Goal: Task Accomplishment & Management: Manage account settings

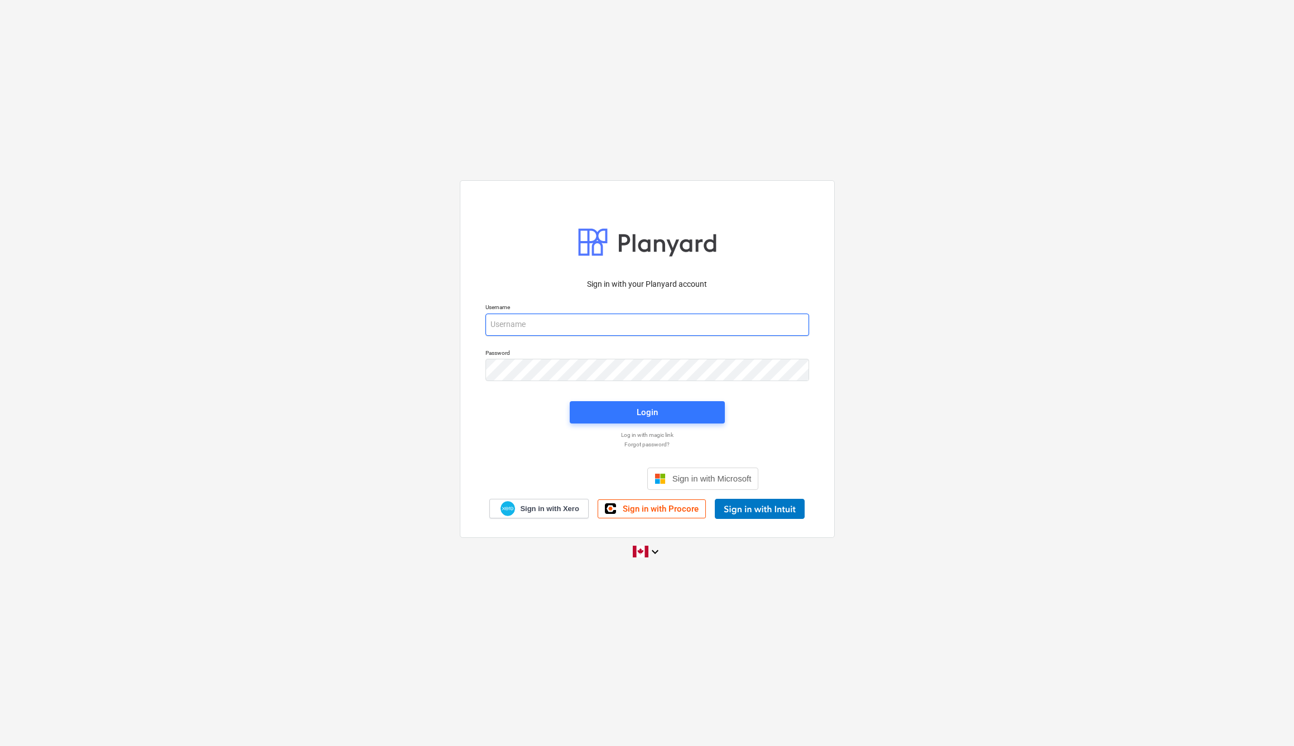
type input "[PERSON_NAME][EMAIL_ADDRESS][DOMAIN_NAME]"
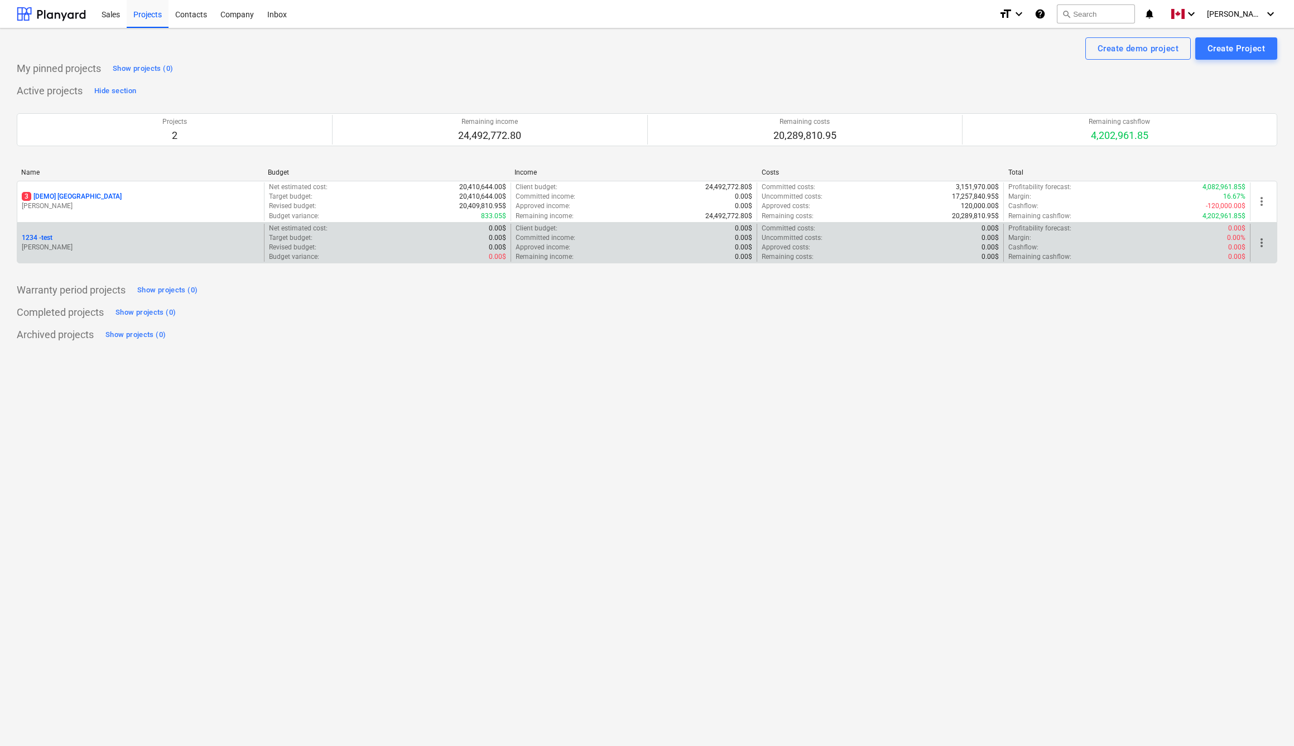
click at [205, 243] on p "[PERSON_NAME]" at bounding box center [141, 247] width 238 height 9
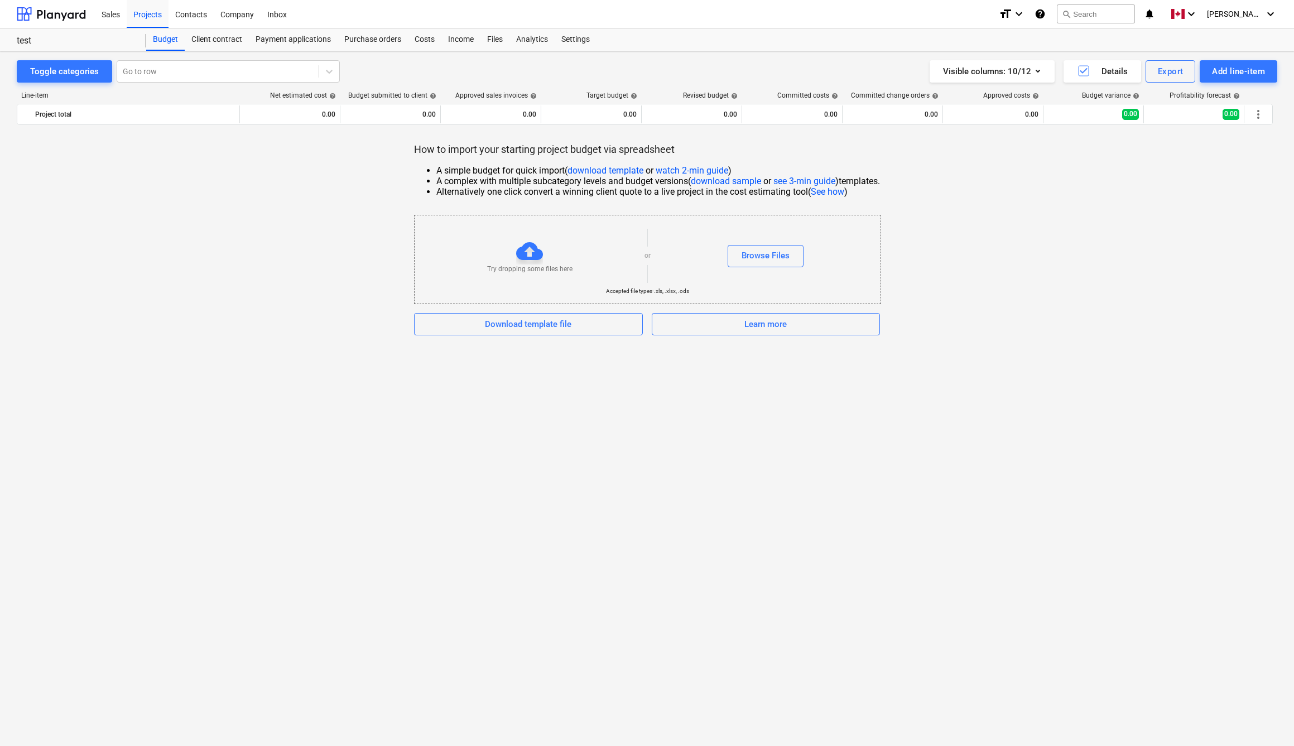
scroll to position [-3, 0]
click at [542, 252] on div "Try dropping some files here" at bounding box center [530, 256] width 230 height 36
click at [526, 255] on div at bounding box center [529, 251] width 27 height 27
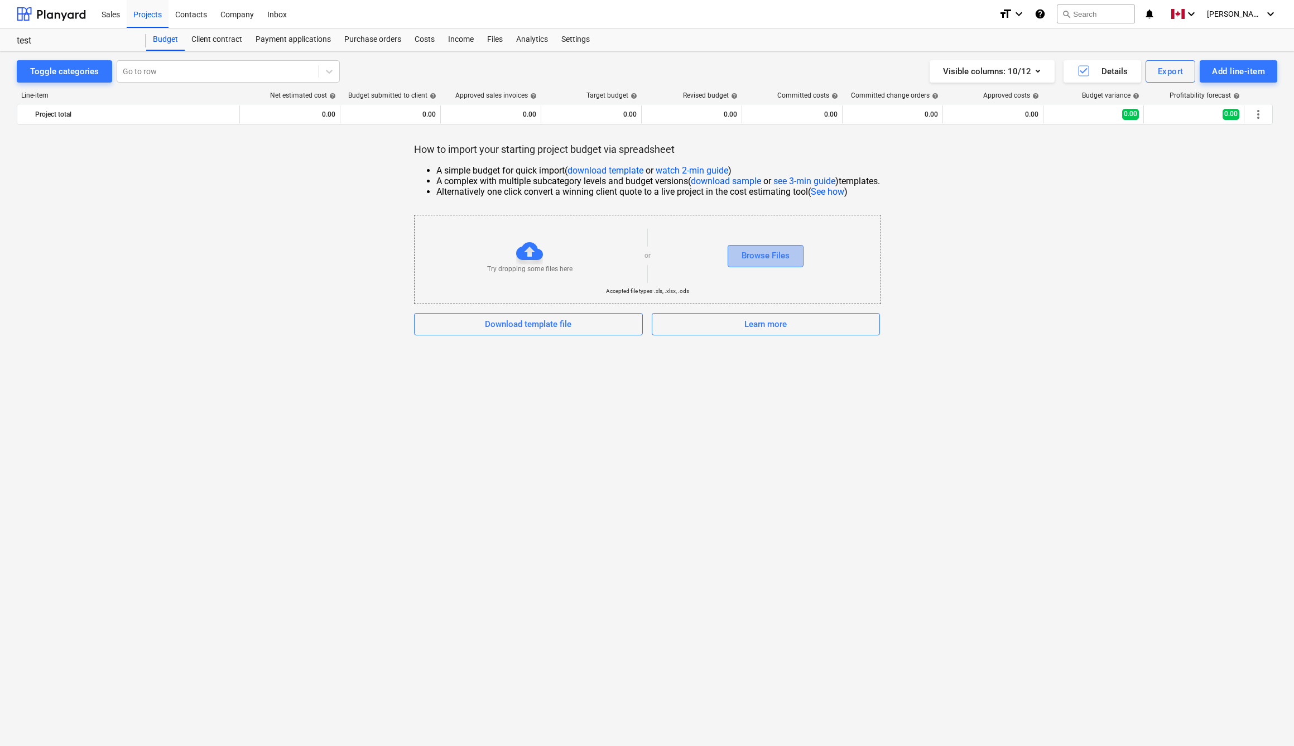
click at [756, 248] on div "Browse Files" at bounding box center [766, 255] width 48 height 15
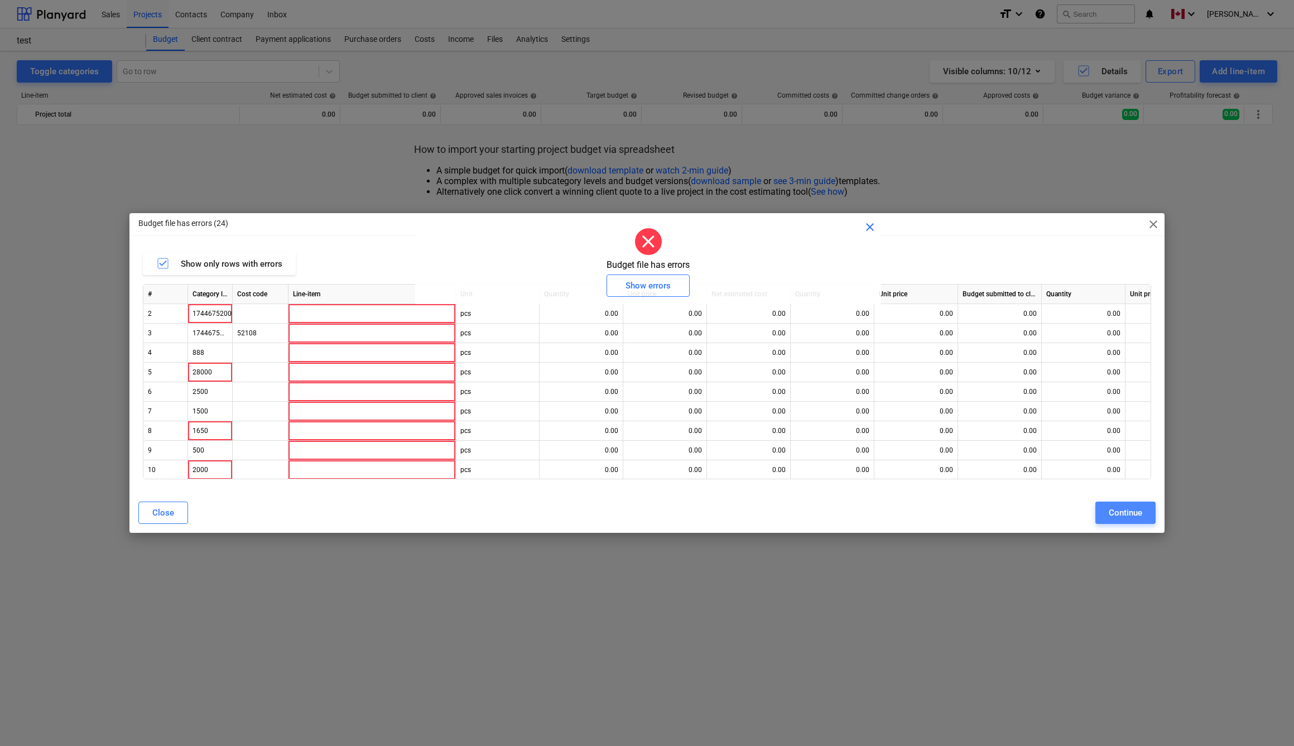
click at [1119, 510] on div "Continue" at bounding box center [1125, 513] width 33 height 15
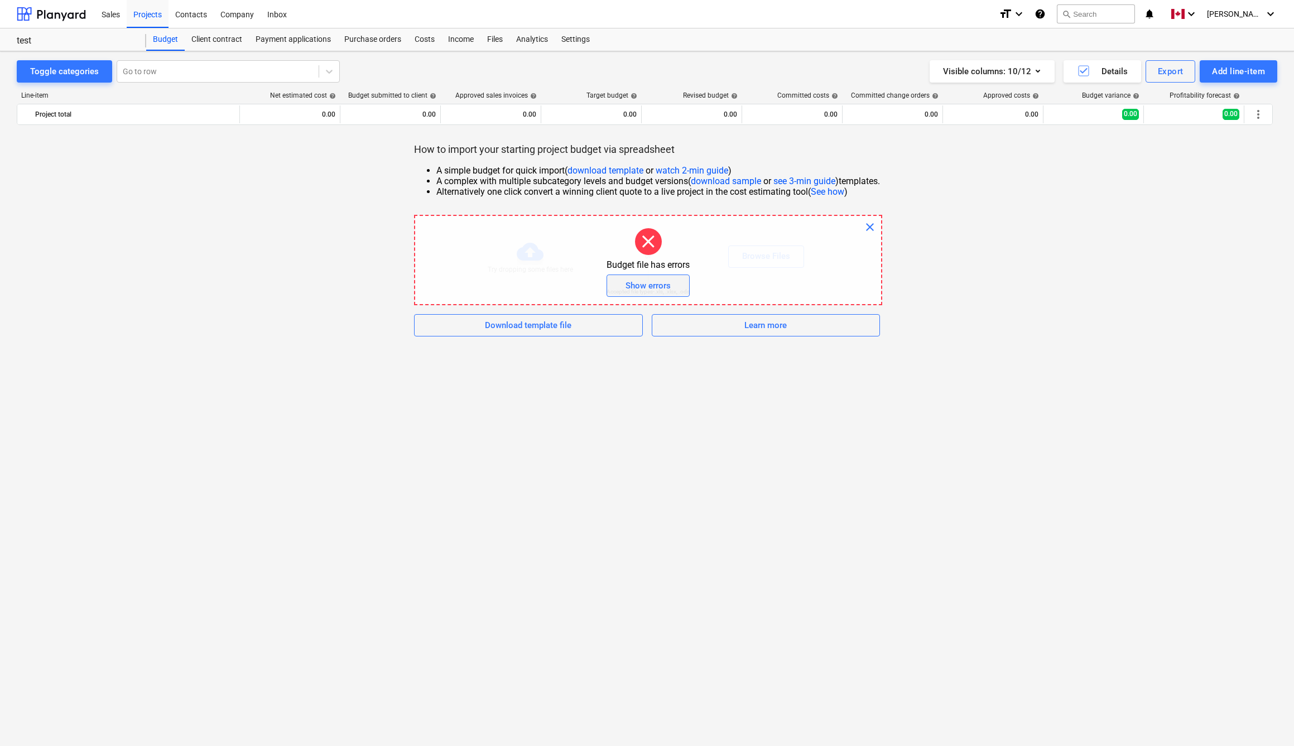
click at [656, 284] on div "Show errors" at bounding box center [648, 285] width 45 height 15
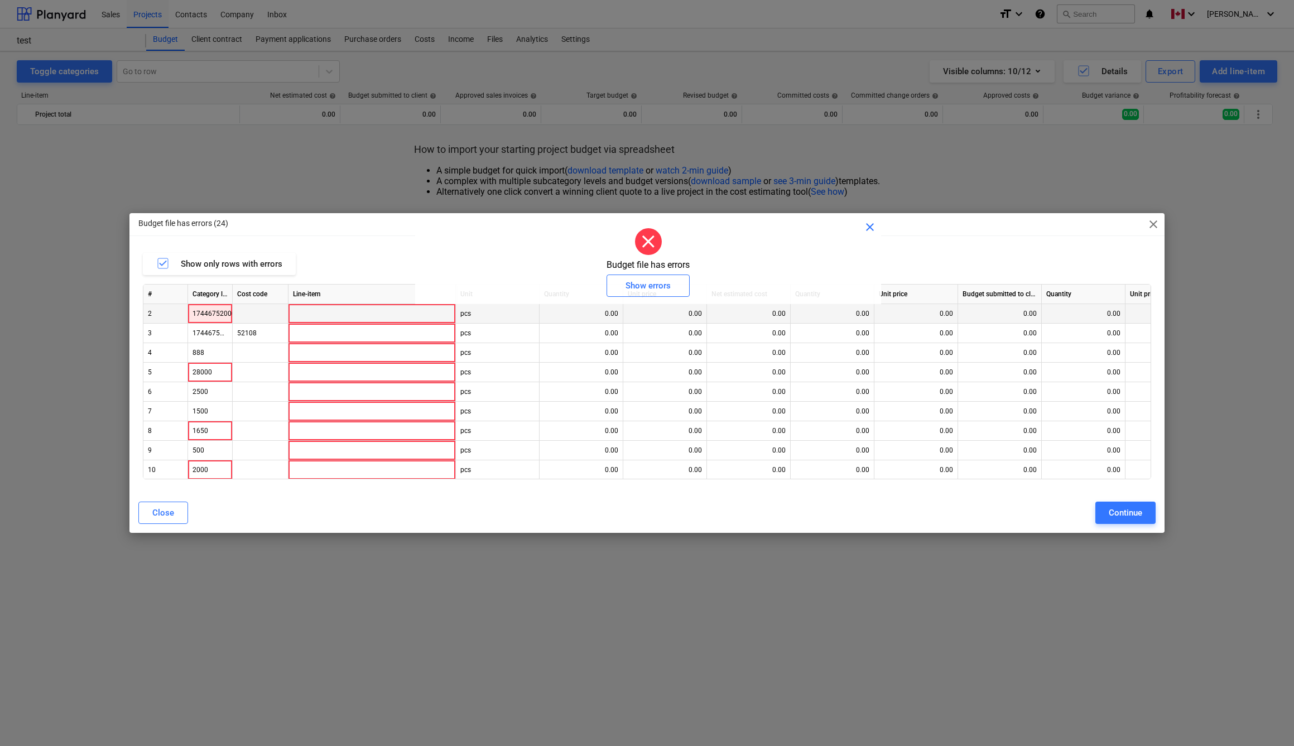
click at [210, 319] on div "1744675200000" at bounding box center [210, 314] width 35 height 20
click at [219, 311] on div "1744675200000" at bounding box center [210, 314] width 35 height 20
click at [248, 291] on div "Cost code" at bounding box center [261, 295] width 56 height 20
click at [1150, 223] on span "close" at bounding box center [1153, 224] width 13 height 13
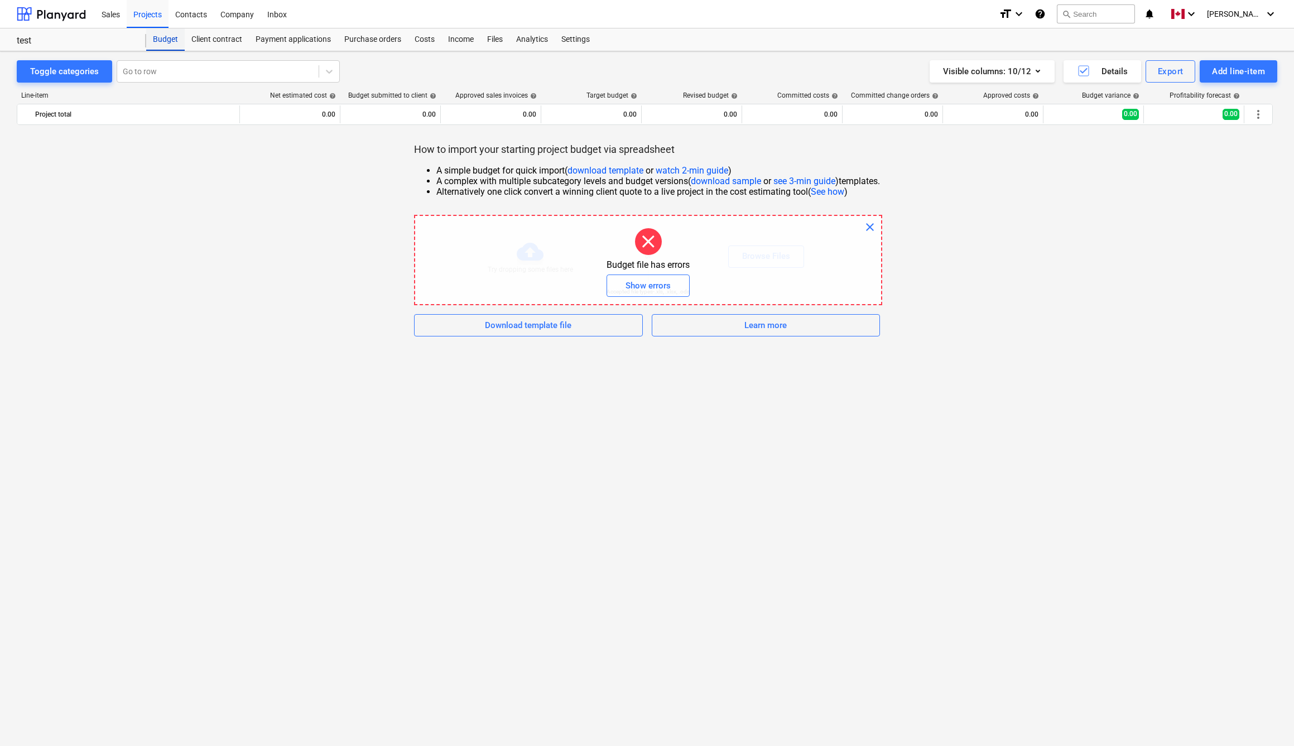
click at [151, 41] on div "Budget" at bounding box center [165, 39] width 39 height 22
click at [172, 42] on div "Budget" at bounding box center [165, 39] width 39 height 22
click at [166, 61] on div "Go to row" at bounding box center [228, 71] width 223 height 22
click at [441, 73] on div "Toggle categories Go to row Visible columns : 10/12 Details Export Add line-item" at bounding box center [647, 71] width 1261 height 22
click at [873, 227] on span "close" at bounding box center [869, 226] width 13 height 13
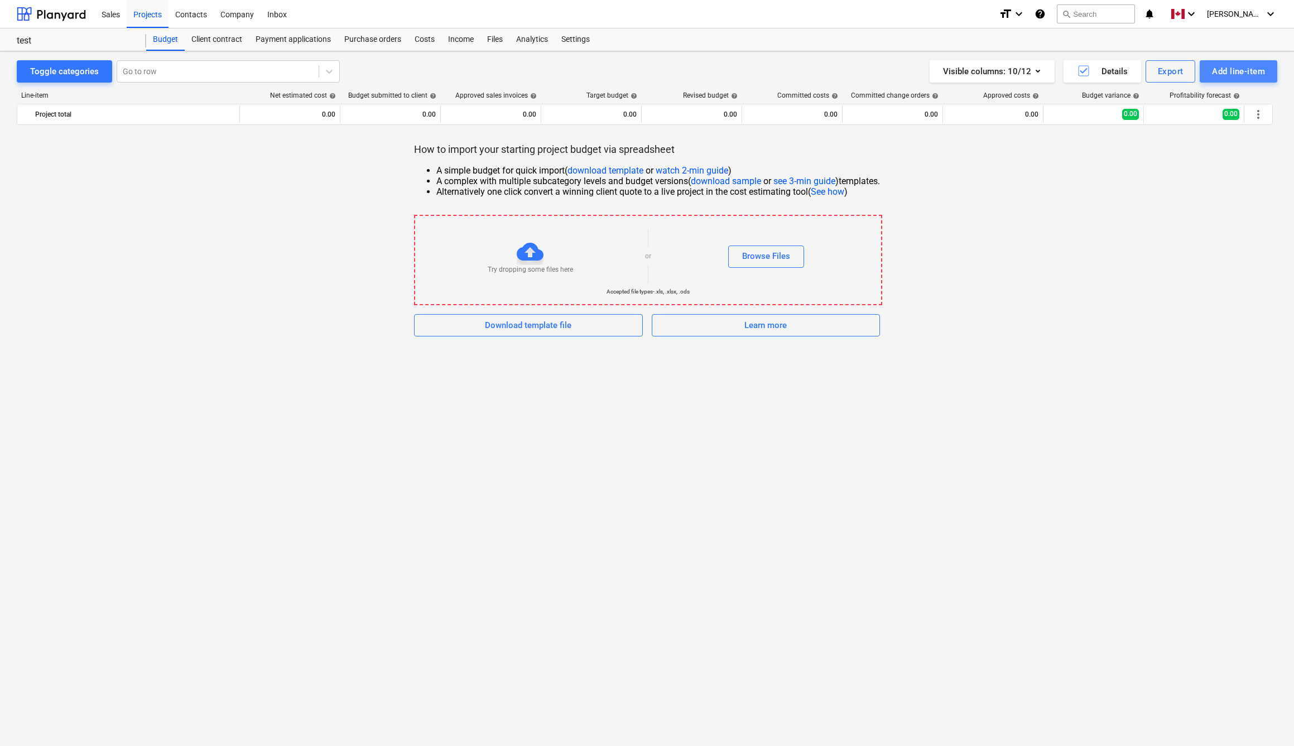
click at [1242, 76] on div "Add line-item" at bounding box center [1238, 71] width 53 height 15
click at [1190, 126] on div "Add custom" at bounding box center [1219, 119] width 116 height 20
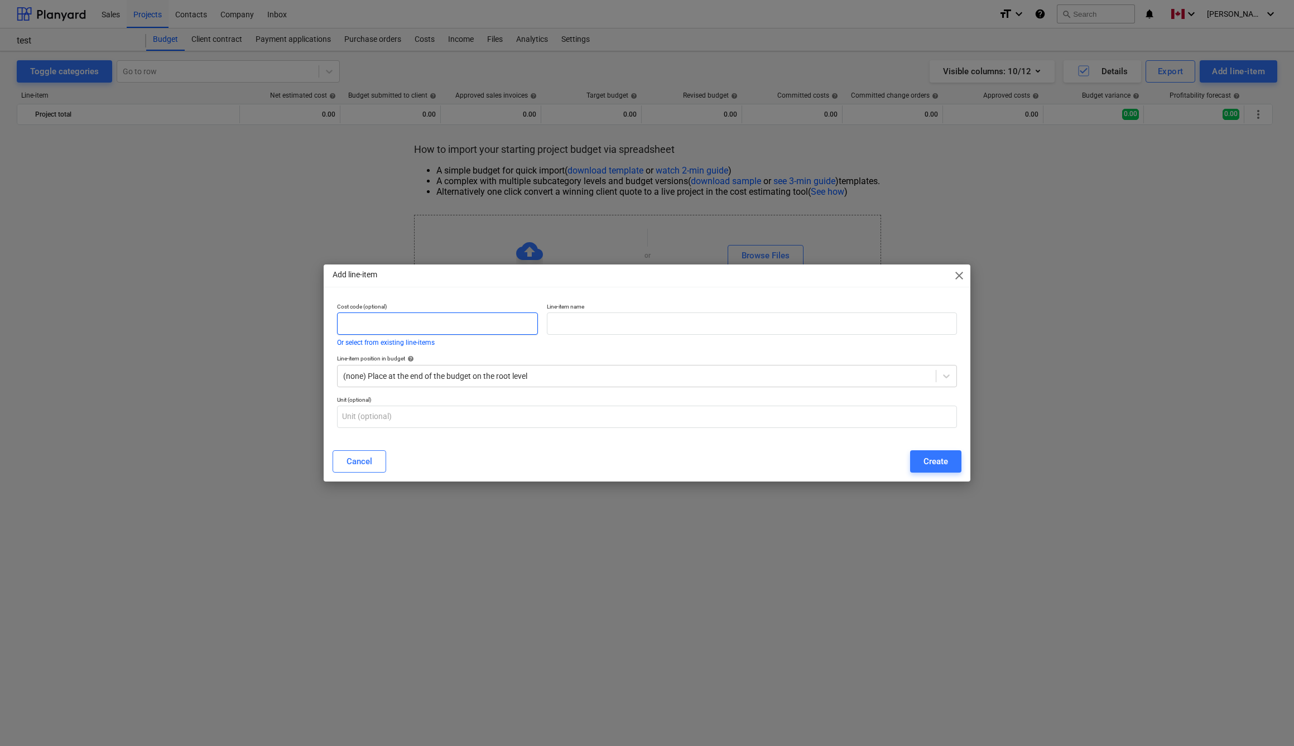
click at [469, 321] on input "text" at bounding box center [437, 324] width 201 height 22
click at [429, 343] on button "Or select from existing line-items" at bounding box center [386, 342] width 98 height 7
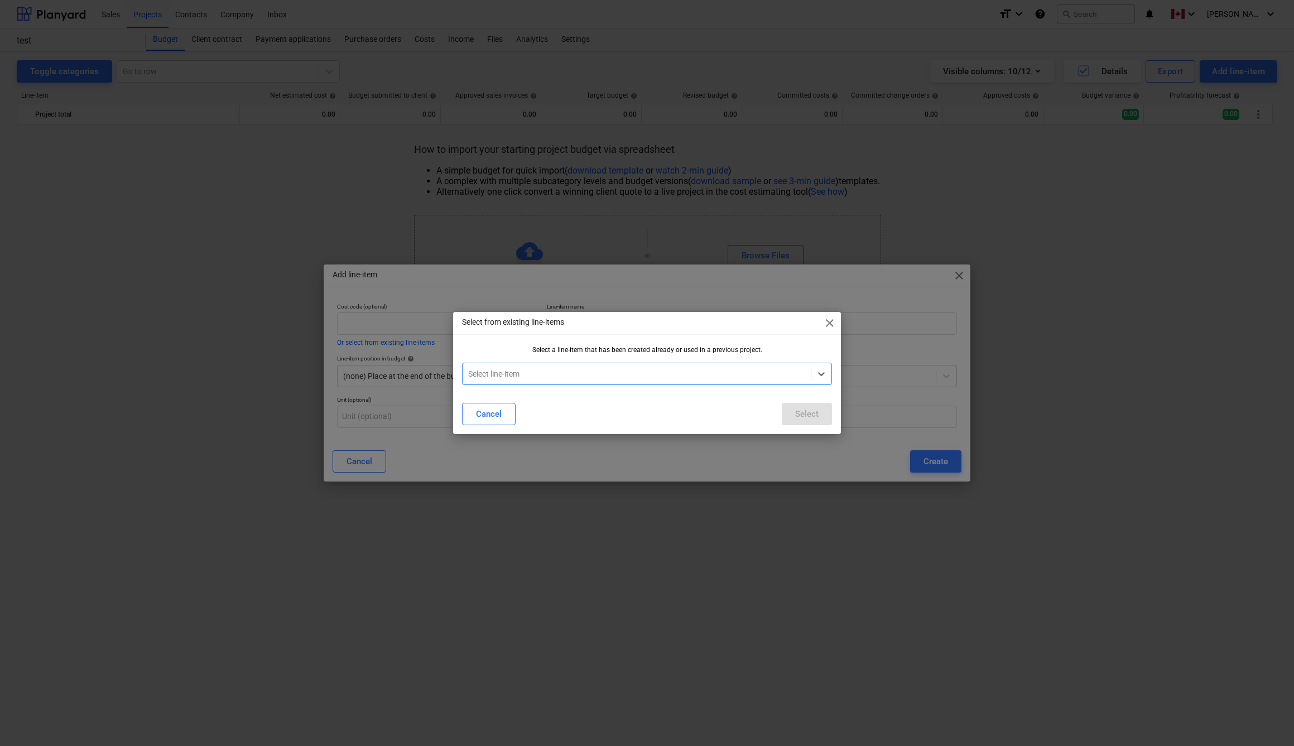
click at [610, 374] on div at bounding box center [637, 373] width 338 height 11
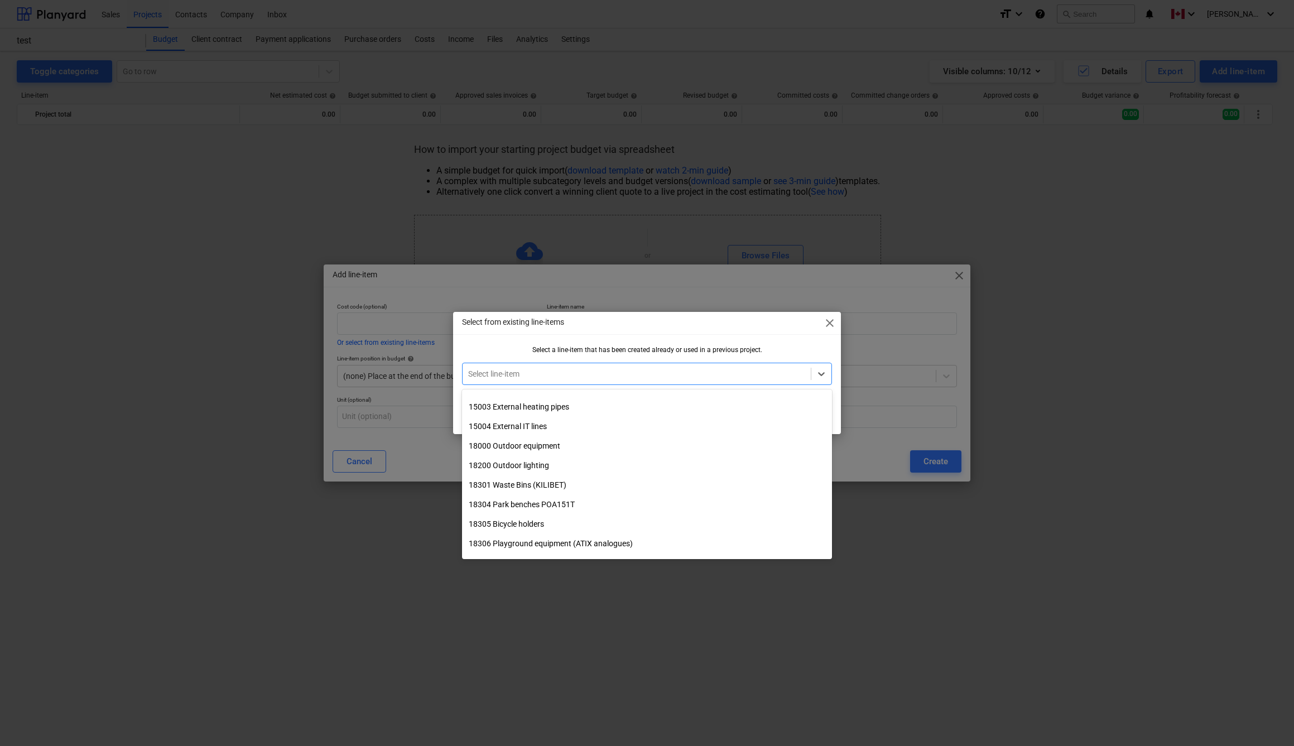
scroll to position [151, 0]
click at [587, 465] on div "18200 Outdoor lighting" at bounding box center [647, 465] width 371 height 18
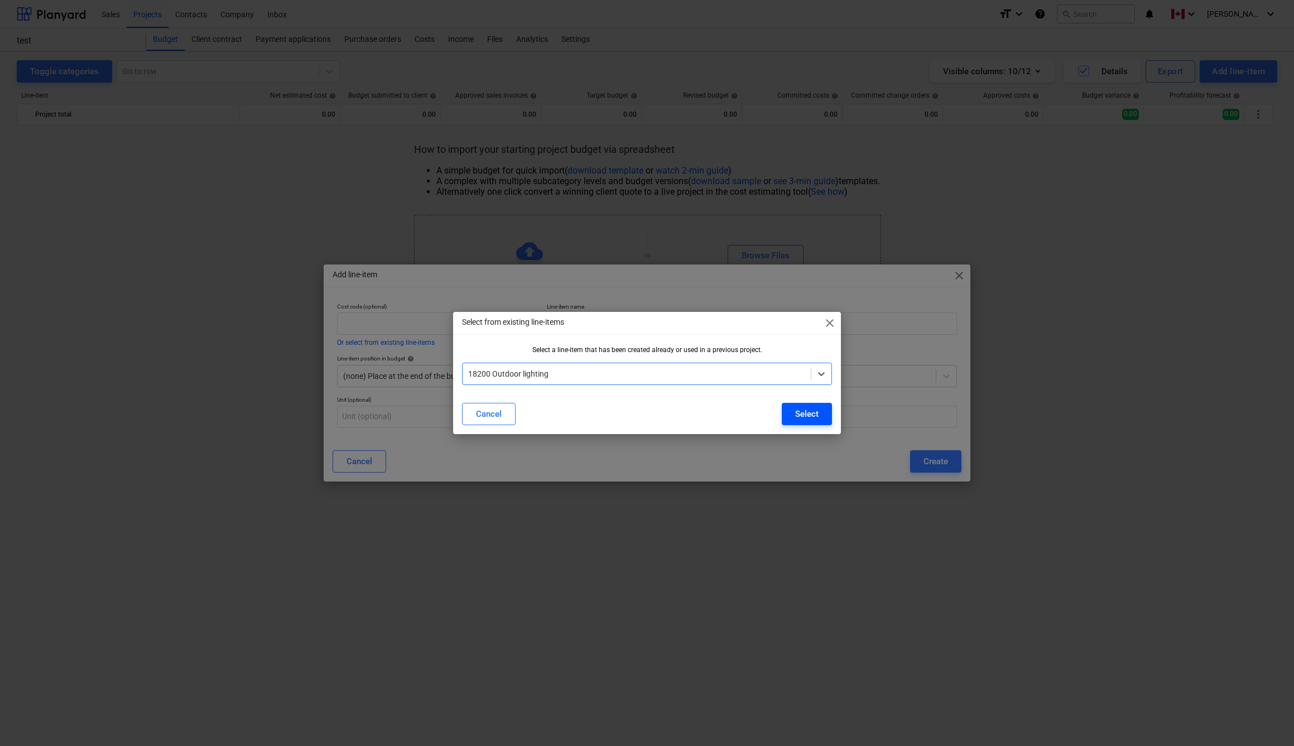
click at [815, 417] on div "Select" at bounding box center [806, 414] width 23 height 15
type input "18200"
type input "Outdoor lighting"
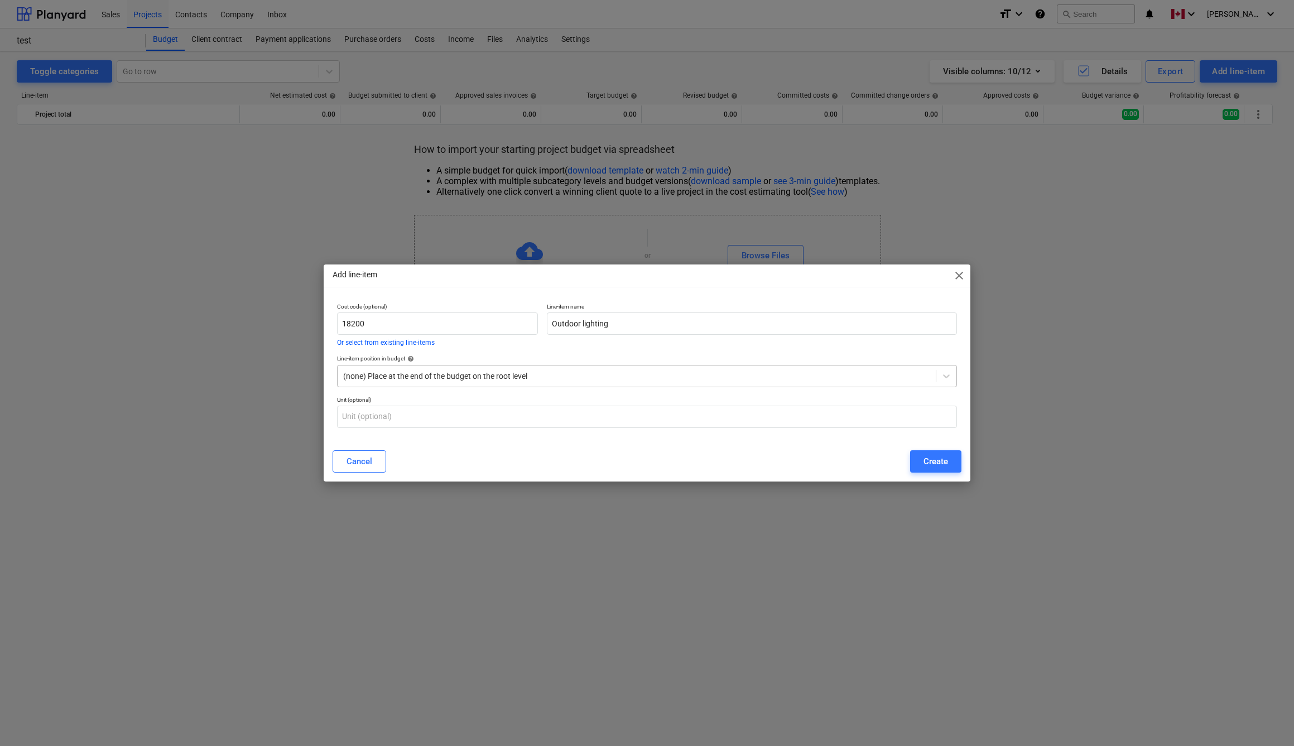
click at [462, 376] on div "(none) Place at the end of the budget on the root level" at bounding box center [637, 376] width 588 height 9
click at [575, 356] on div "Line-item position in budget help" at bounding box center [647, 358] width 621 height 7
click at [420, 424] on input "text" at bounding box center [647, 417] width 621 height 22
click at [926, 458] on div "Create" at bounding box center [936, 461] width 25 height 15
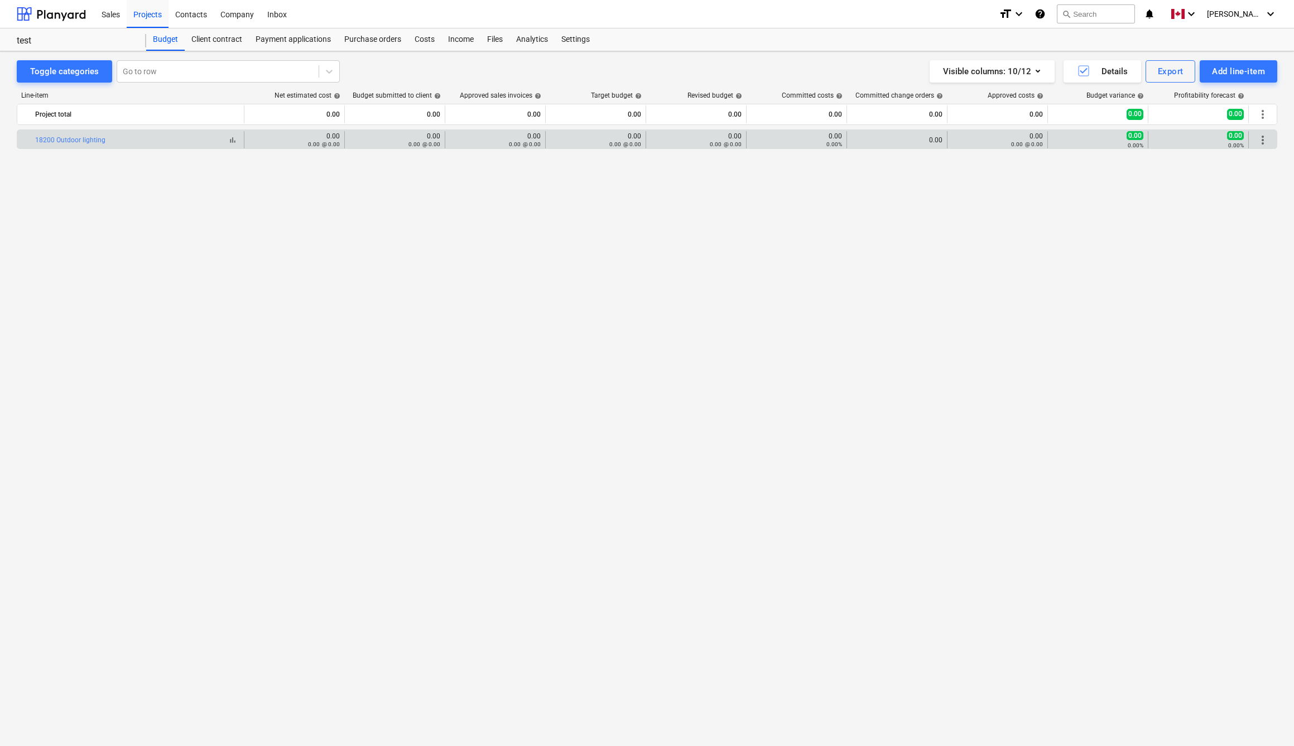
click at [111, 142] on div "bar_chart 18200 Outdoor lighting" at bounding box center [137, 140] width 204 height 8
click at [95, 140] on link "18200 Outdoor lighting" at bounding box center [70, 140] width 70 height 8
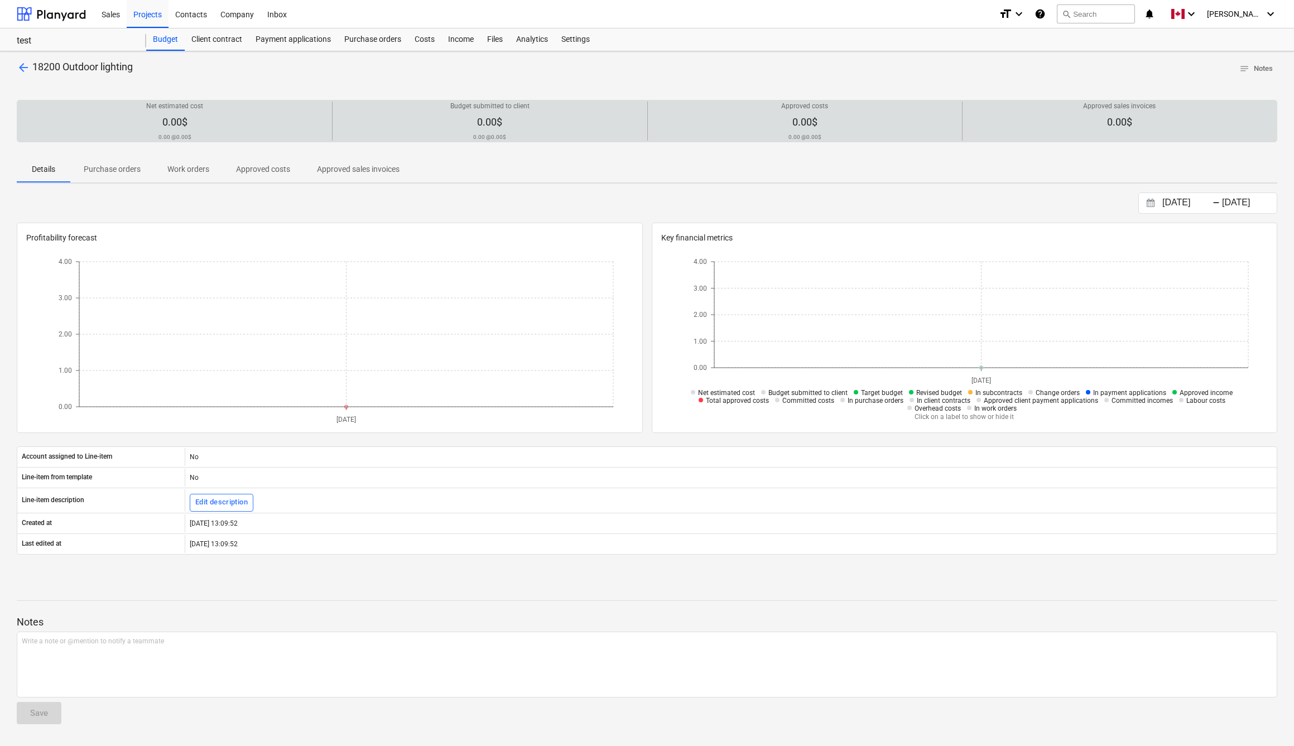
click at [226, 126] on div "Net estimated cost 0.00$ 0.00 @ 0.00$" at bounding box center [175, 121] width 306 height 39
click at [182, 123] on span "0.00$" at bounding box center [174, 122] width 25 height 12
click at [188, 121] on div "Net estimated cost 0.00$ 0.00 @ 0.00$" at bounding box center [175, 121] width 306 height 39
click at [170, 117] on span "0.00$" at bounding box center [174, 122] width 25 height 12
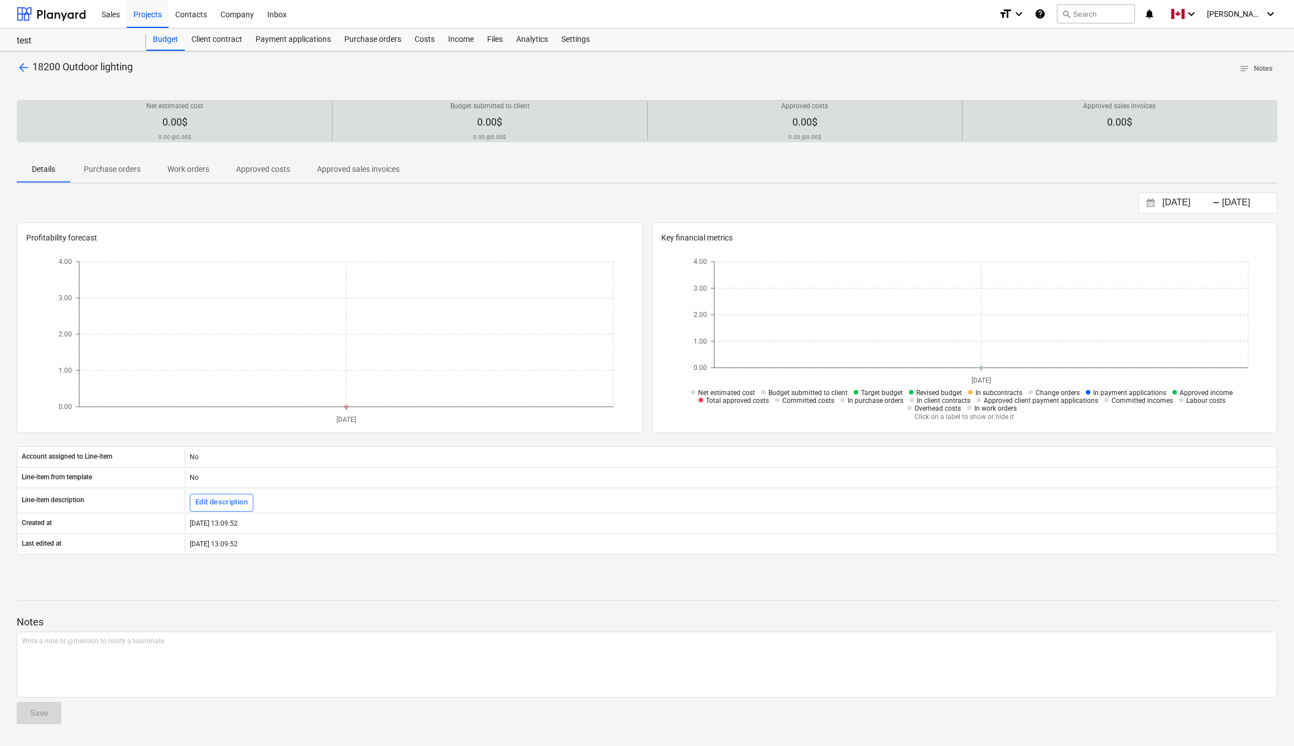
click at [177, 126] on span "0.00$" at bounding box center [174, 122] width 25 height 12
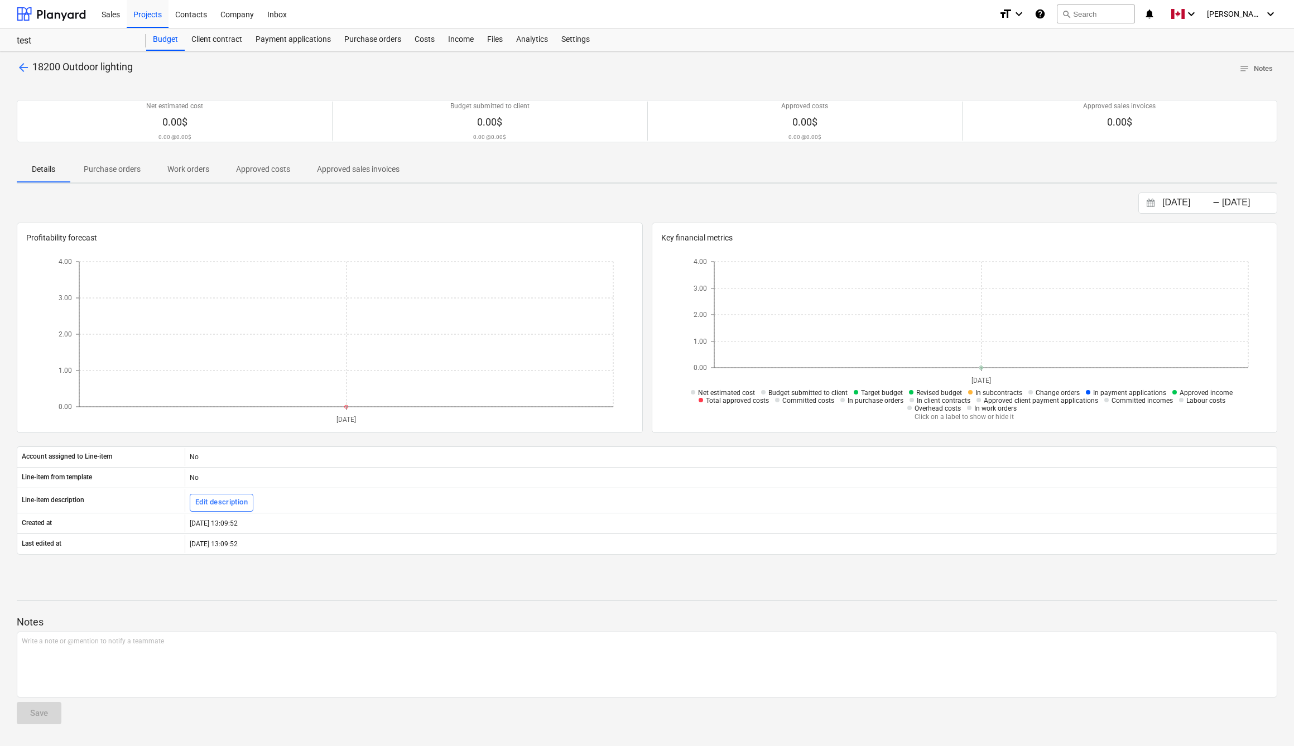
click at [44, 66] on span "18200 Outdoor lighting" at bounding box center [82, 67] width 100 height 12
click at [24, 70] on span "arrow_back" at bounding box center [23, 67] width 13 height 13
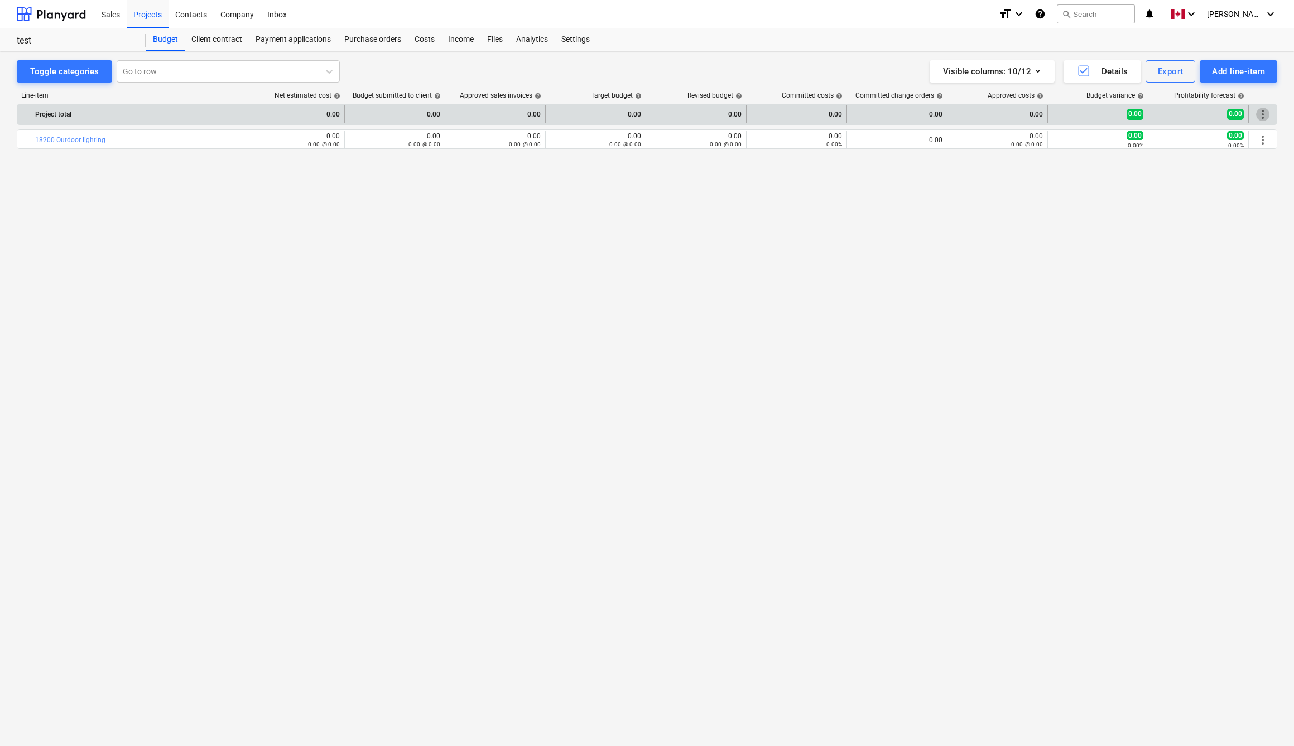
click at [1262, 114] on span "more_vert" at bounding box center [1262, 114] width 13 height 13
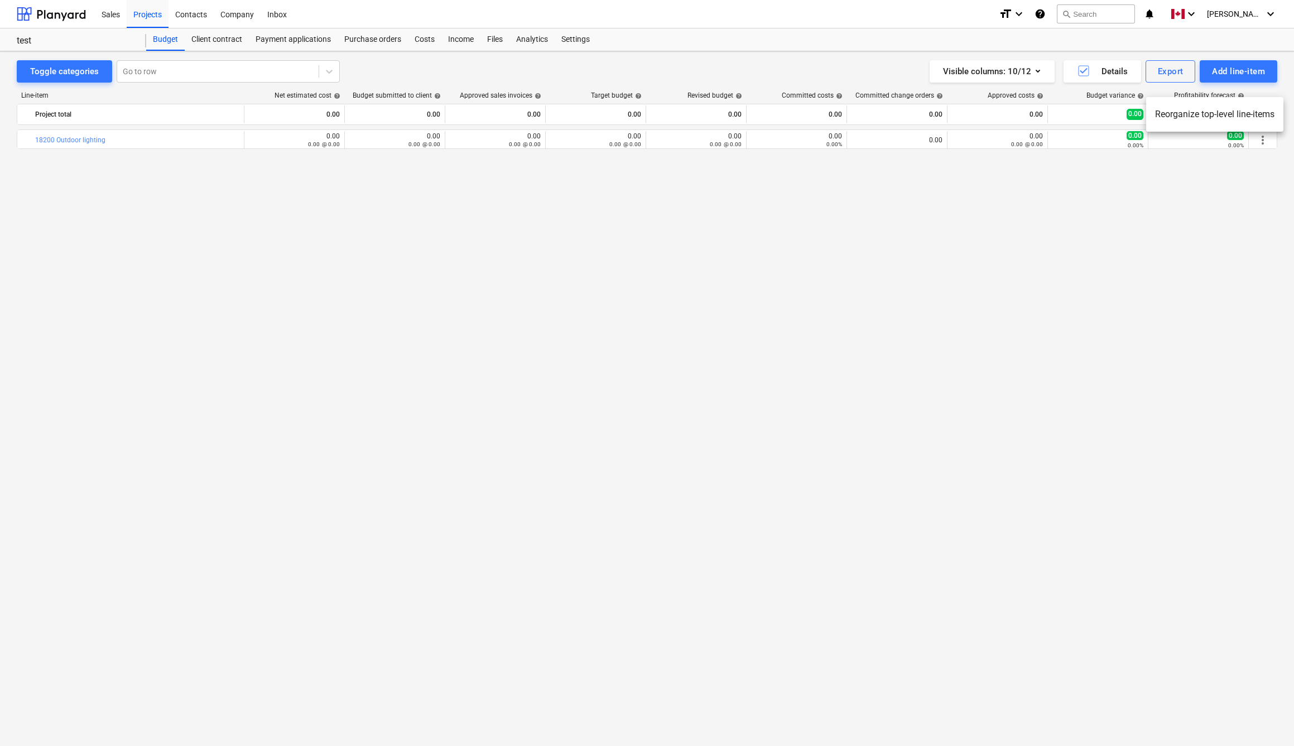
click at [995, 208] on div at bounding box center [647, 373] width 1294 height 746
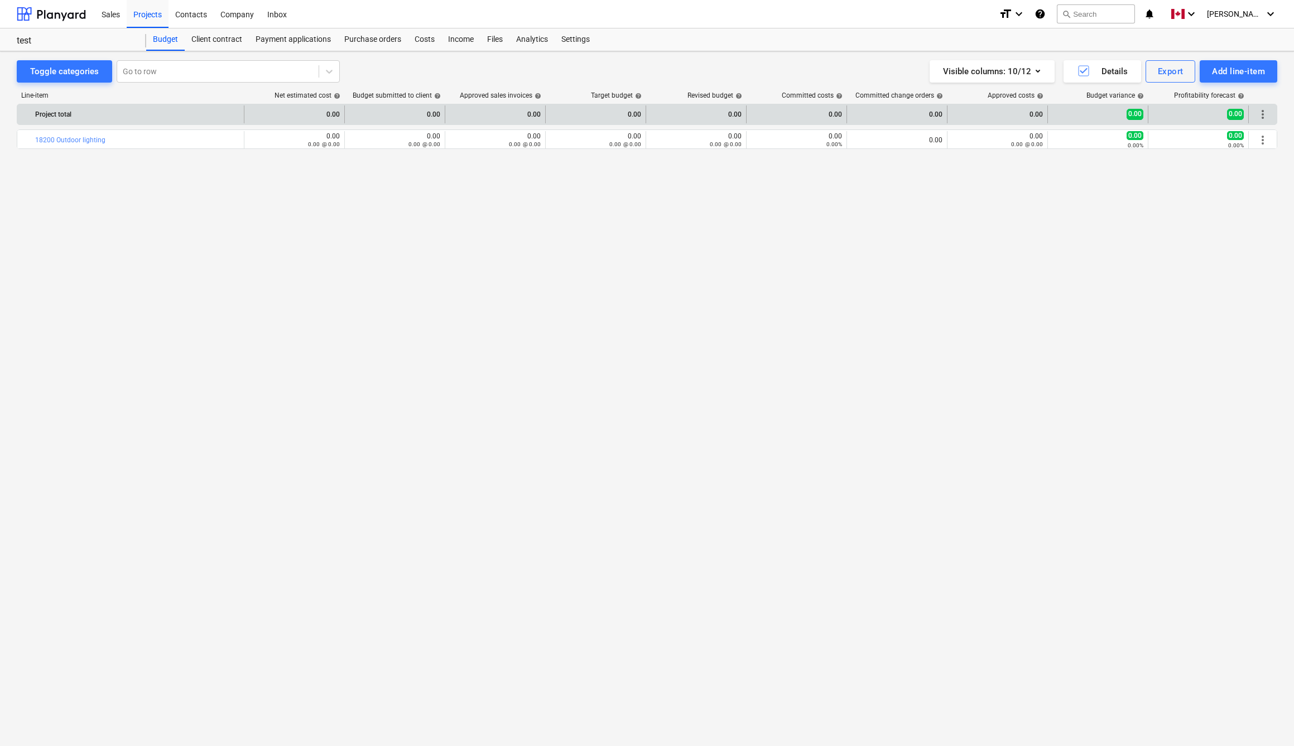
click at [321, 114] on div "0.00" at bounding box center [294, 114] width 91 height 18
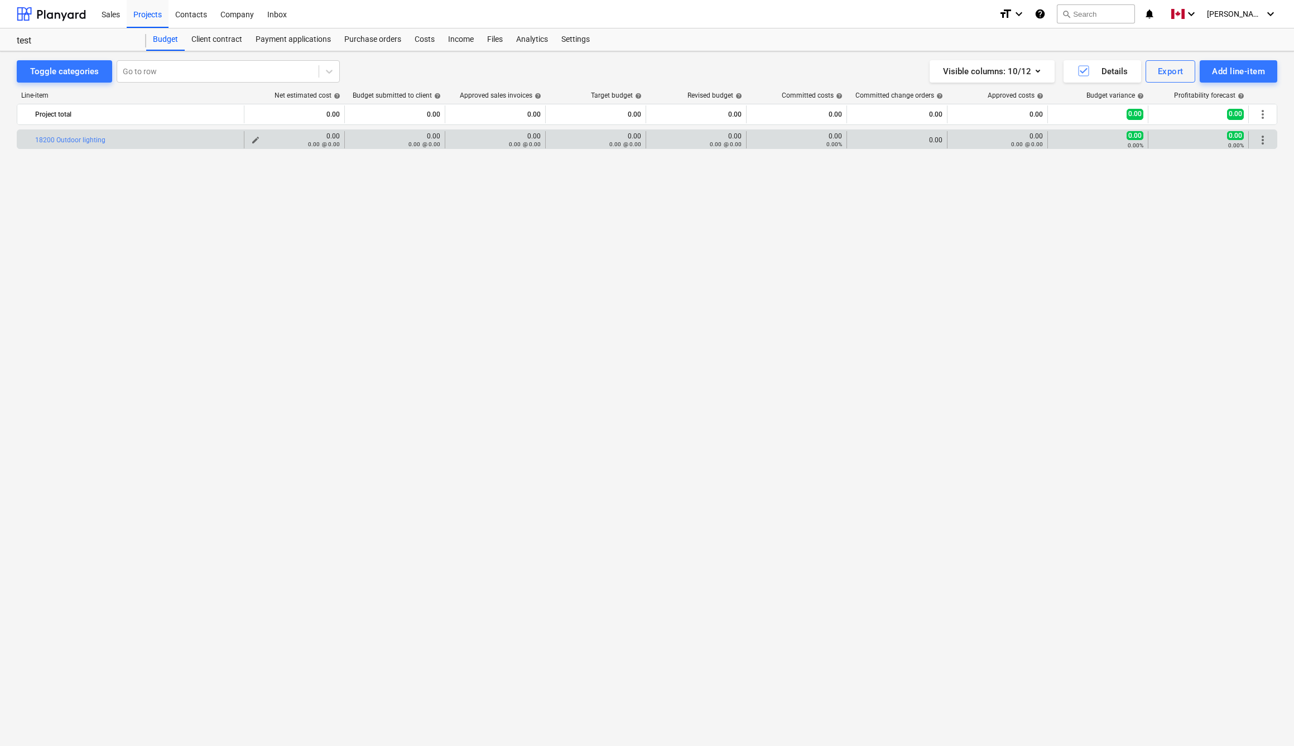
click at [311, 136] on div "0.00 0.00 @ 0.00" at bounding box center [294, 140] width 91 height 16
click at [256, 141] on div "0.00 @ 0.00" at bounding box center [294, 144] width 91 height 8
click at [255, 140] on div "0.00 @ 0.00" at bounding box center [294, 144] width 91 height 8
click at [250, 137] on button "edit" at bounding box center [255, 139] width 13 height 13
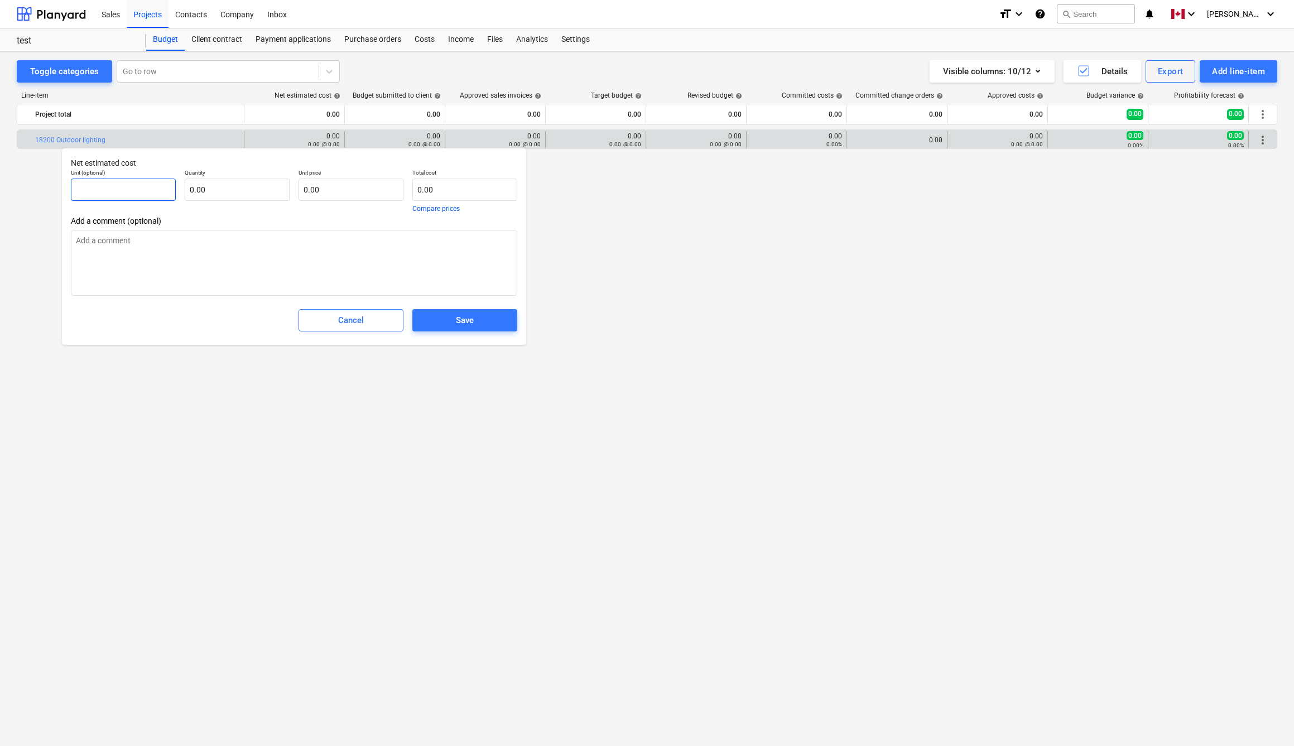
click at [109, 199] on input "text" at bounding box center [123, 190] width 105 height 22
type input "5"
type textarea "x"
type input "50"
type textarea "x"
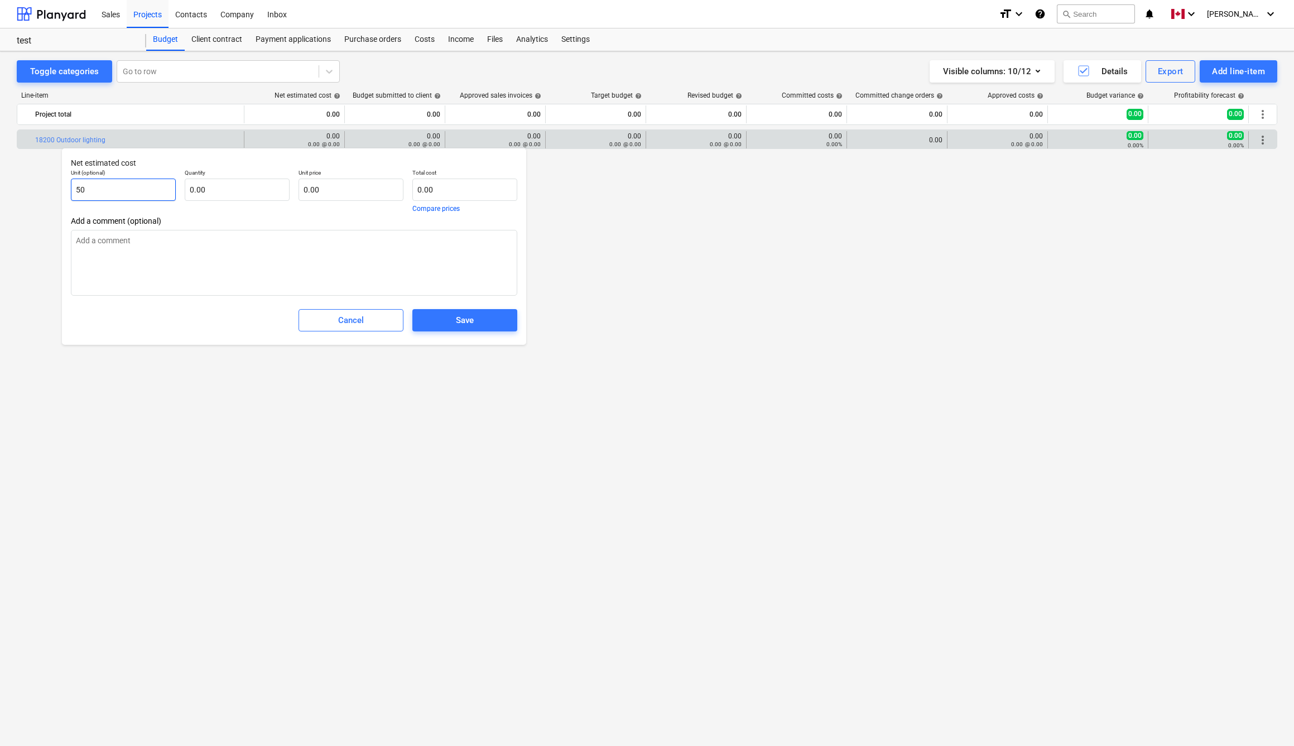
type input "50"
type textarea "x"
type input "3"
type textarea "x"
type input "3.00"
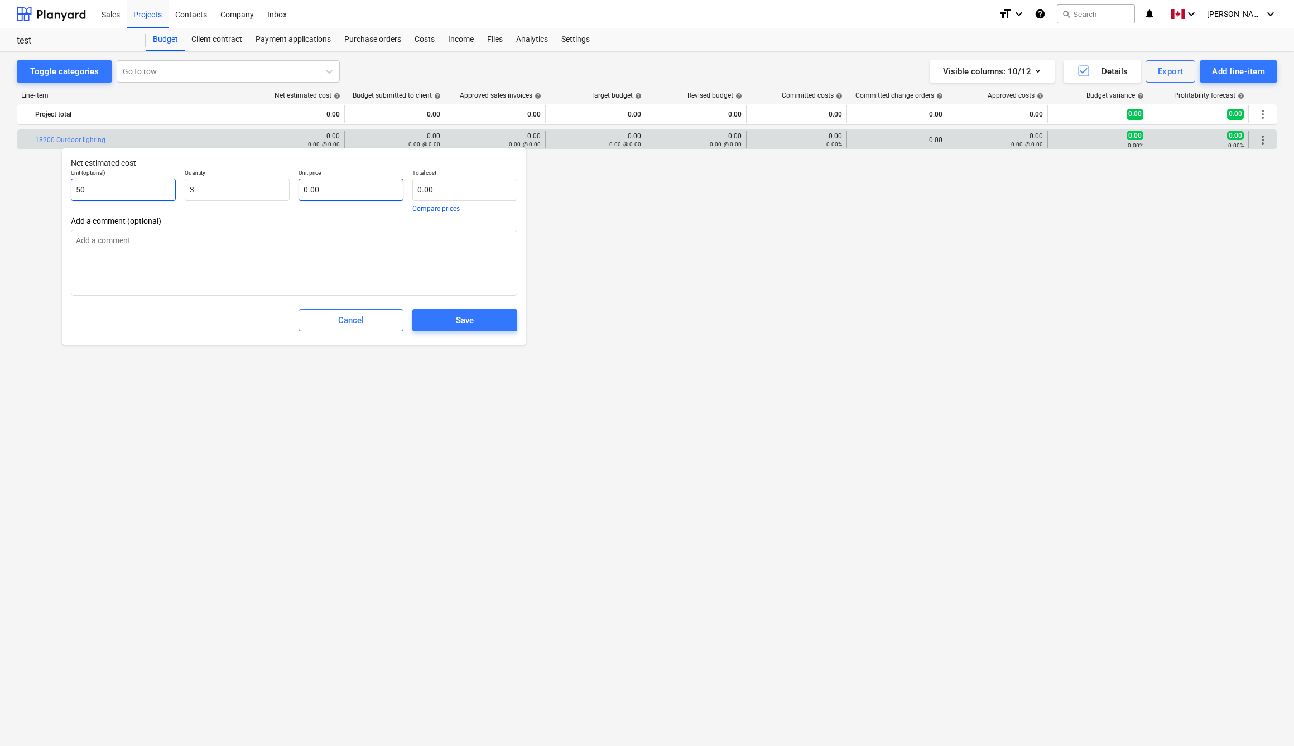
type textarea "x"
type input "5"
type textarea "x"
type input "15.00"
type input "50"
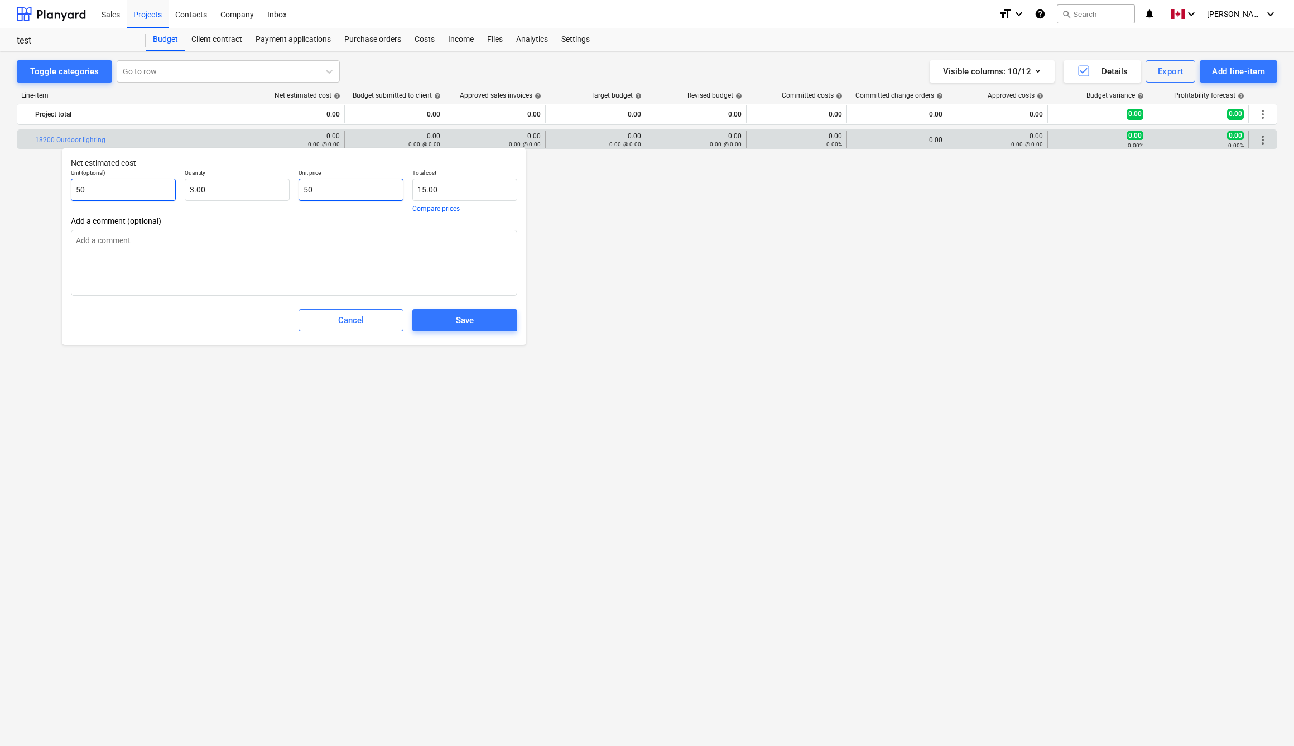
type textarea "x"
type input "150.00"
type input "50.00"
type input "150"
type textarea "x"
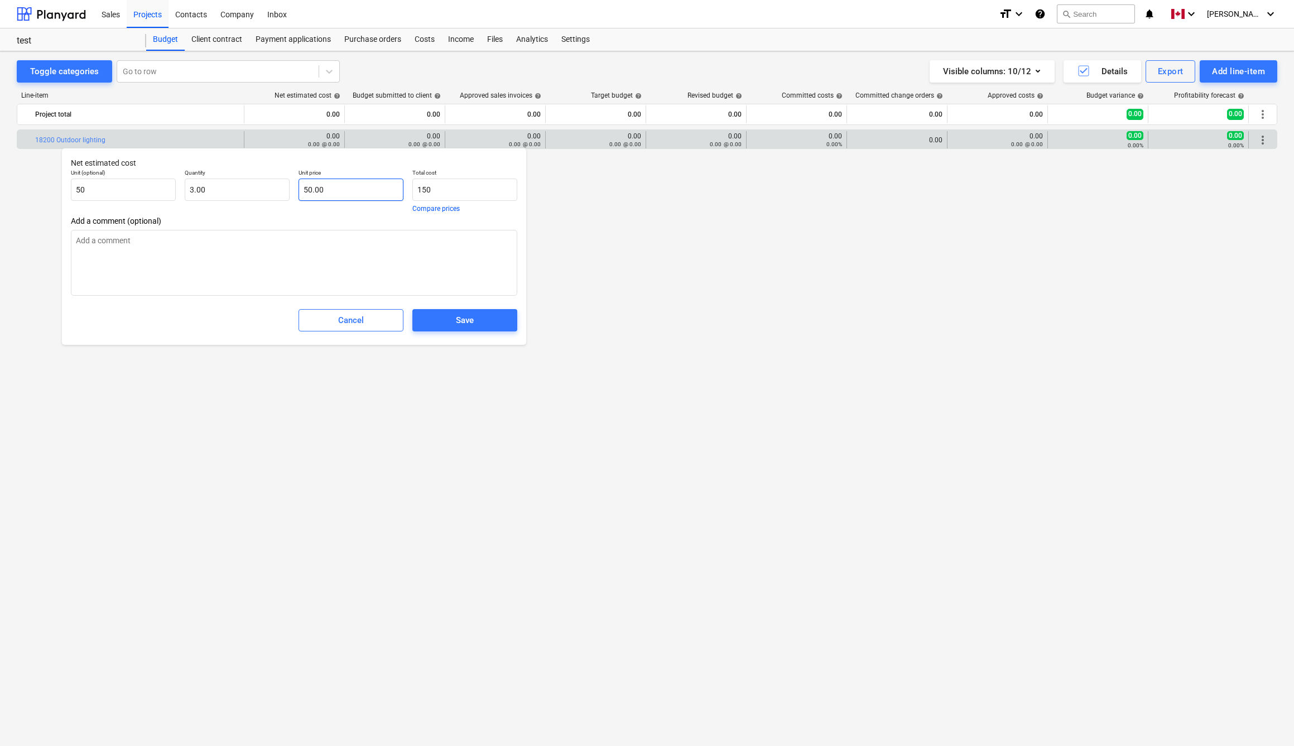
type input "50"
type input "150.00"
type textarea "x"
drag, startPoint x: 337, startPoint y: 188, endPoint x: 282, endPoint y: 170, distance: 58.2
click at [282, 170] on div "Unit (optional) 50 Quantity 3.00 Unit price 50 Total cost 150.00 Compare prices" at bounding box center [293, 191] width 455 height 52
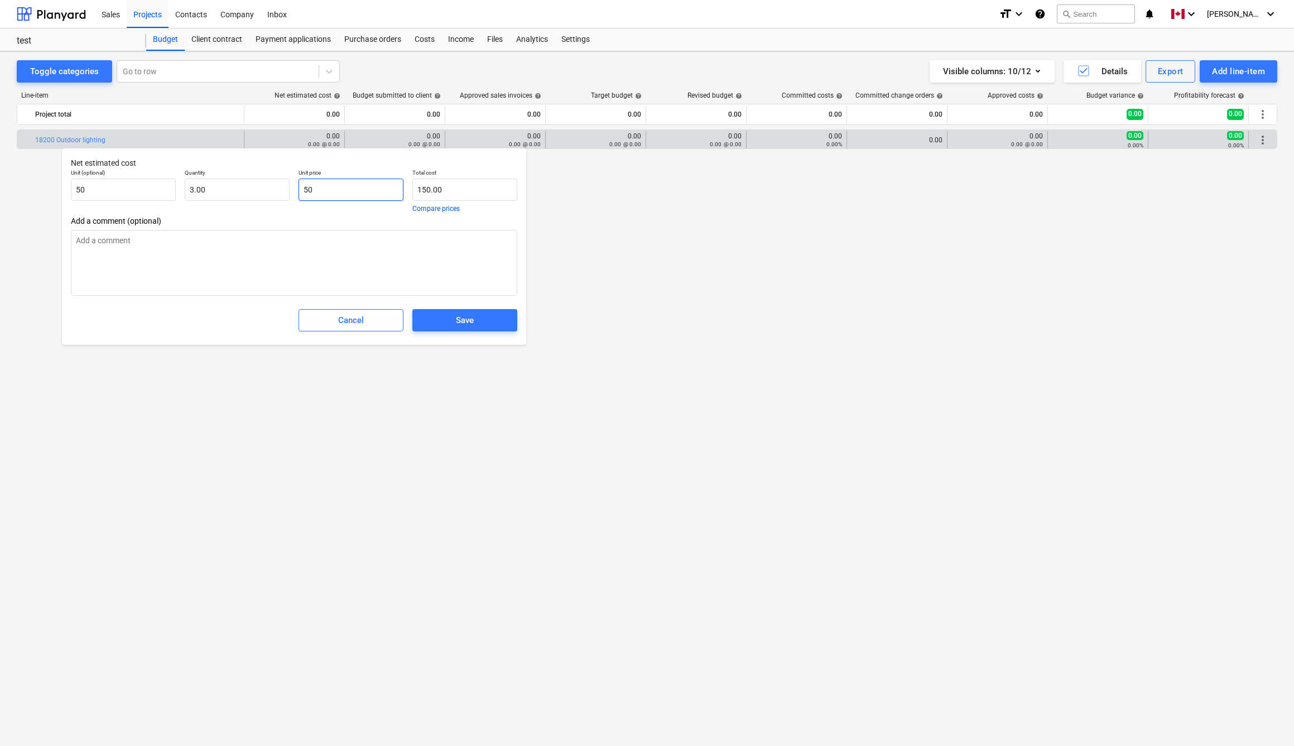
type input "1"
type textarea "x"
type input "3.00"
type input "10"
type textarea "x"
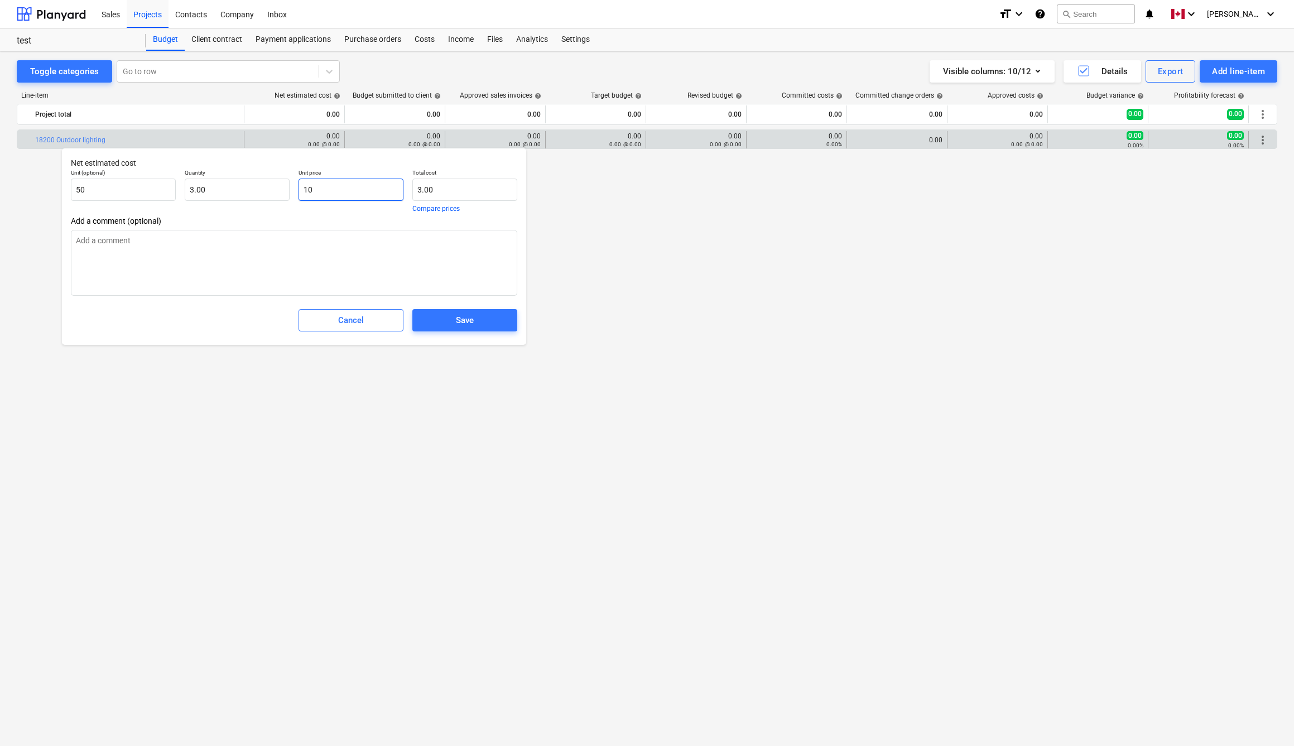
type input "30.00"
type input "100"
type textarea "x"
type input "300.00"
type input "1000"
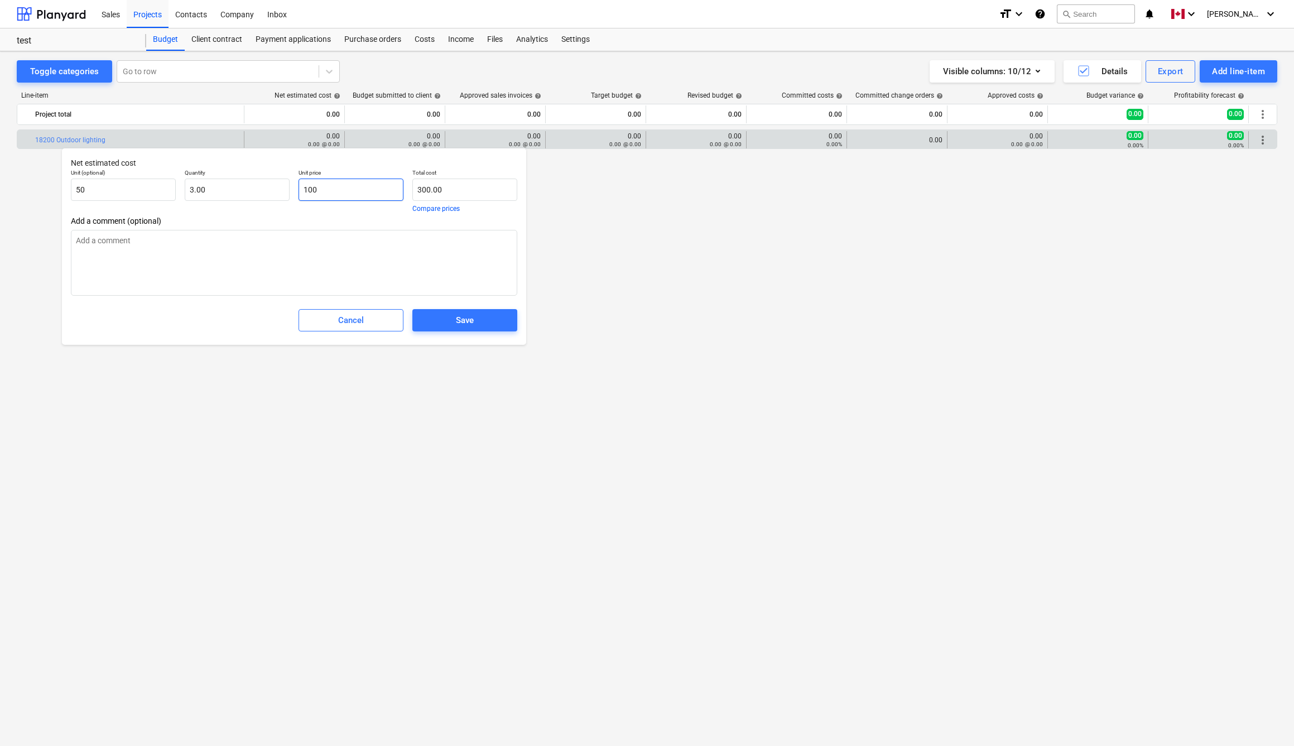
type textarea "x"
type input "3,000.00"
type input "1000"
type input "3"
type input "1,000.00"
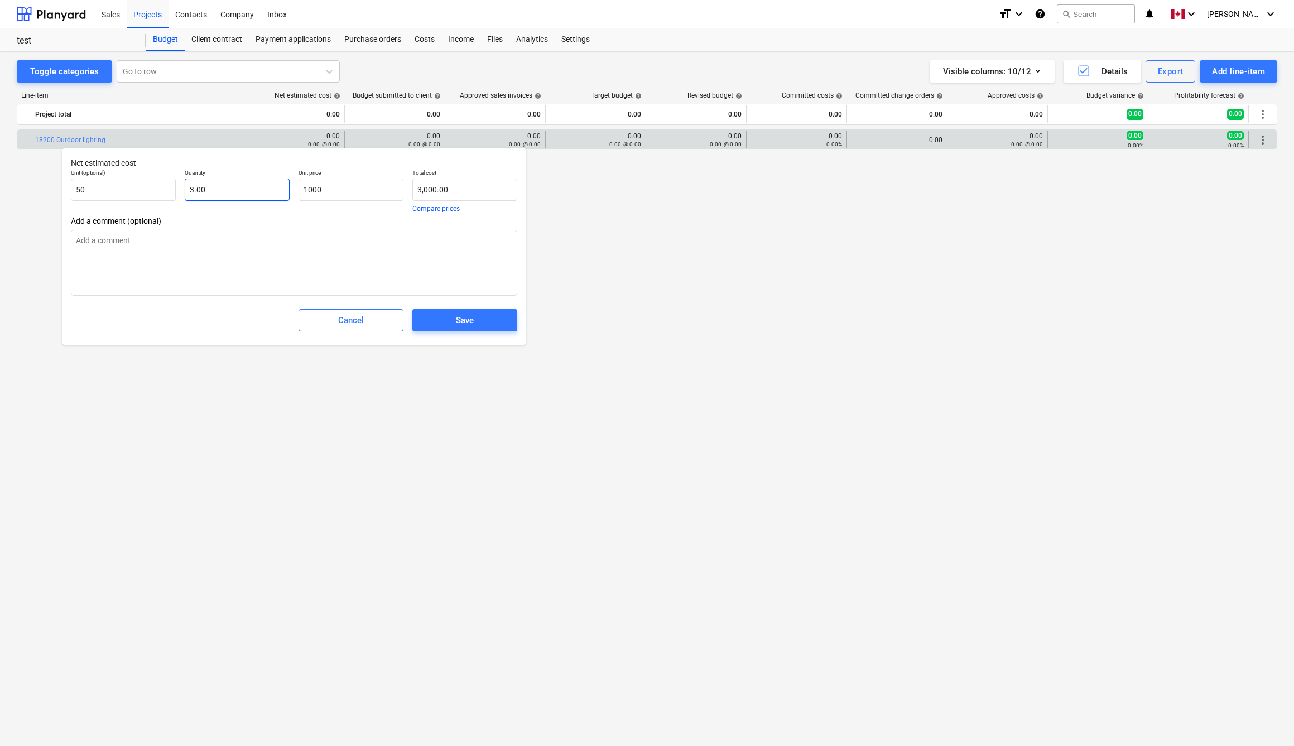
type textarea "x"
drag, startPoint x: 222, startPoint y: 189, endPoint x: 177, endPoint y: 177, distance: 46.7
click at [177, 177] on div "Unit (optional) 50 Quantity 3 Unit price 1,000.00 Total cost 3,000.00 Compare p…" at bounding box center [293, 191] width 455 height 52
type input "3.00"
type textarea "x"
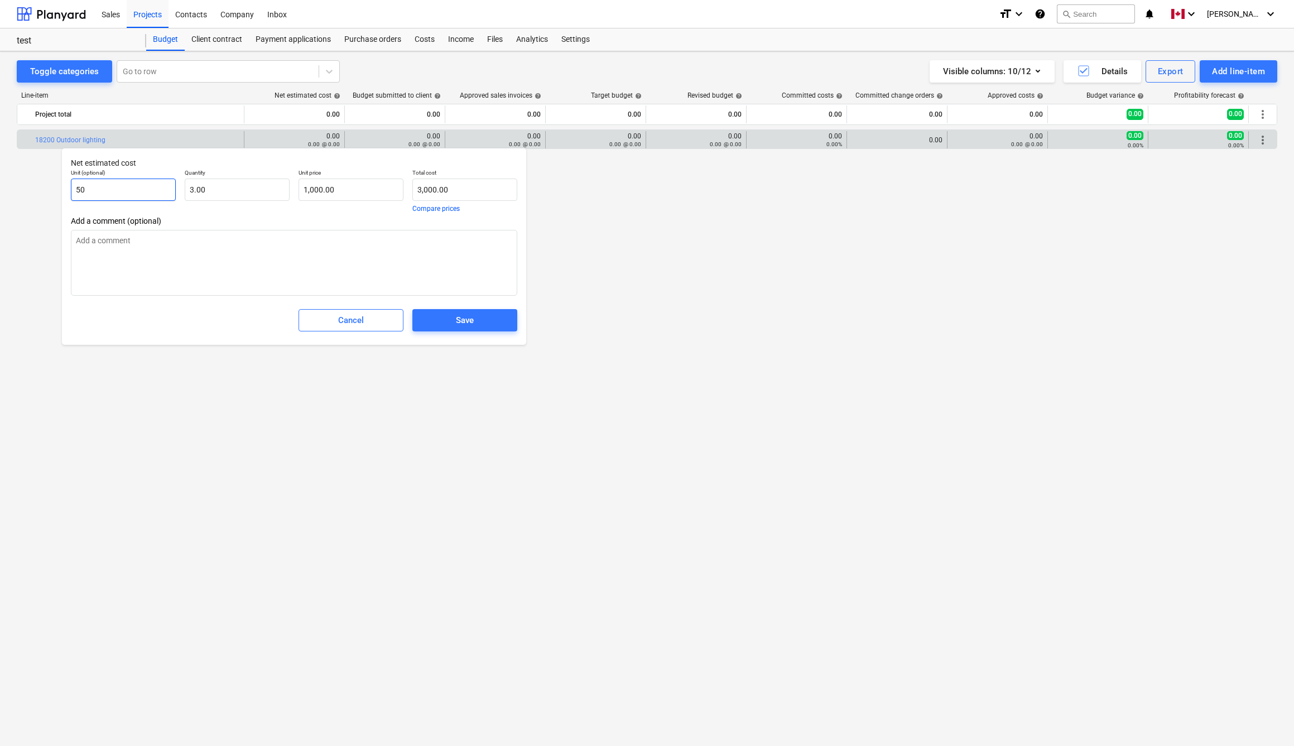
drag, startPoint x: 99, startPoint y: 188, endPoint x: 73, endPoint y: 183, distance: 26.2
click at [73, 183] on input "50" at bounding box center [123, 190] width 105 height 22
type textarea "x"
type input "3"
type textarea "x"
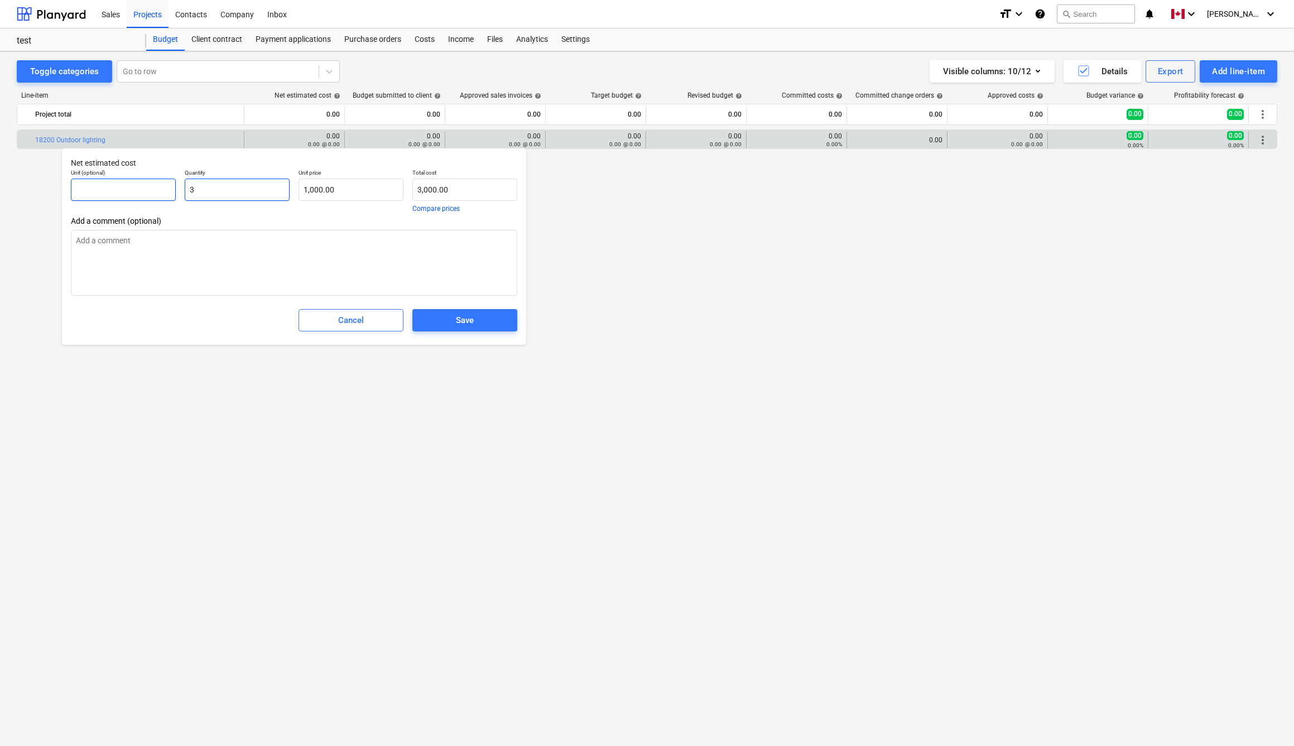
drag, startPoint x: 229, startPoint y: 192, endPoint x: 162, endPoint y: 182, distance: 67.7
click at [162, 182] on div "Unit (optional) Quantity 3 Unit price 1,000.00 Total cost 3,000.00 Compare pric…" at bounding box center [293, 191] width 455 height 52
type input "8"
type textarea "x"
type input "8,000.00"
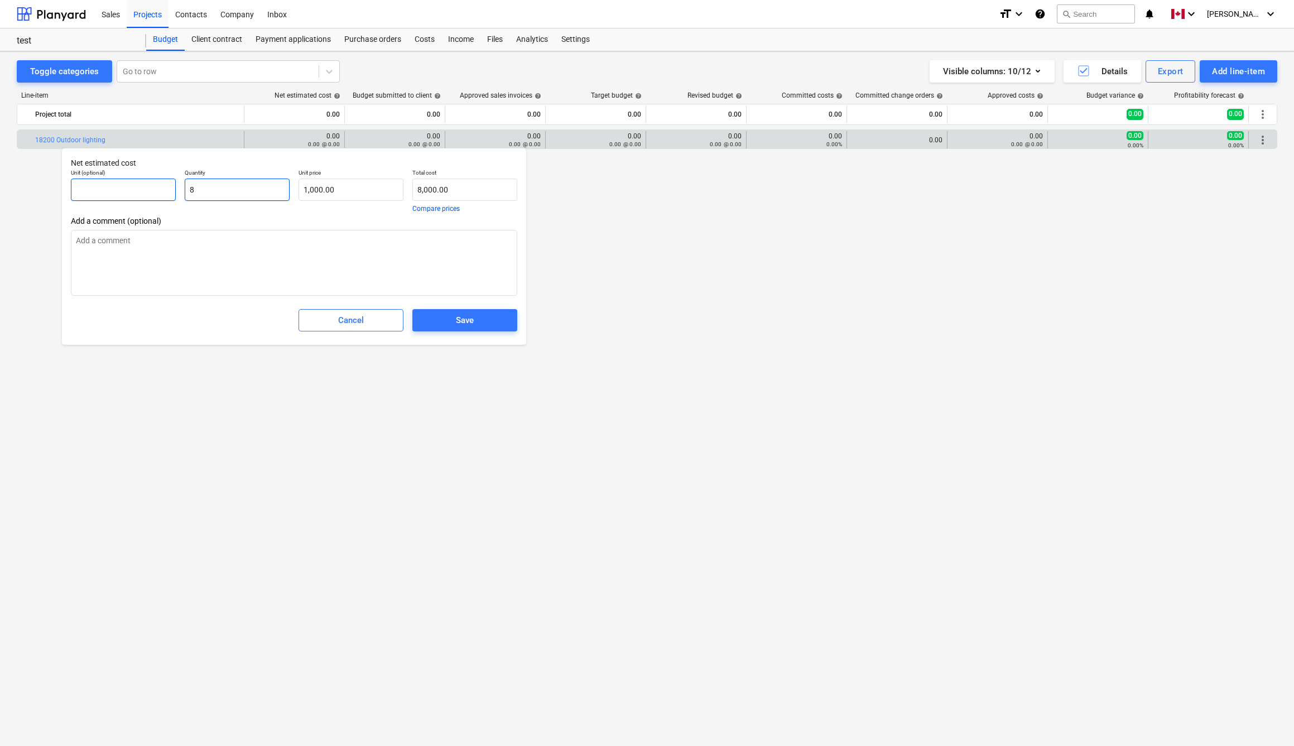
type input "85"
type textarea "x"
type input "85,000.00"
type input "85.00"
click at [453, 316] on span "Save" at bounding box center [465, 320] width 78 height 15
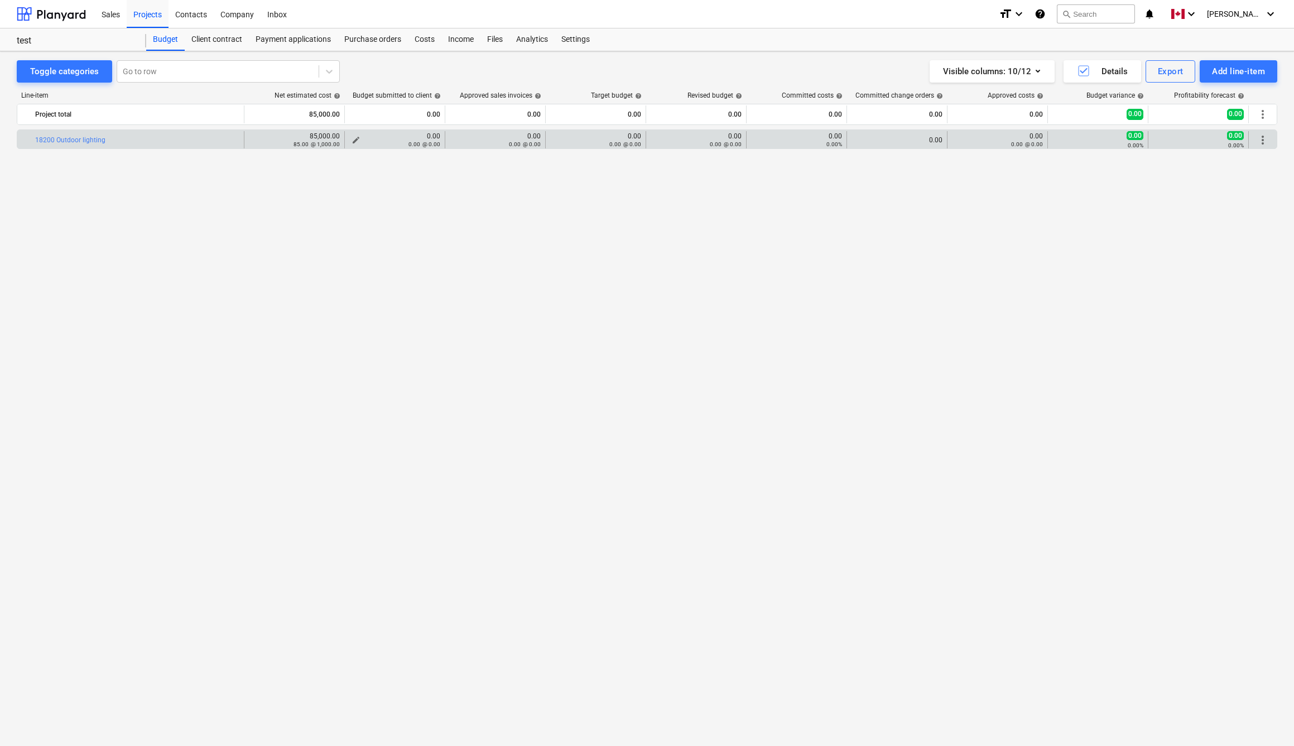
click at [356, 140] on span "edit" at bounding box center [356, 140] width 9 height 9
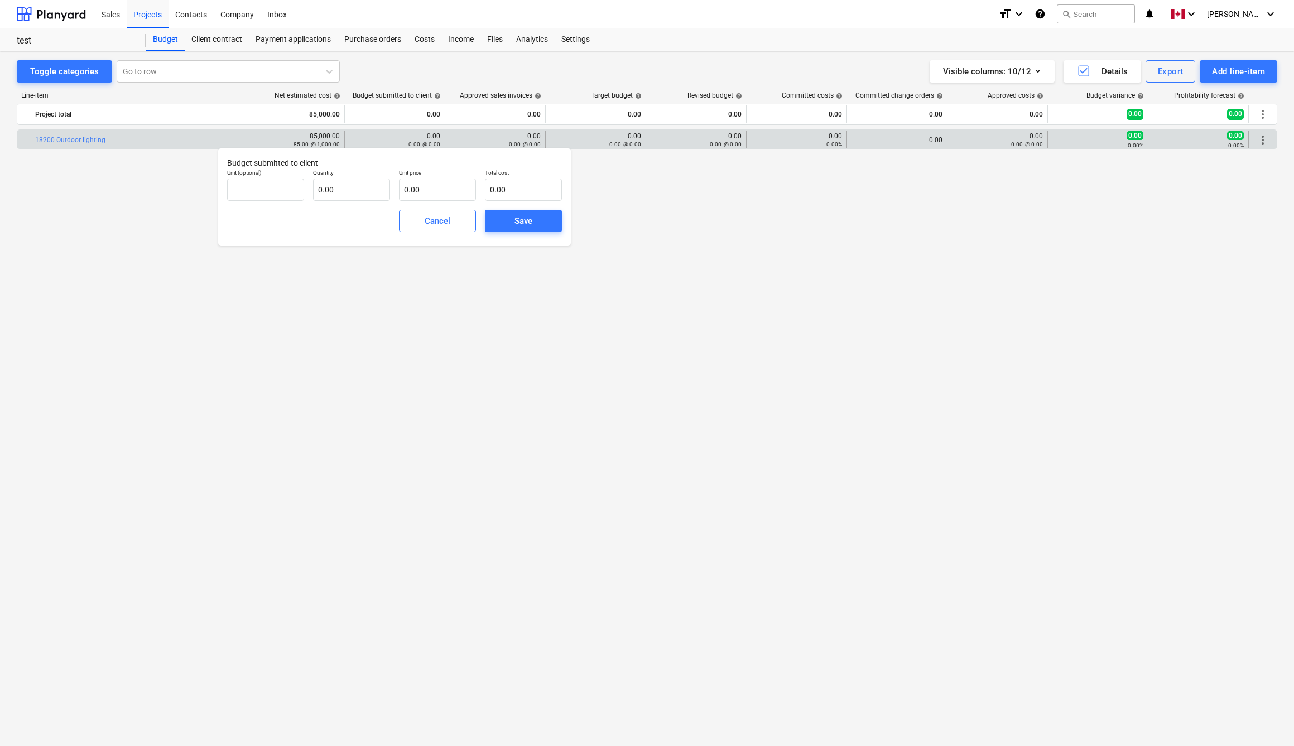
click at [356, 140] on div "0.00 0.00 @ 0.00" at bounding box center [394, 140] width 91 height 16
click at [328, 136] on div "85,000.00 85.00 @ 1,000.00" at bounding box center [317, 140] width 46 height 16
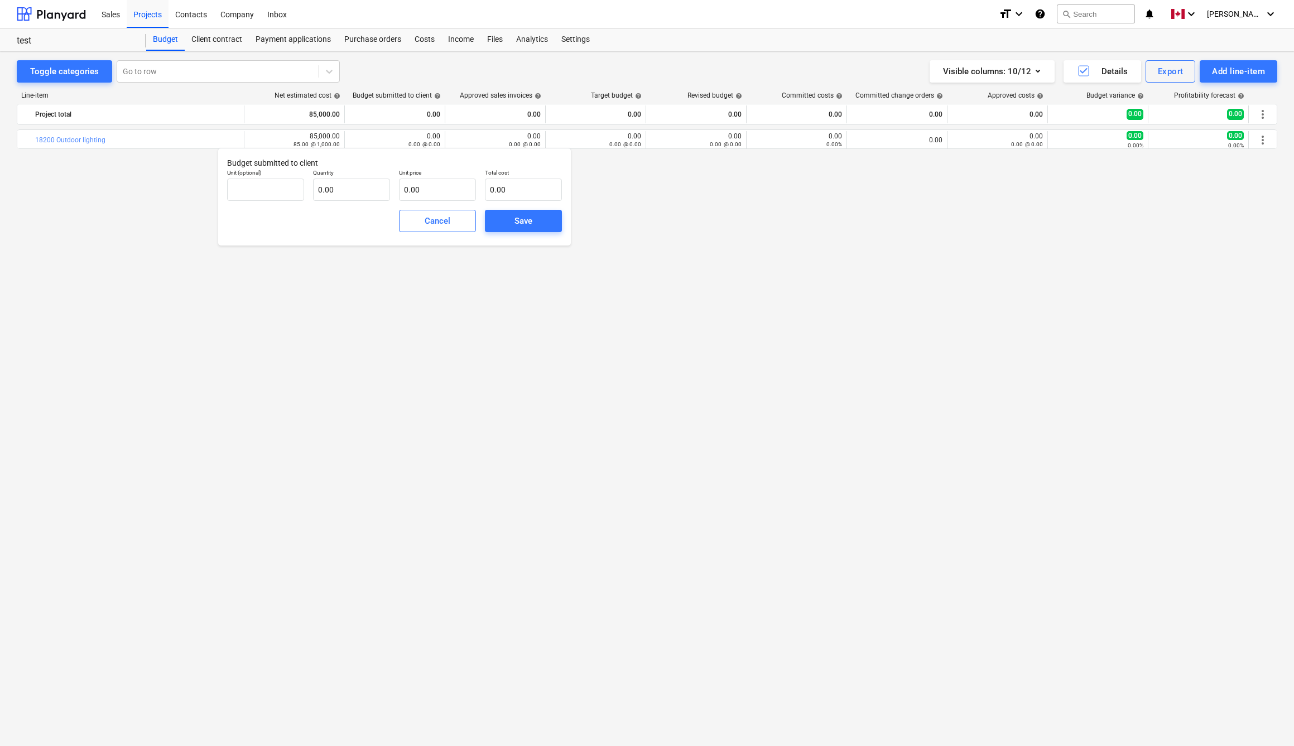
click at [395, 147] on div "0.00 @ 0.00" at bounding box center [394, 144] width 91 height 8
click at [437, 218] on div "Cancel" at bounding box center [438, 221] width 26 height 15
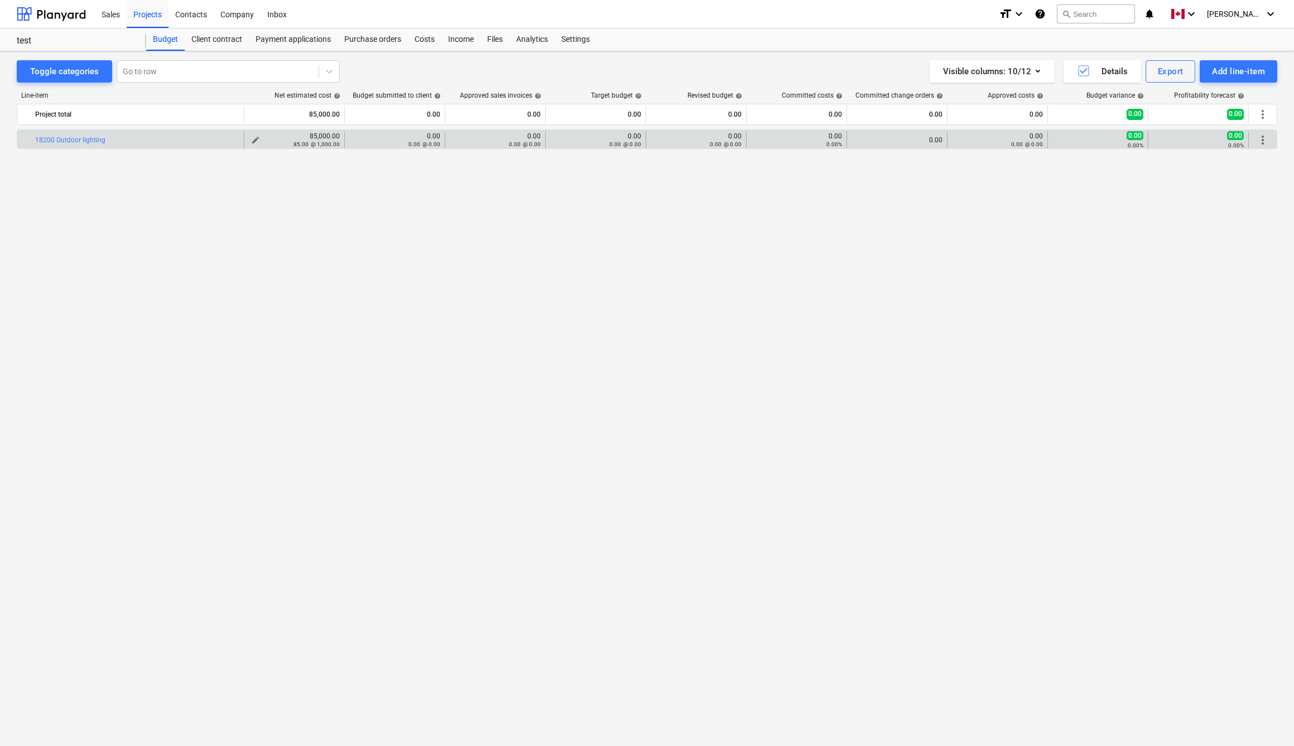
click at [256, 138] on span "edit" at bounding box center [255, 140] width 9 height 9
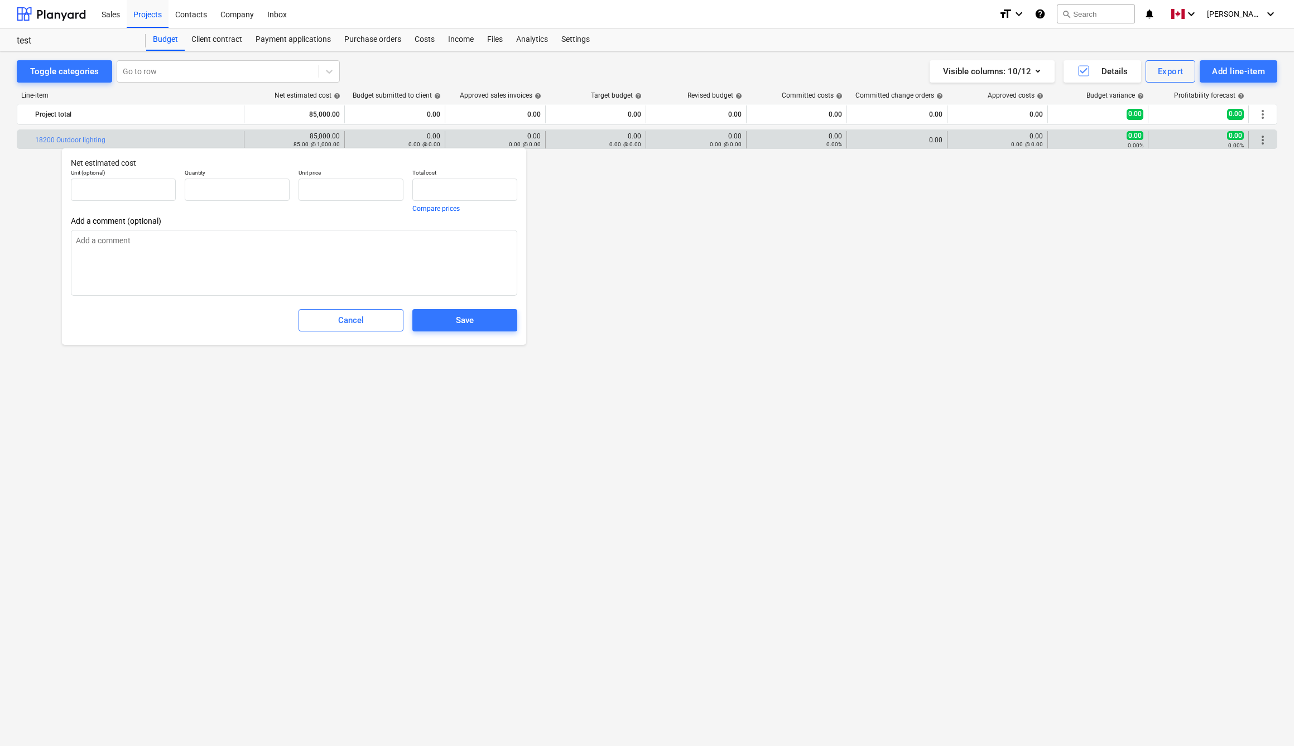
type textarea "x"
type input "85.00"
type input "1,000.00"
type input "85,000.00"
click at [357, 317] on div "Cancel" at bounding box center [351, 320] width 26 height 15
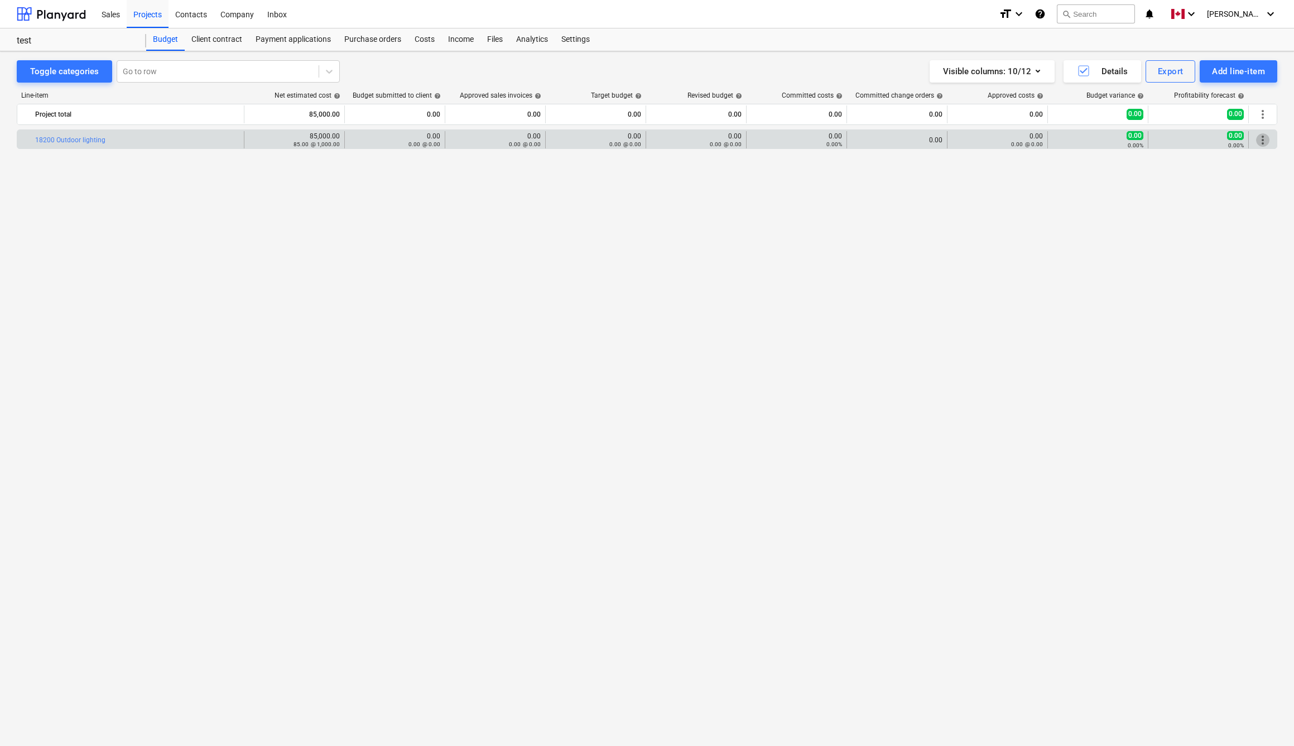
click at [1266, 141] on span "more_vert" at bounding box center [1262, 139] width 13 height 13
click at [356, 140] on div "0.00 @ 0.00" at bounding box center [394, 144] width 91 height 8
click at [490, 143] on div "0.00 @ 0.00" at bounding box center [495, 144] width 91 height 8
click at [356, 140] on div "0.00 @ 0.00" at bounding box center [394, 144] width 91 height 8
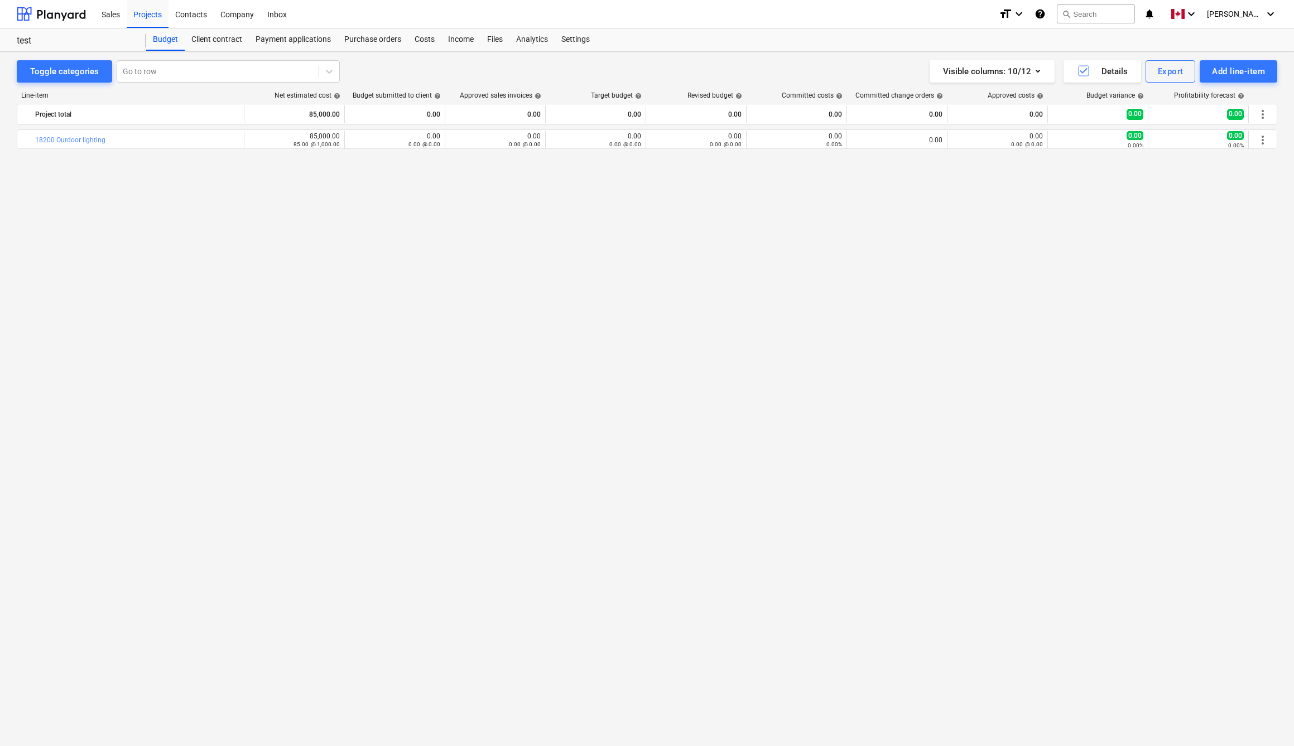
scroll to position [0, 0]
click at [214, 42] on div "Client contract" at bounding box center [217, 39] width 64 height 22
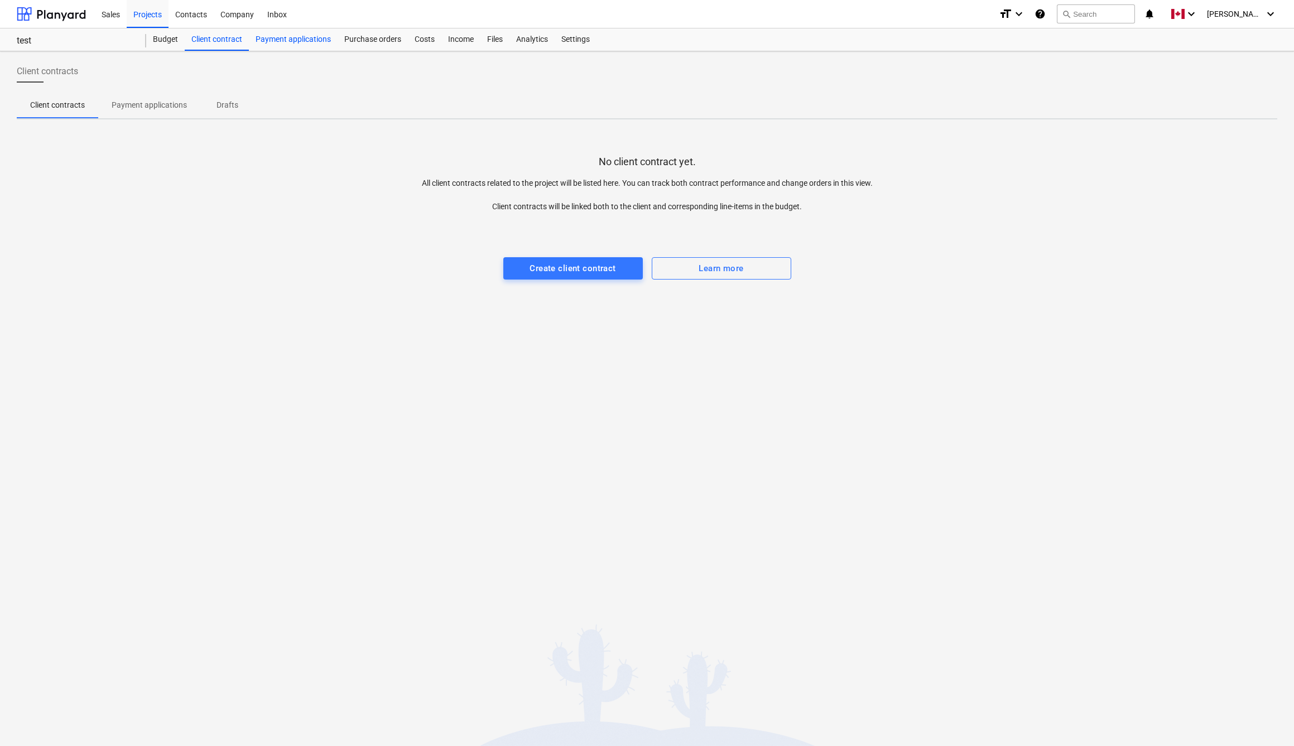
click at [274, 40] on div "Payment applications" at bounding box center [293, 39] width 89 height 22
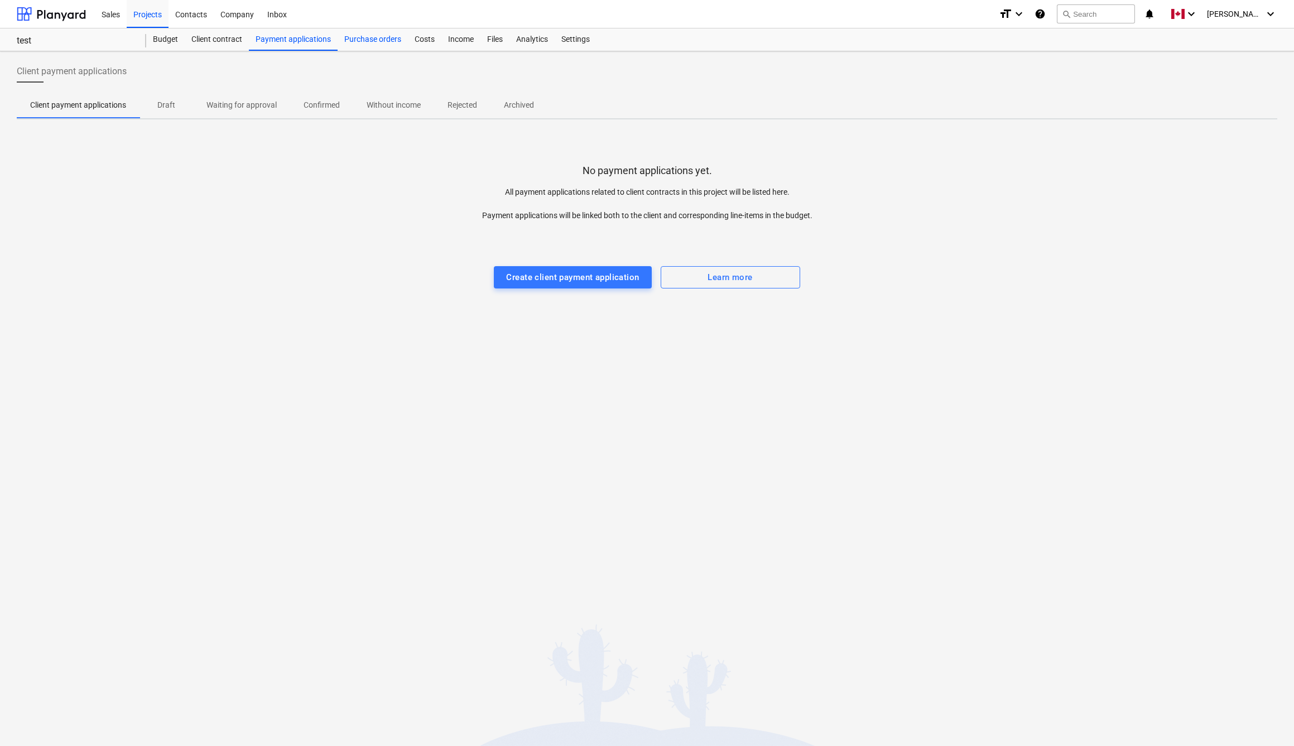
click at [371, 40] on div "Purchase orders" at bounding box center [373, 39] width 70 height 22
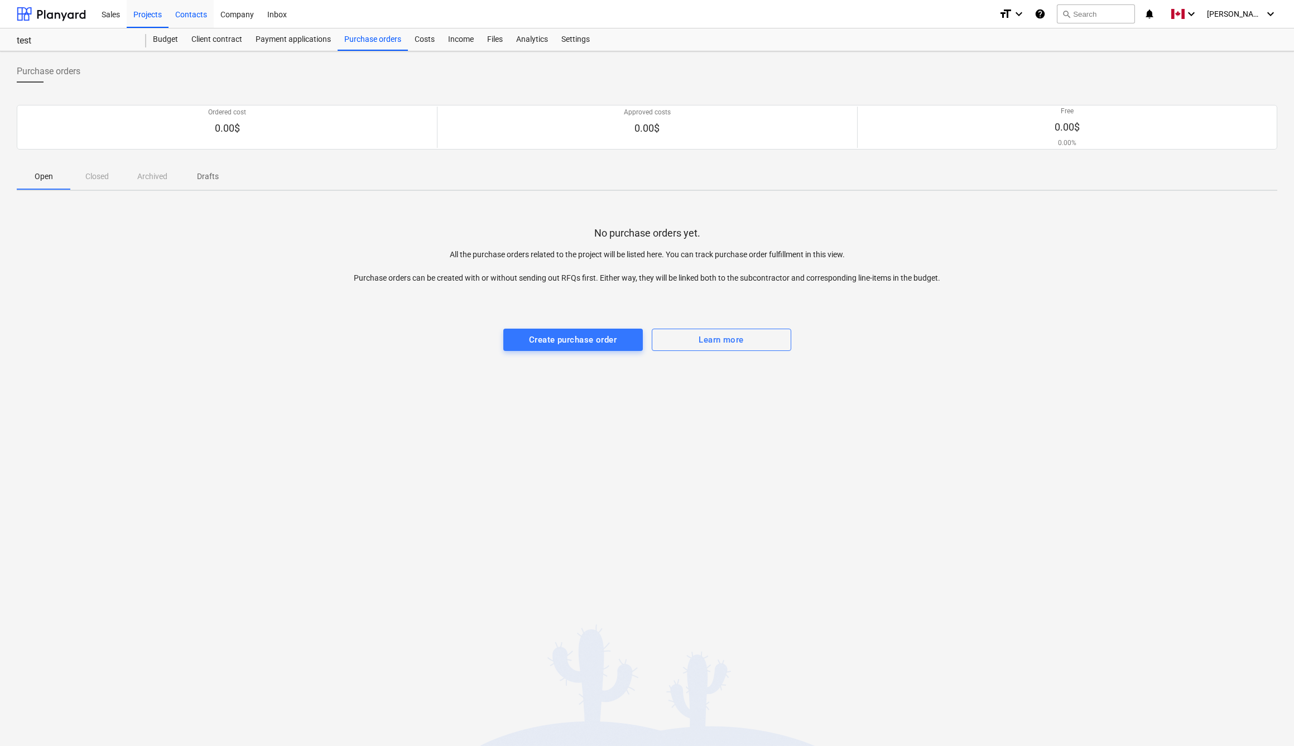
click at [191, 19] on div "Contacts" at bounding box center [191, 13] width 45 height 28
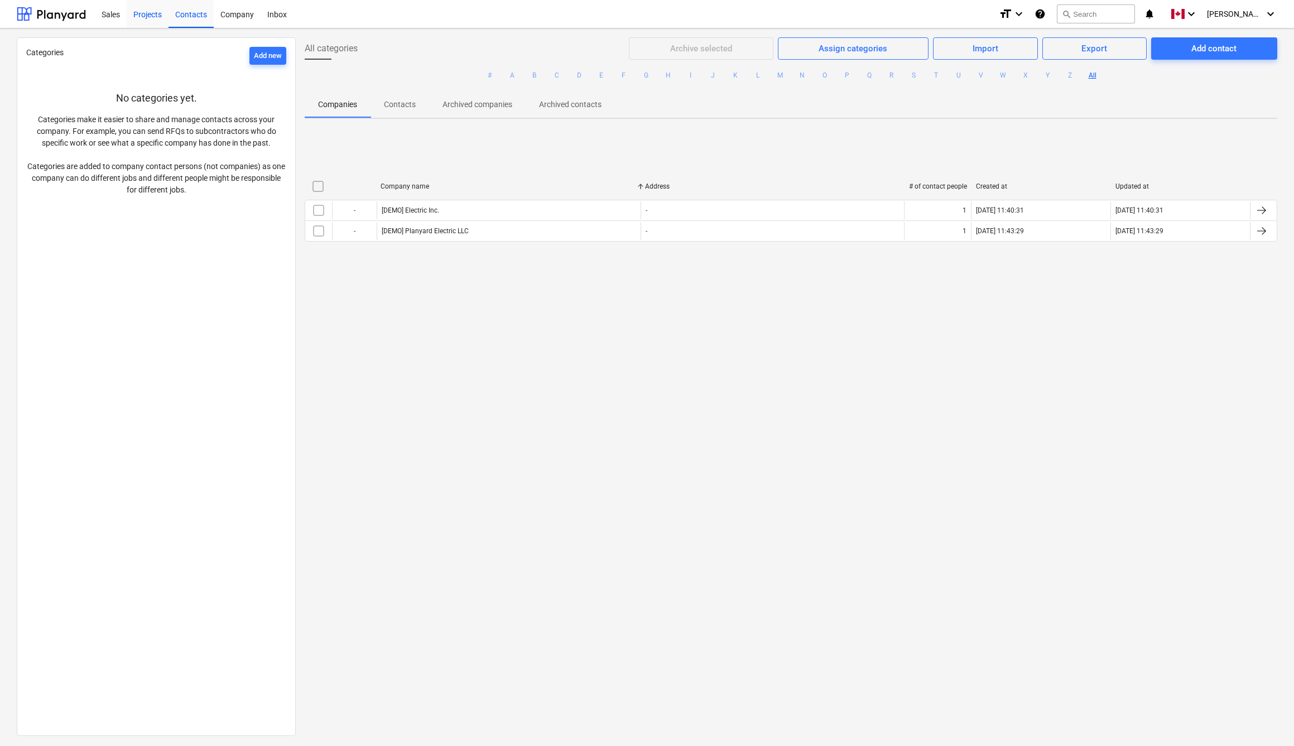
click at [149, 18] on div "Projects" at bounding box center [148, 13] width 42 height 28
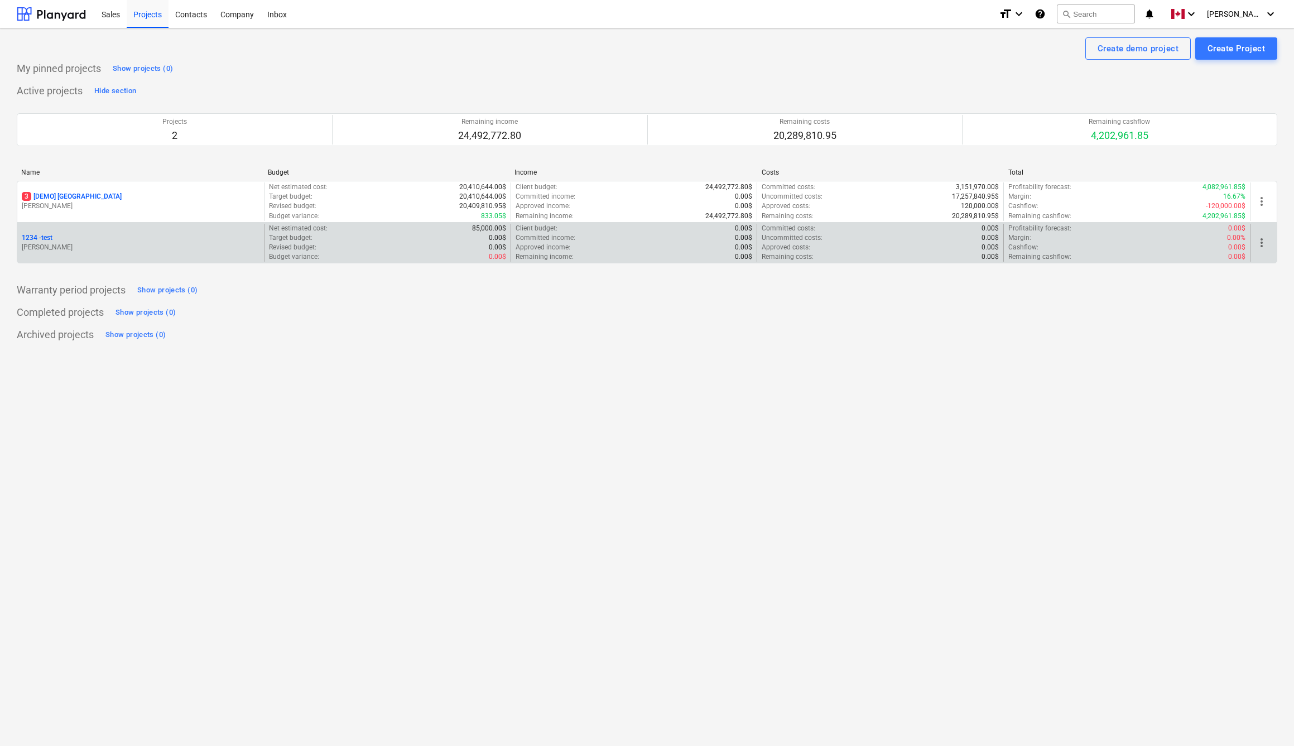
click at [71, 237] on div "1234 - test" at bounding box center [141, 237] width 238 height 9
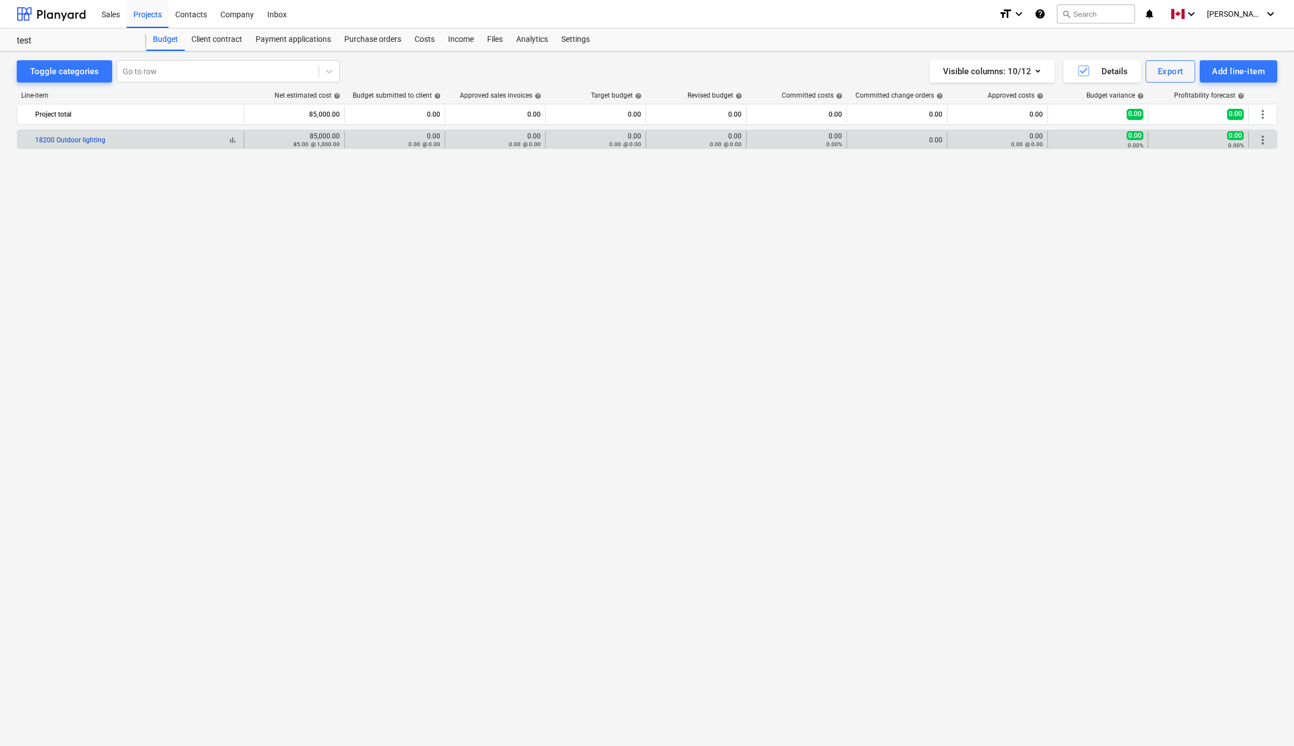
click at [83, 138] on link "18200 Outdoor lighting" at bounding box center [70, 140] width 70 height 8
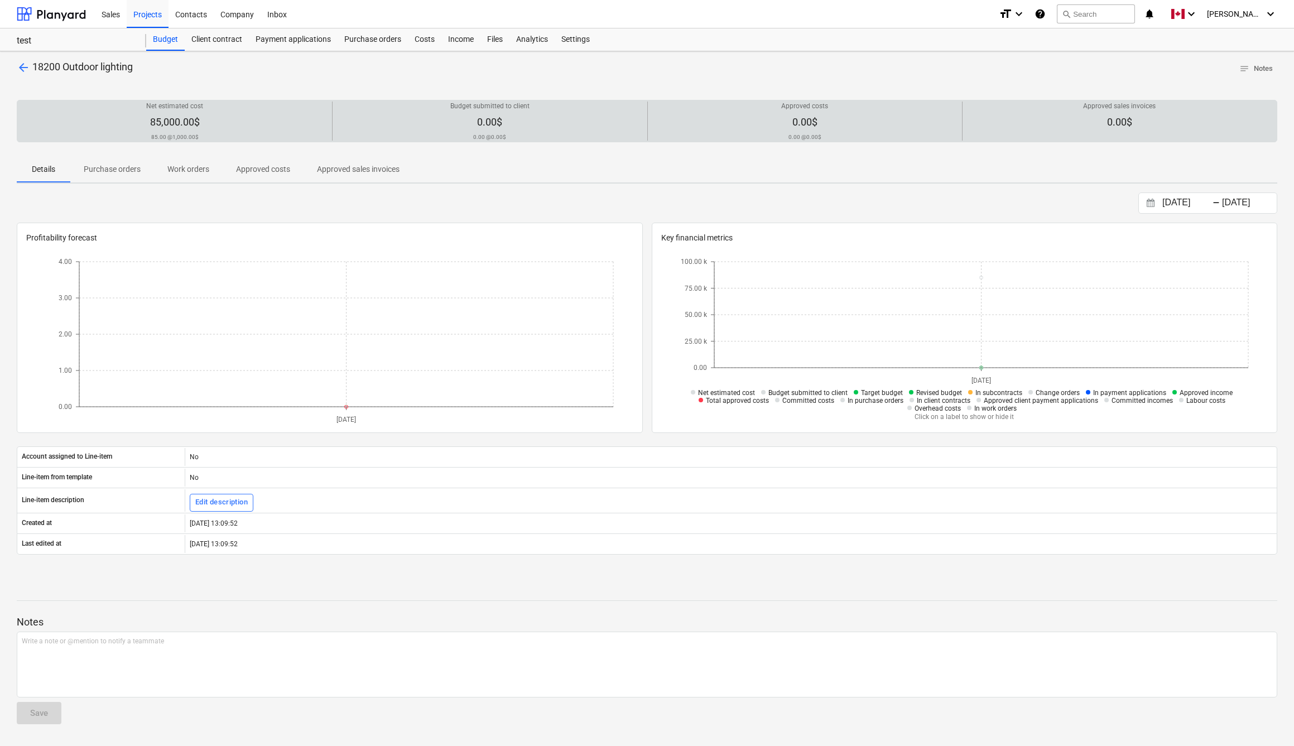
click at [487, 127] on p "0.00$" at bounding box center [489, 122] width 25 height 13
click at [493, 123] on span "0.00$" at bounding box center [489, 122] width 25 height 12
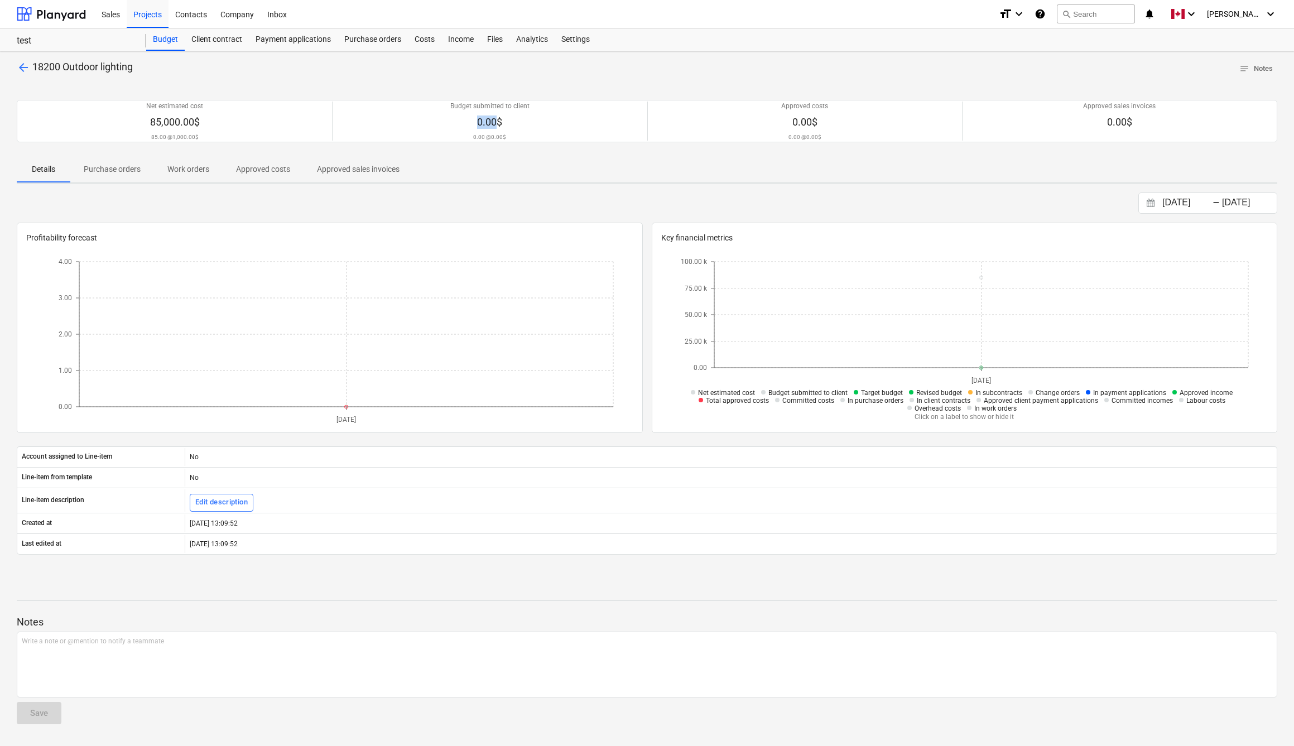
click at [113, 169] on p "Purchase orders" at bounding box center [112, 170] width 57 height 12
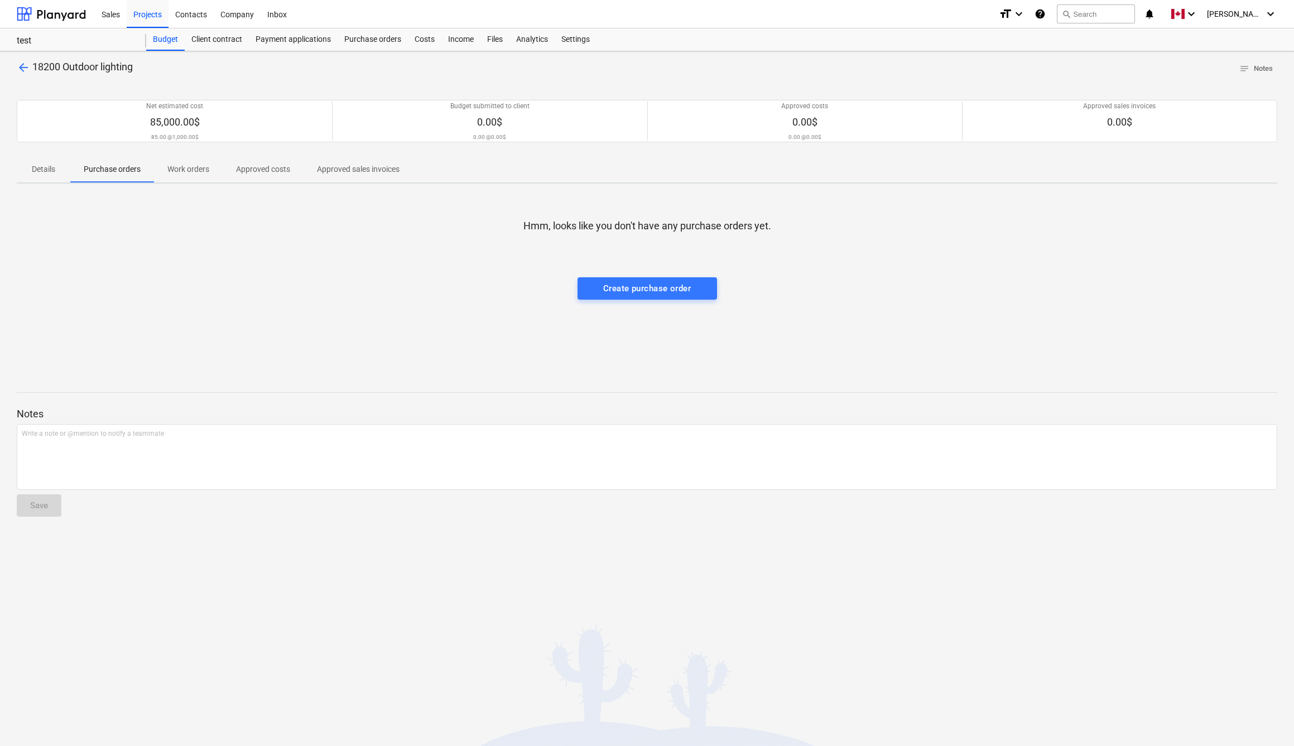
click at [628, 298] on div "Hmm, looks like you don't have any purchase orders yet. Create purchase order" at bounding box center [647, 276] width 1261 height 167
click at [646, 282] on div "Create purchase order" at bounding box center [647, 288] width 88 height 15
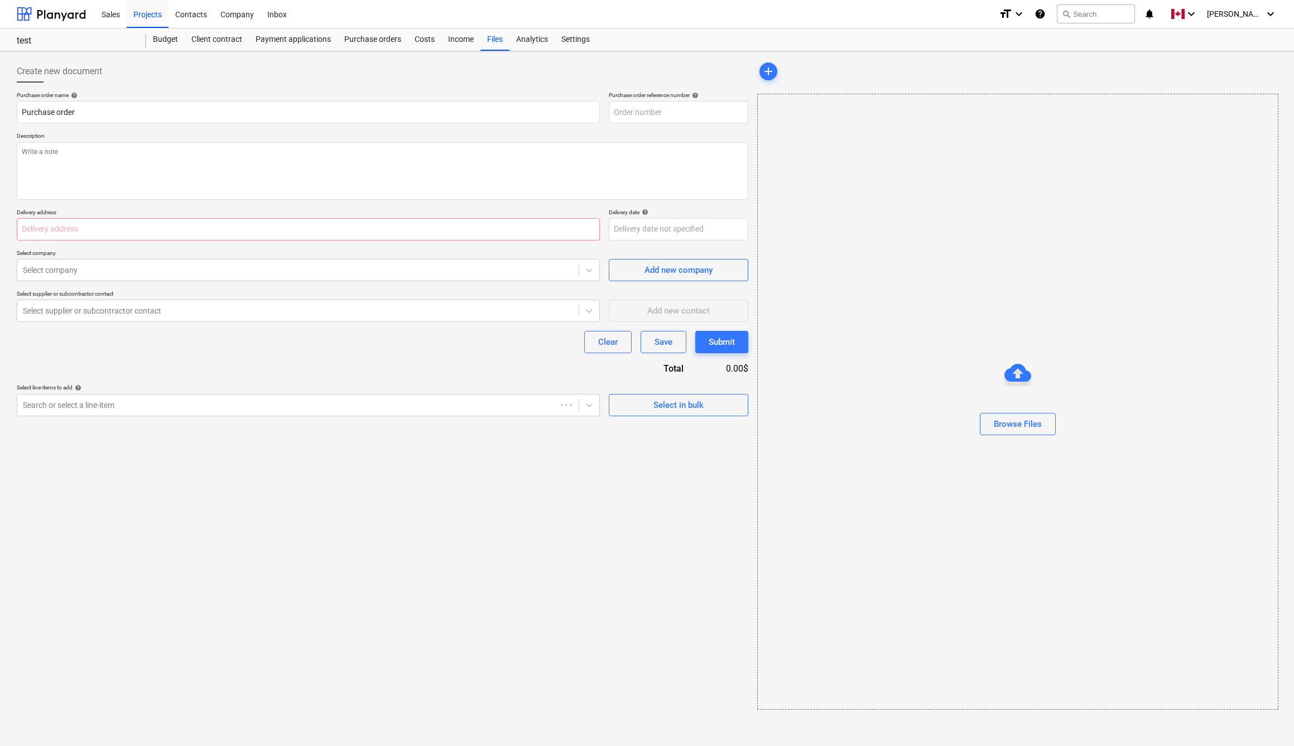
type textarea "x"
type input "1234-PO-001"
click at [555, 397] on div "Search or select a line-item" at bounding box center [297, 405] width 561 height 16
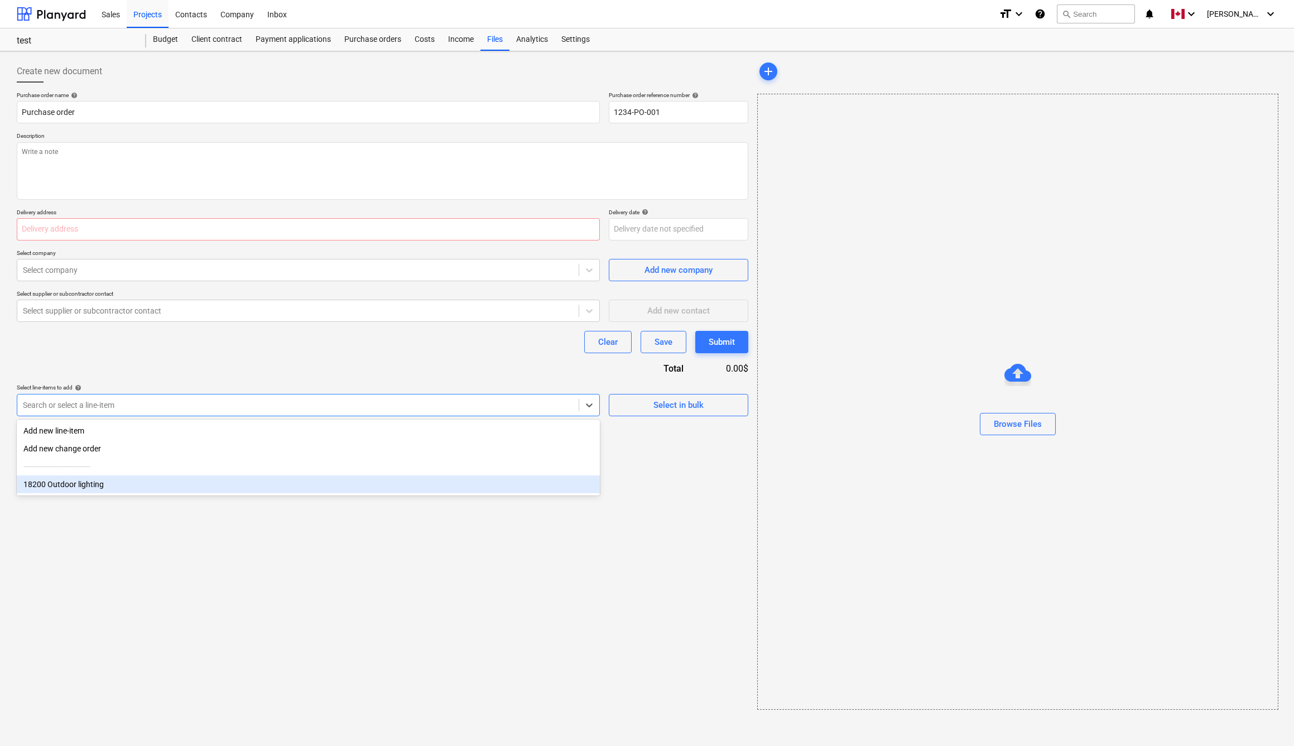
click at [448, 486] on div "18200 Outdoor lighting" at bounding box center [308, 485] width 583 height 18
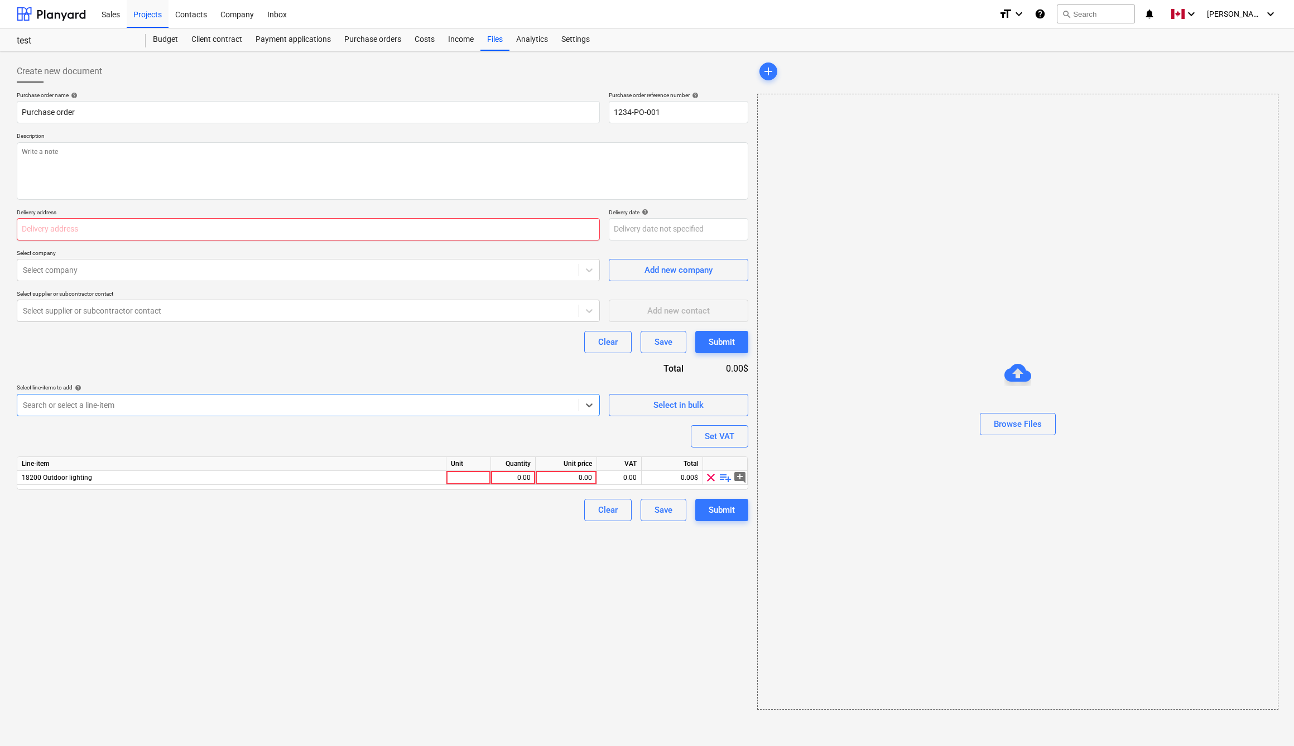
type textarea "x"
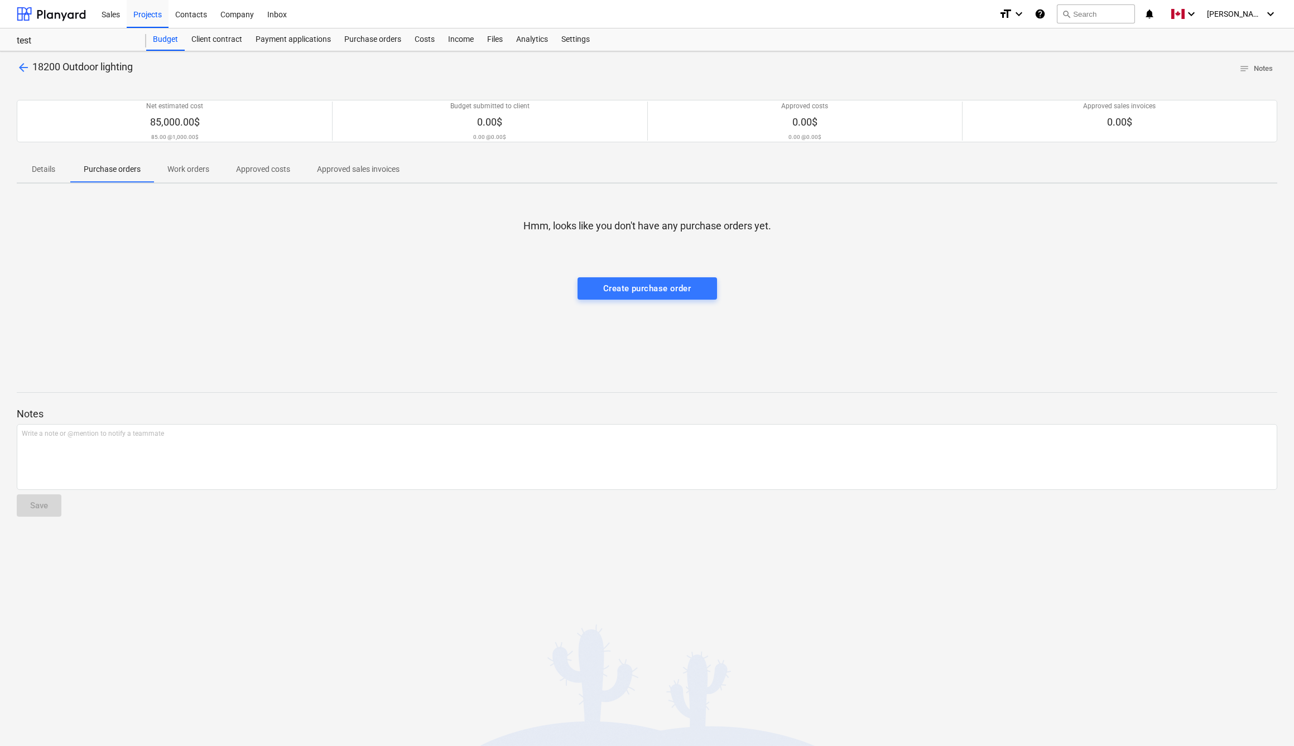
click at [79, 70] on span "18200 Outdoor lighting" at bounding box center [82, 67] width 100 height 12
click at [26, 68] on span "arrow_back" at bounding box center [23, 67] width 13 height 13
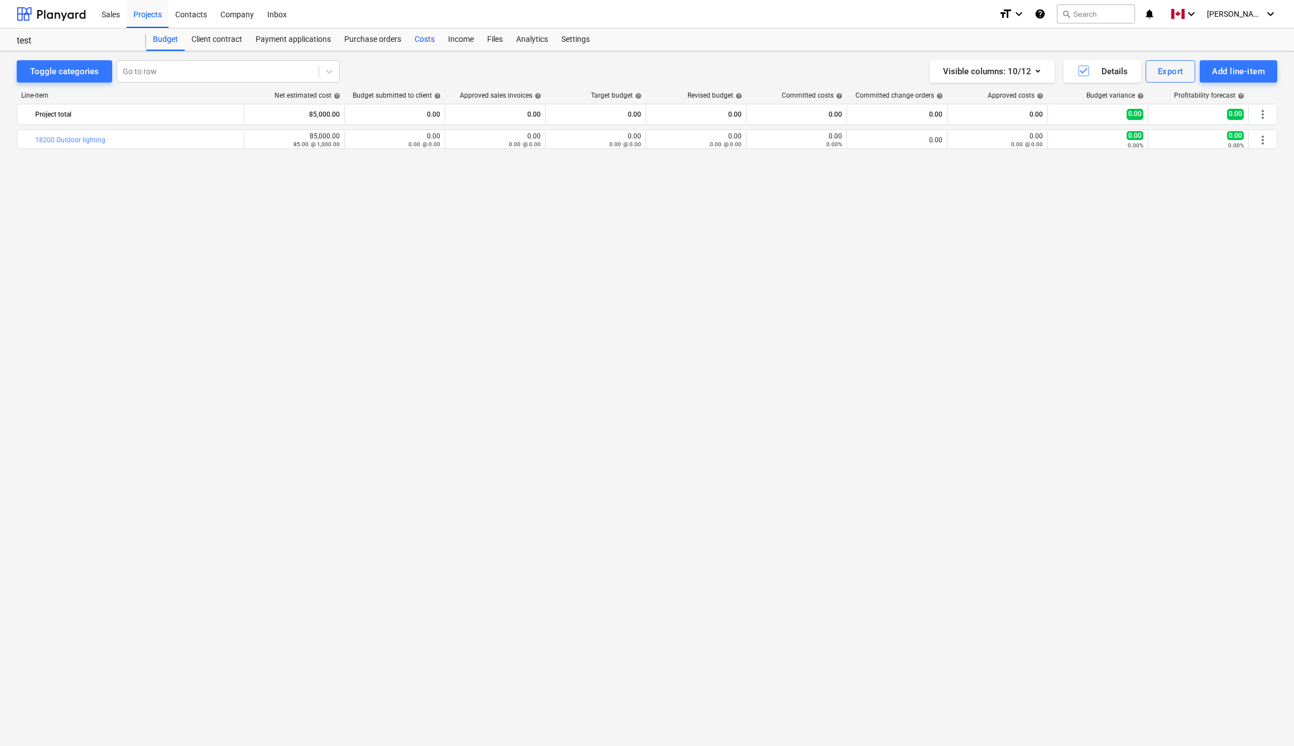
click at [419, 40] on div "Costs" at bounding box center [424, 39] width 33 height 22
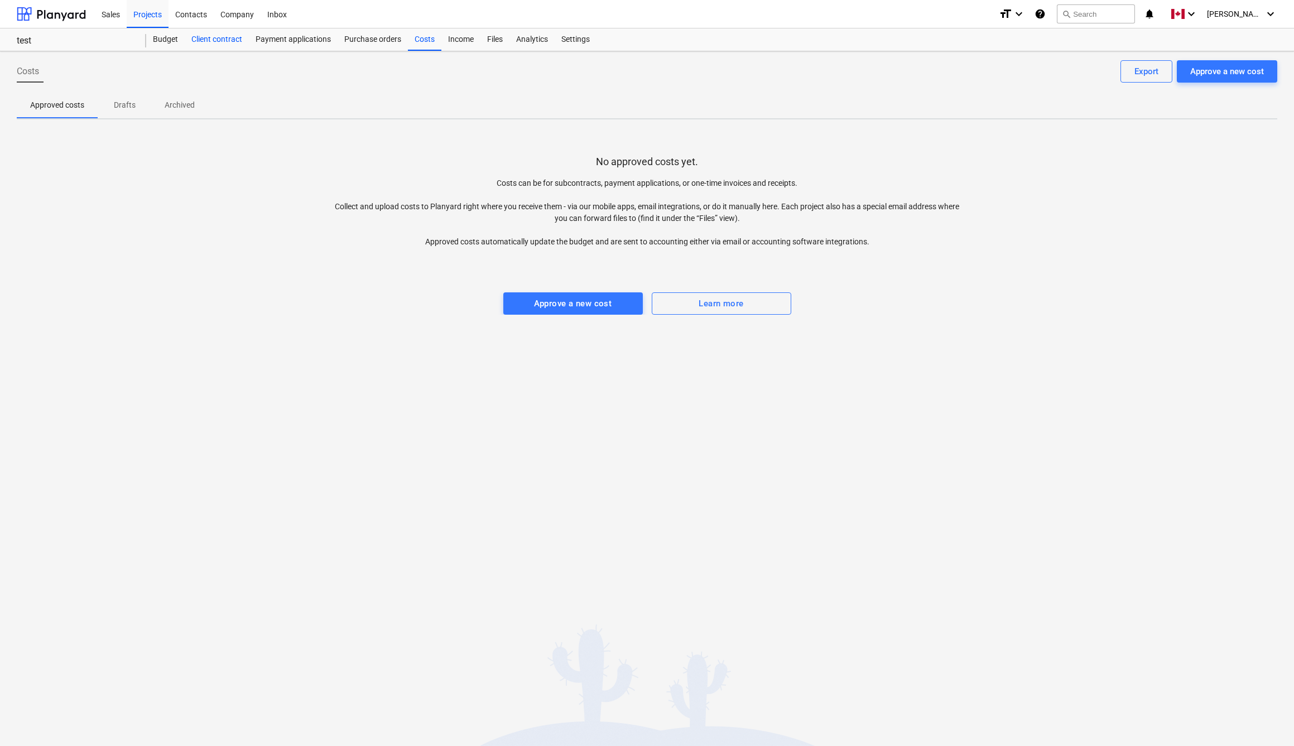
click at [236, 37] on div "Client contract" at bounding box center [217, 39] width 64 height 22
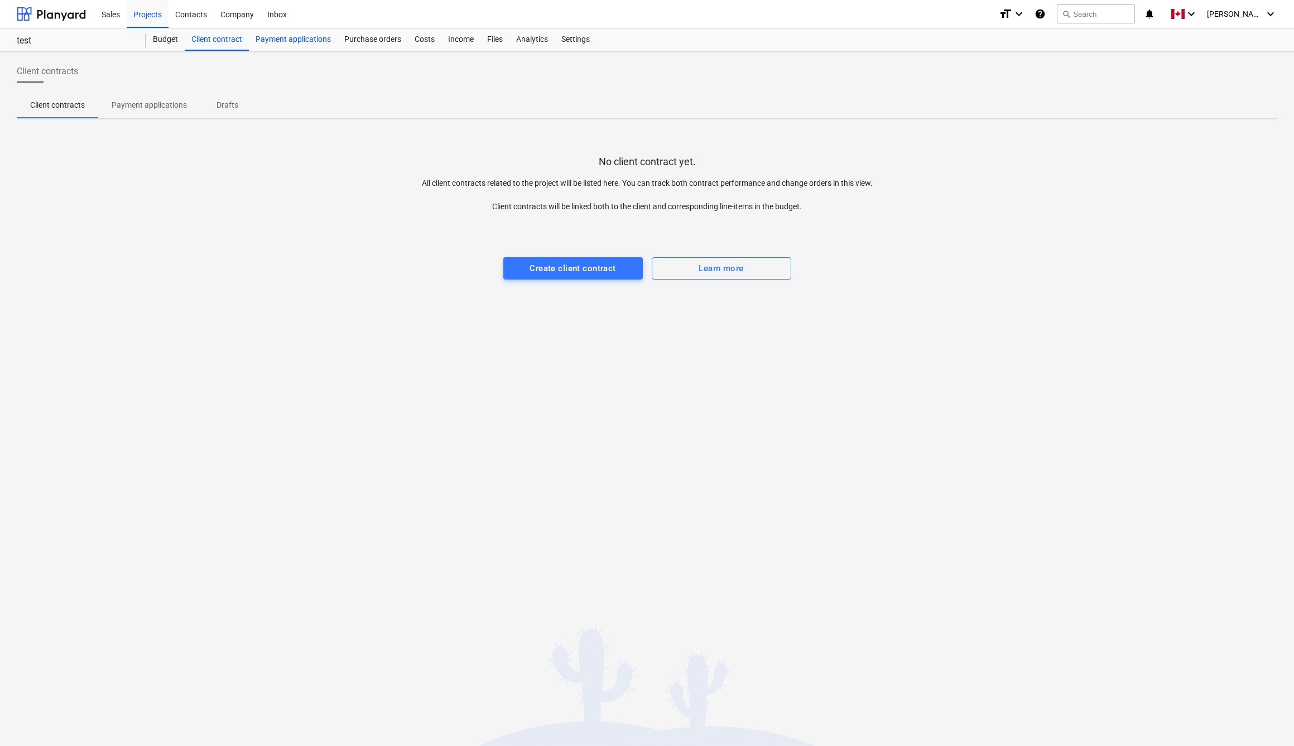
click at [326, 41] on div "Payment applications" at bounding box center [293, 39] width 89 height 22
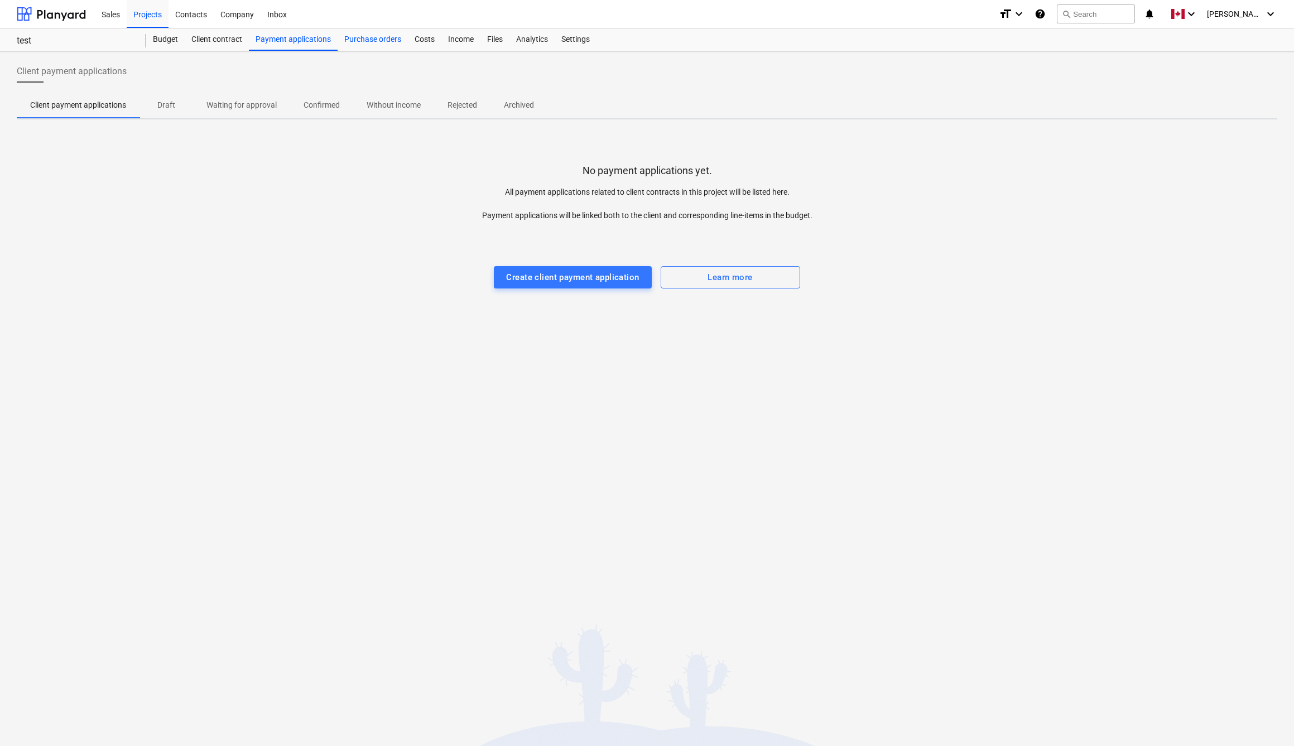
click at [354, 41] on div "Purchase orders" at bounding box center [373, 39] width 70 height 22
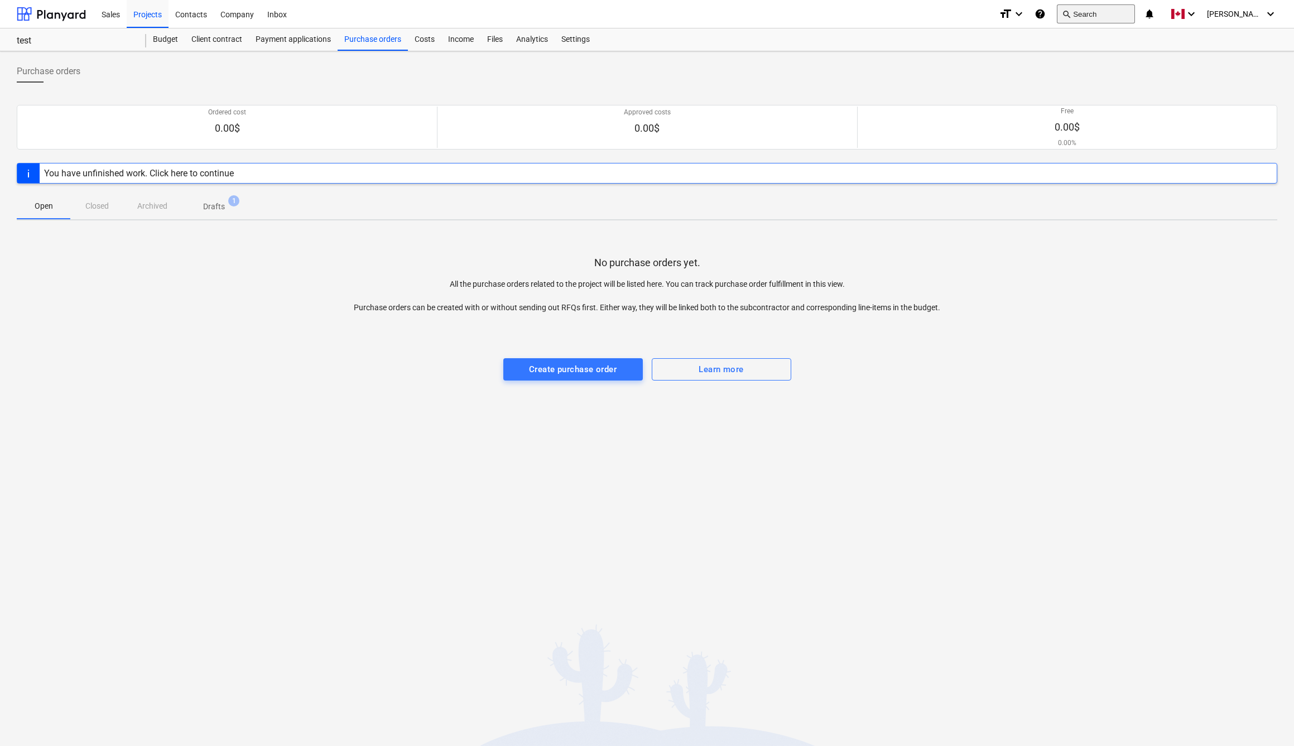
click at [1071, 9] on span "search" at bounding box center [1066, 13] width 9 height 9
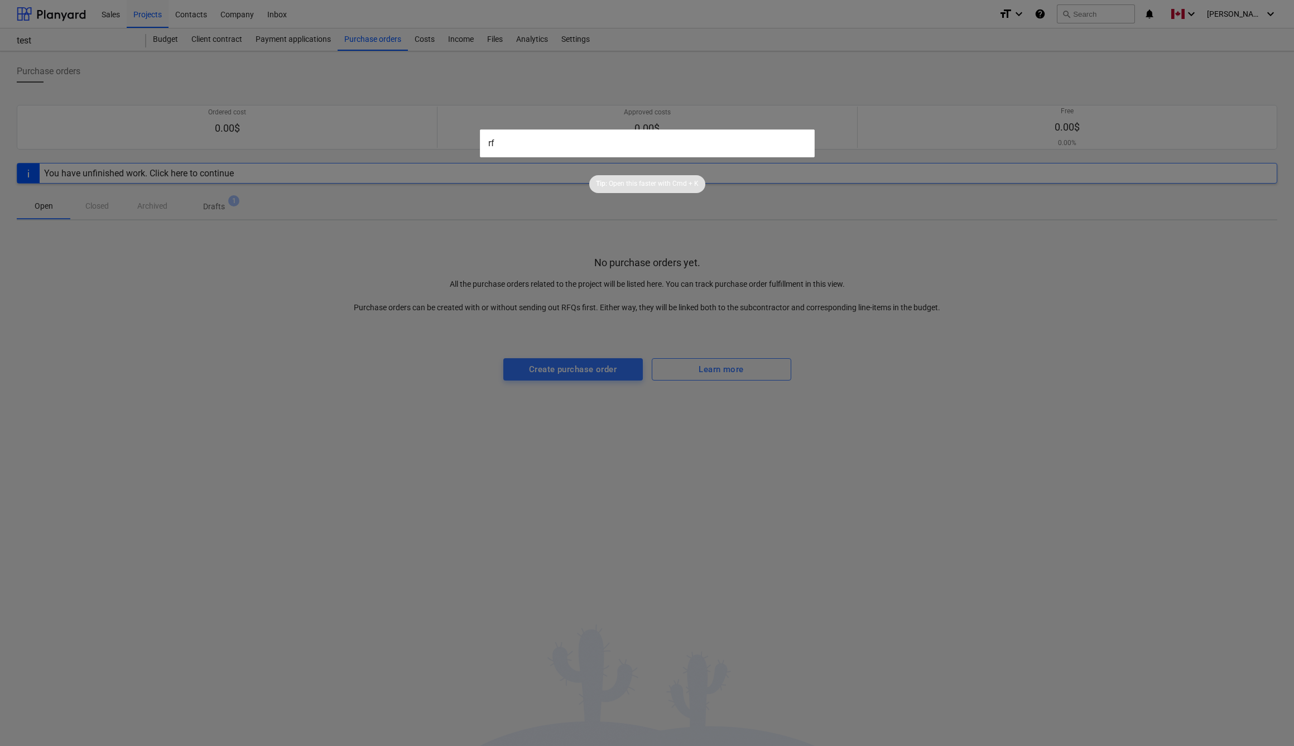
type input "r"
type input "RFQ"
click at [376, 68] on div at bounding box center [647, 373] width 1294 height 746
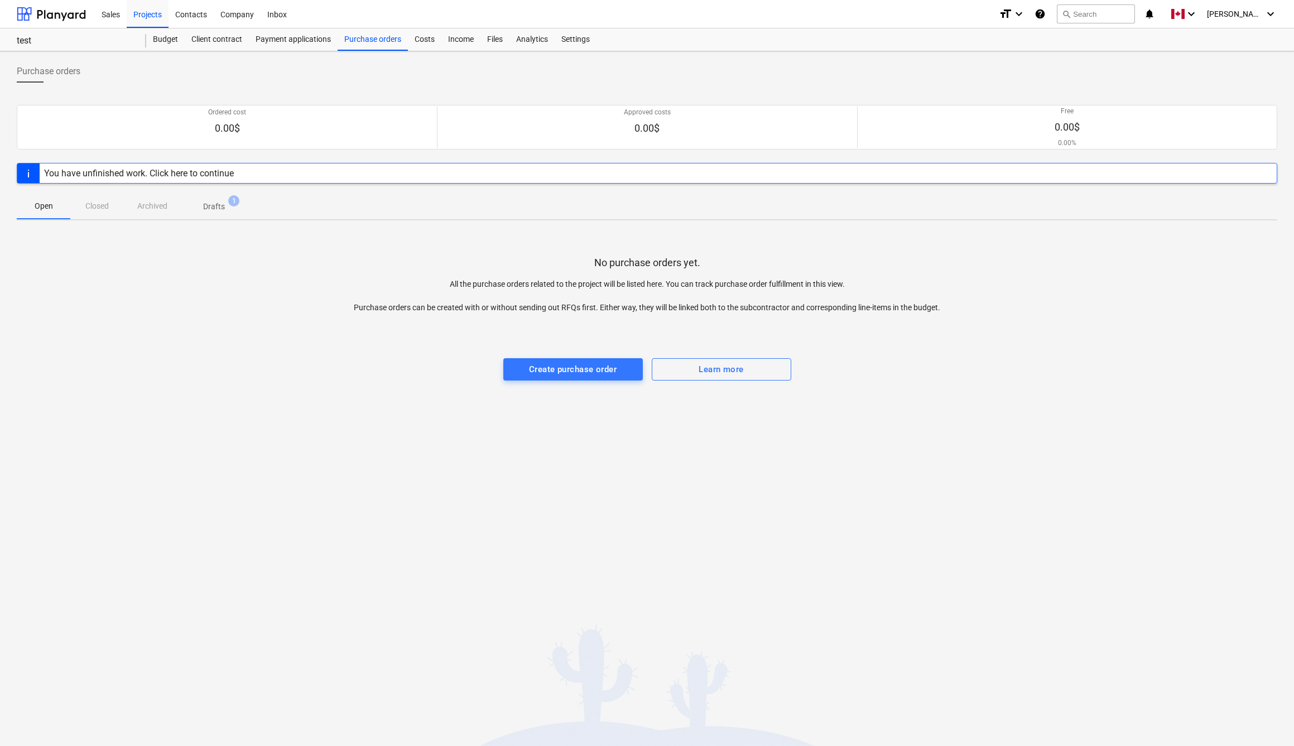
click at [144, 39] on div "test test" at bounding box center [81, 39] width 129 height 22
click at [154, 39] on div "Budget" at bounding box center [165, 39] width 39 height 22
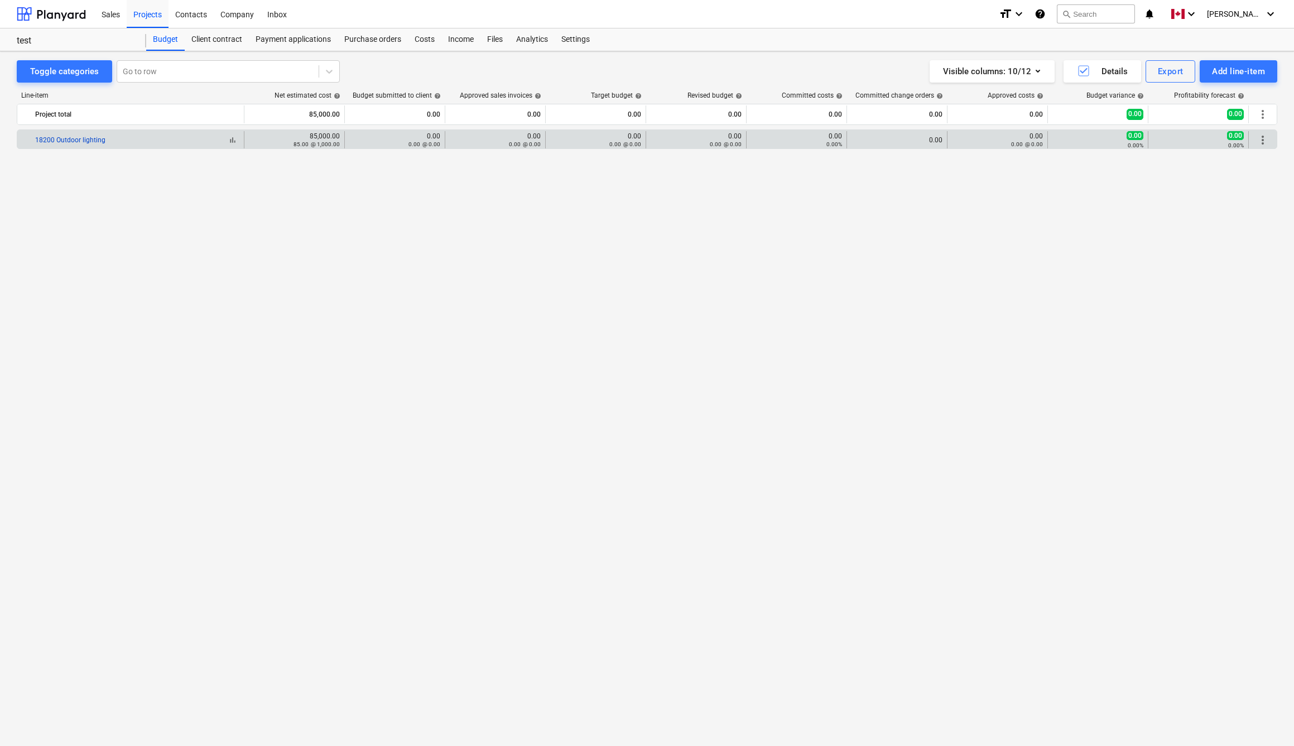
click at [97, 142] on link "18200 Outdoor lighting" at bounding box center [70, 140] width 70 height 8
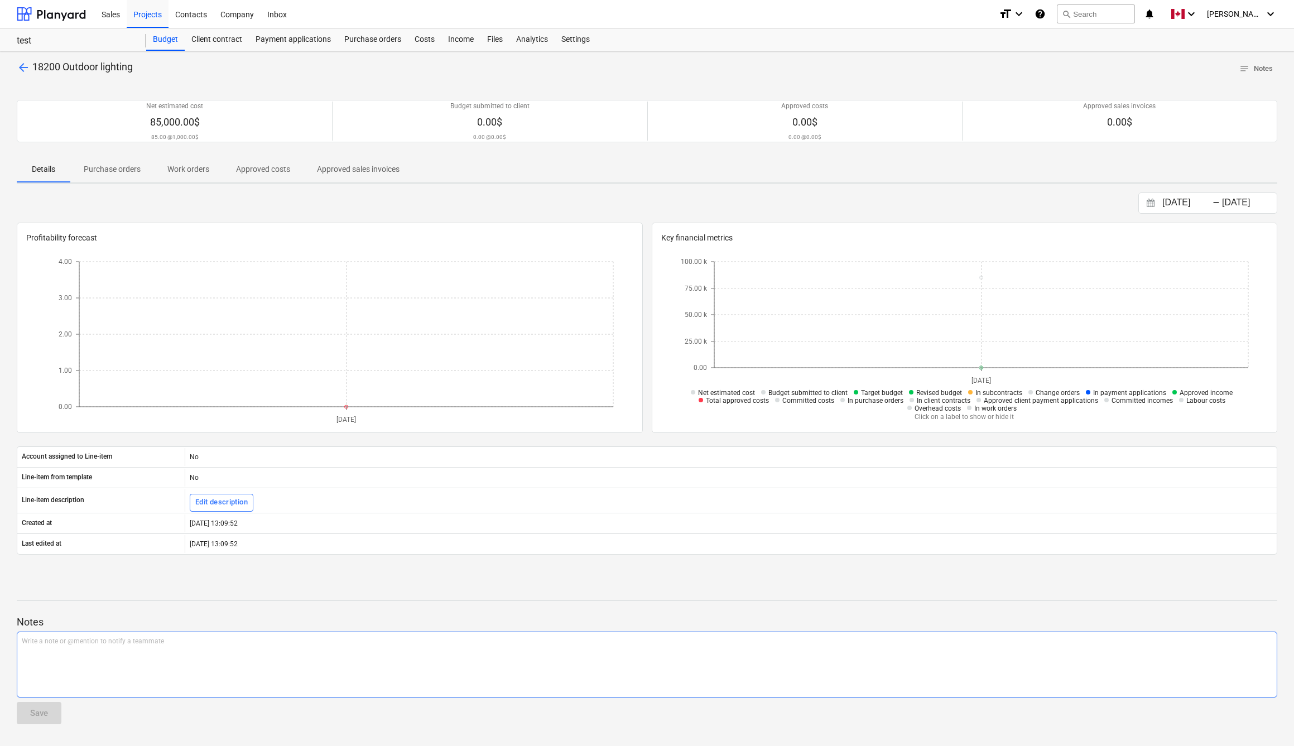
click at [110, 656] on div "Write a note or @mention to notify a teammate [PERSON_NAME]" at bounding box center [647, 665] width 1261 height 66
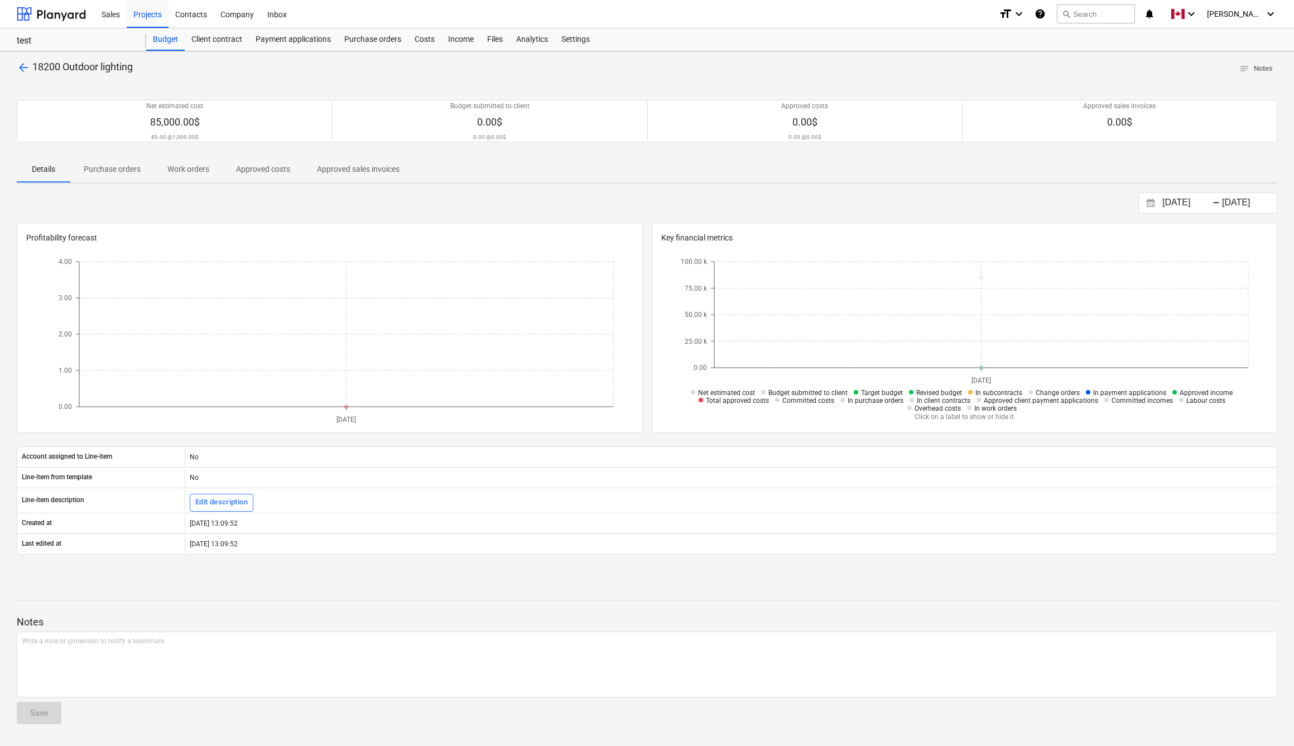
click at [1250, 60] on div "arrow_back 18200 Outdoor lighting notes Notes Net estimated cost 85,000.00$ 85.…" at bounding box center [647, 398] width 1294 height 695
click at [1250, 64] on span "notes Notes" at bounding box center [1256, 69] width 33 height 13
click at [22, 66] on span "arrow_back" at bounding box center [23, 67] width 13 height 13
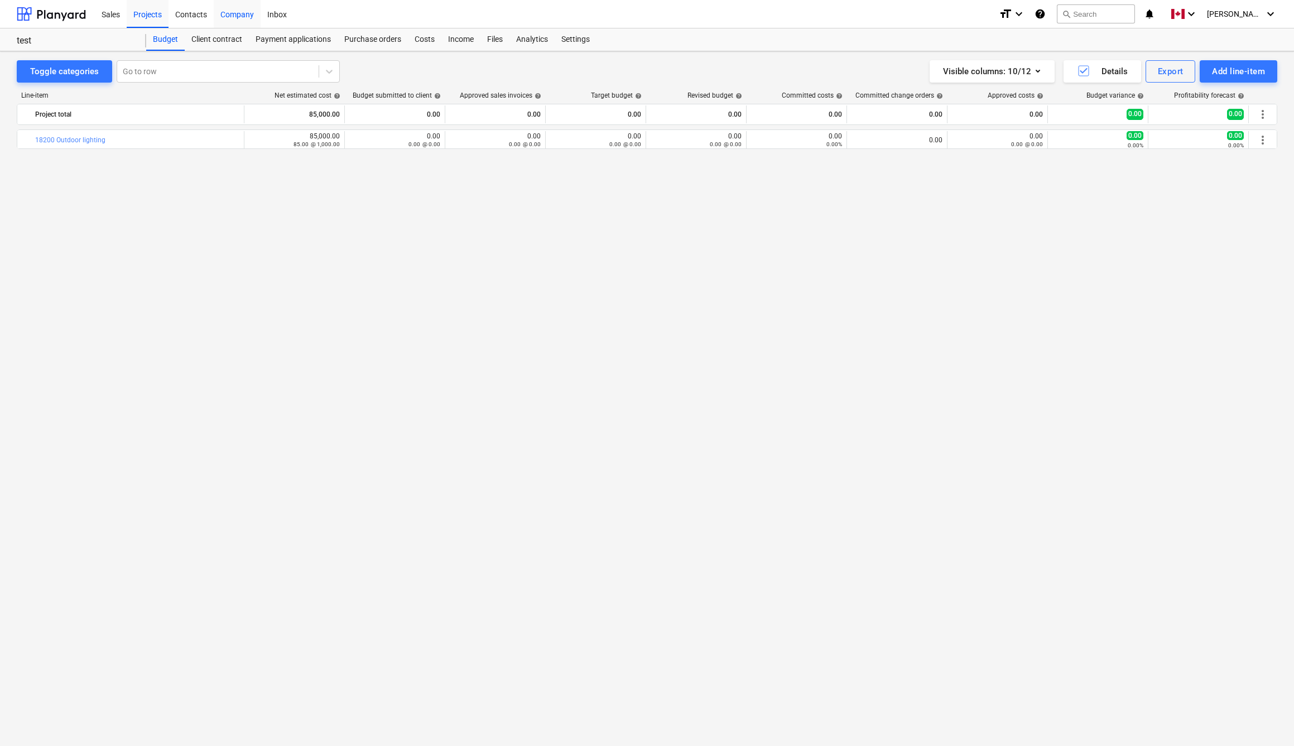
click at [247, 21] on div "Company" at bounding box center [237, 13] width 47 height 28
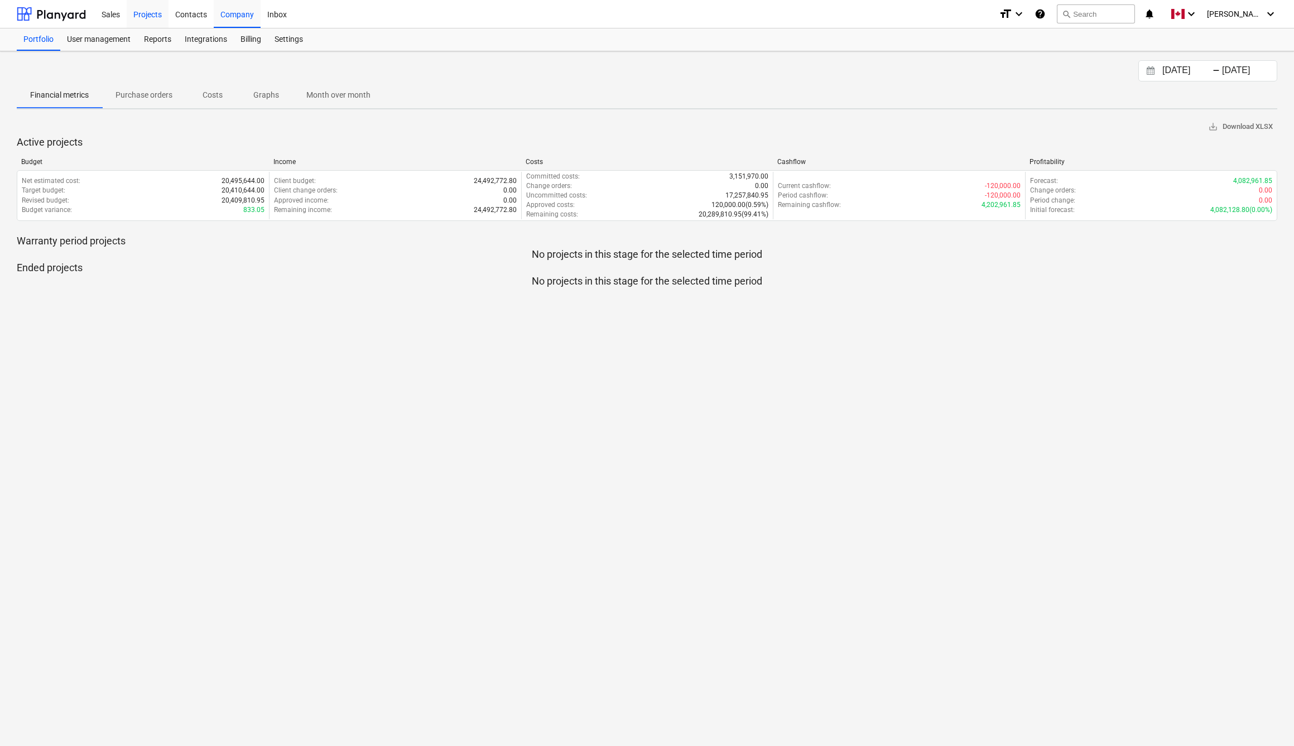
click at [148, 16] on div "Projects" at bounding box center [148, 13] width 42 height 28
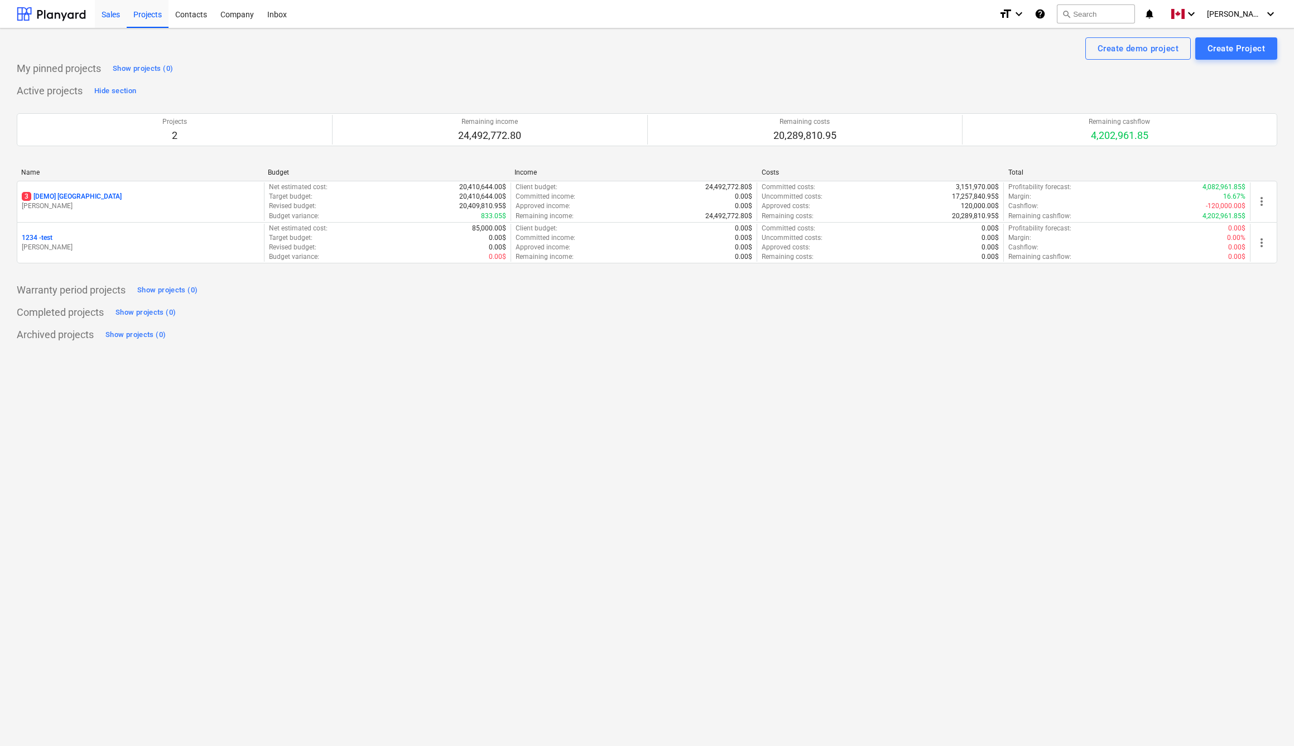
click at [112, 16] on div "Sales" at bounding box center [111, 13] width 32 height 28
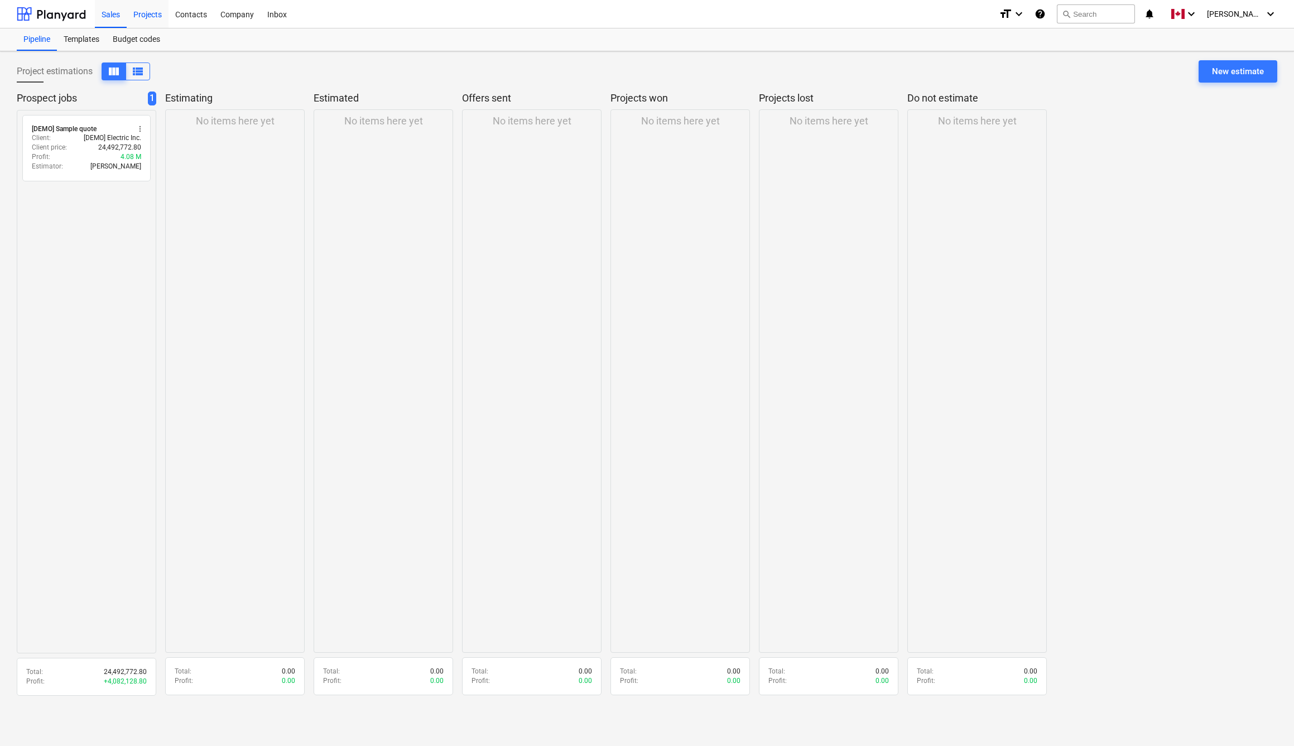
click at [163, 14] on div "Projects" at bounding box center [148, 13] width 42 height 28
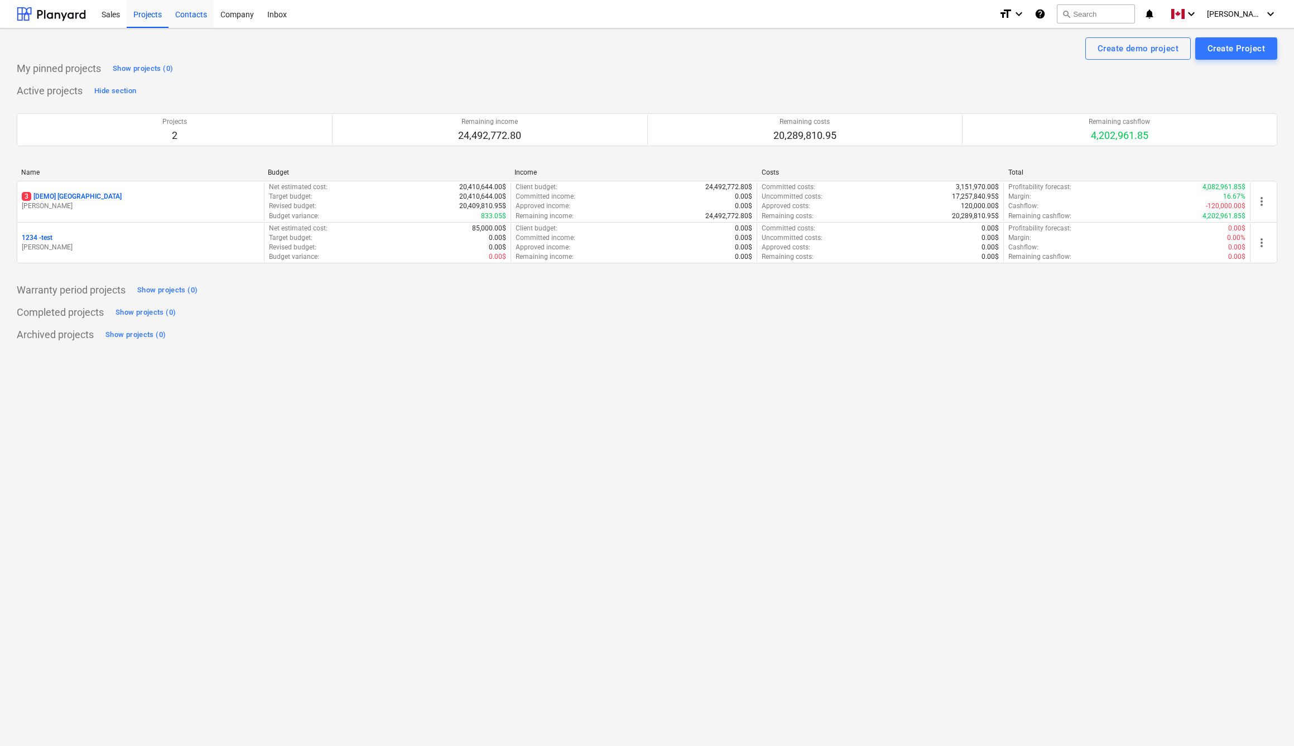
click at [204, 13] on div "Contacts" at bounding box center [191, 13] width 45 height 28
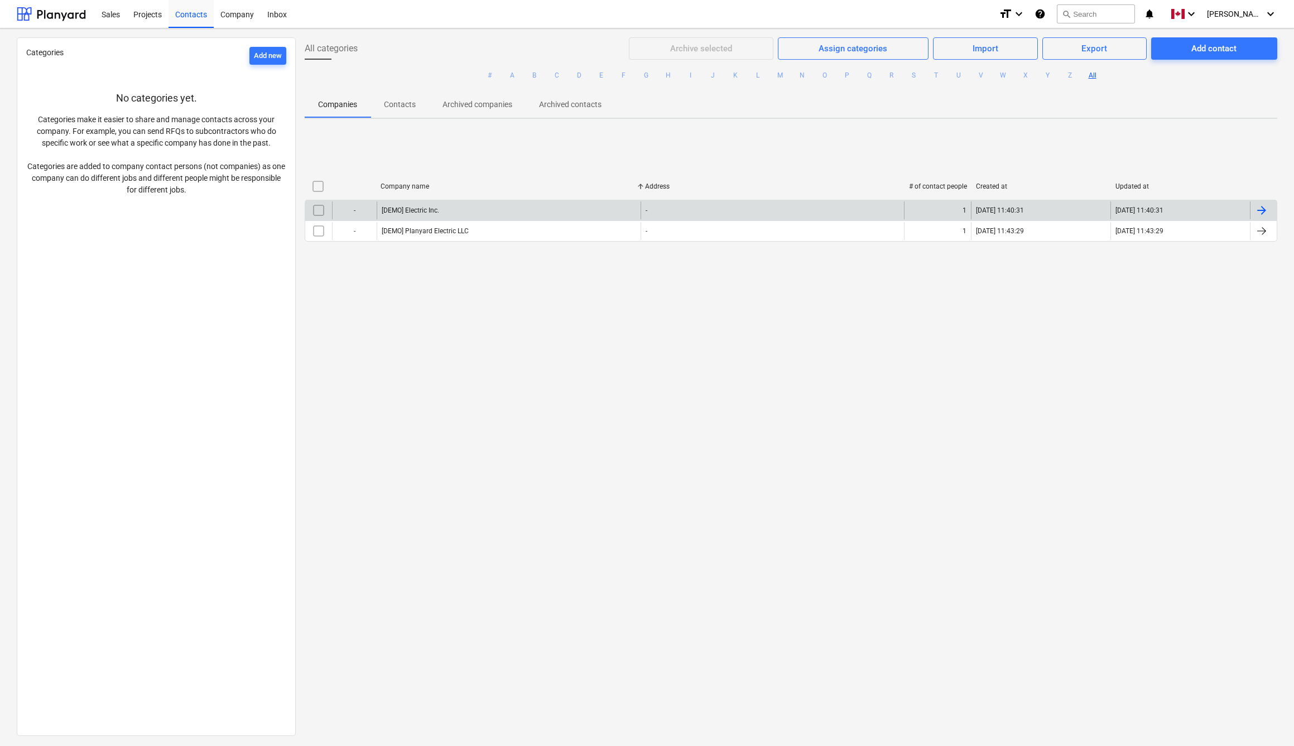
click at [320, 210] on input "checkbox" at bounding box center [319, 210] width 18 height 18
click at [440, 210] on div "[DEMO] Electric Inc." at bounding box center [509, 210] width 264 height 18
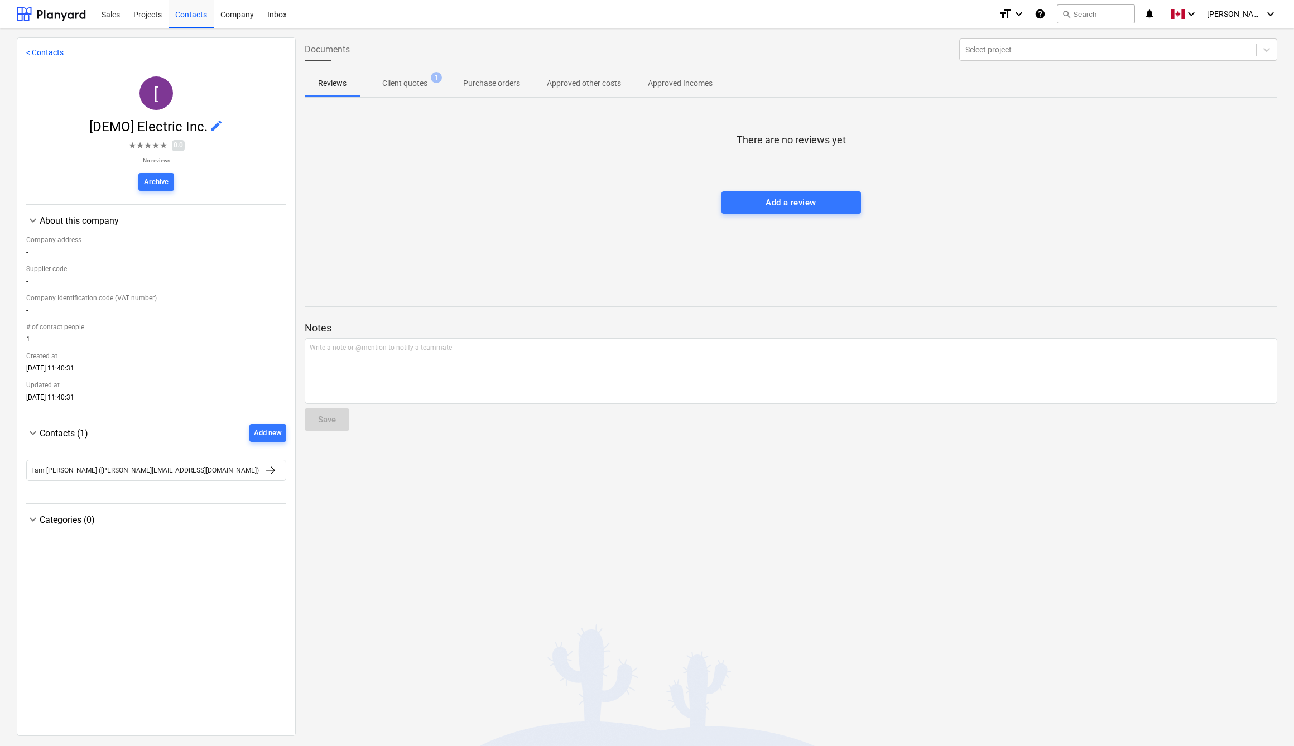
click at [449, 180] on div at bounding box center [791, 180] width 973 height 22
click at [414, 88] on p "Client quotes" at bounding box center [404, 84] width 45 height 12
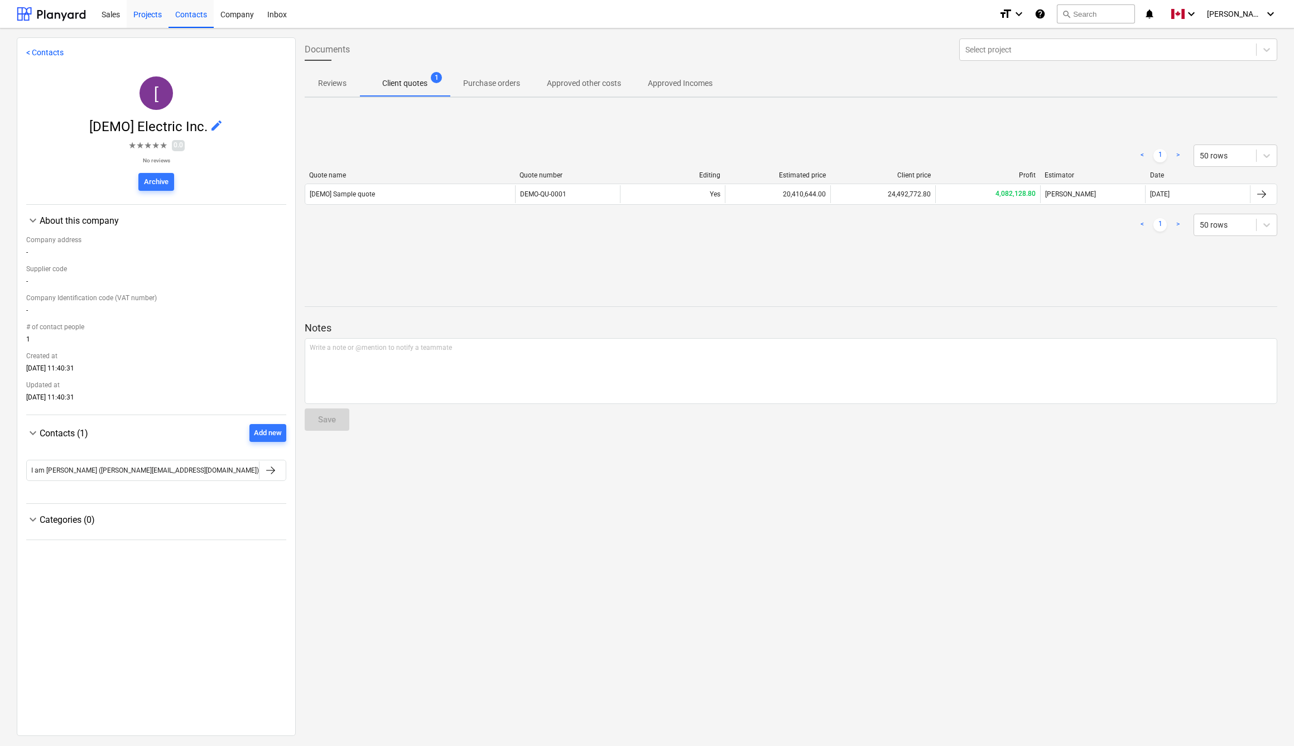
click at [141, 16] on div "Projects" at bounding box center [148, 13] width 42 height 28
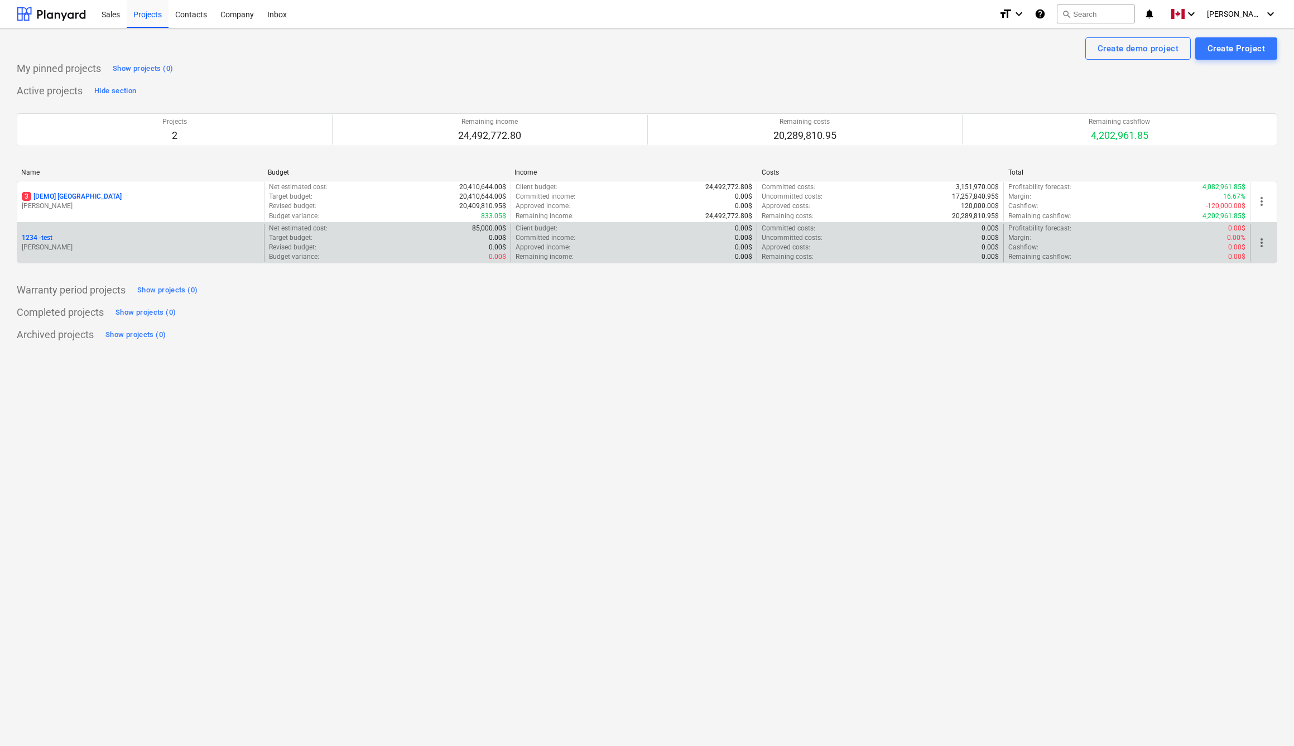
click at [63, 231] on div "1234 - test [PERSON_NAME]" at bounding box center [140, 243] width 247 height 39
click at [51, 237] on p "1234 - test" at bounding box center [37, 237] width 31 height 9
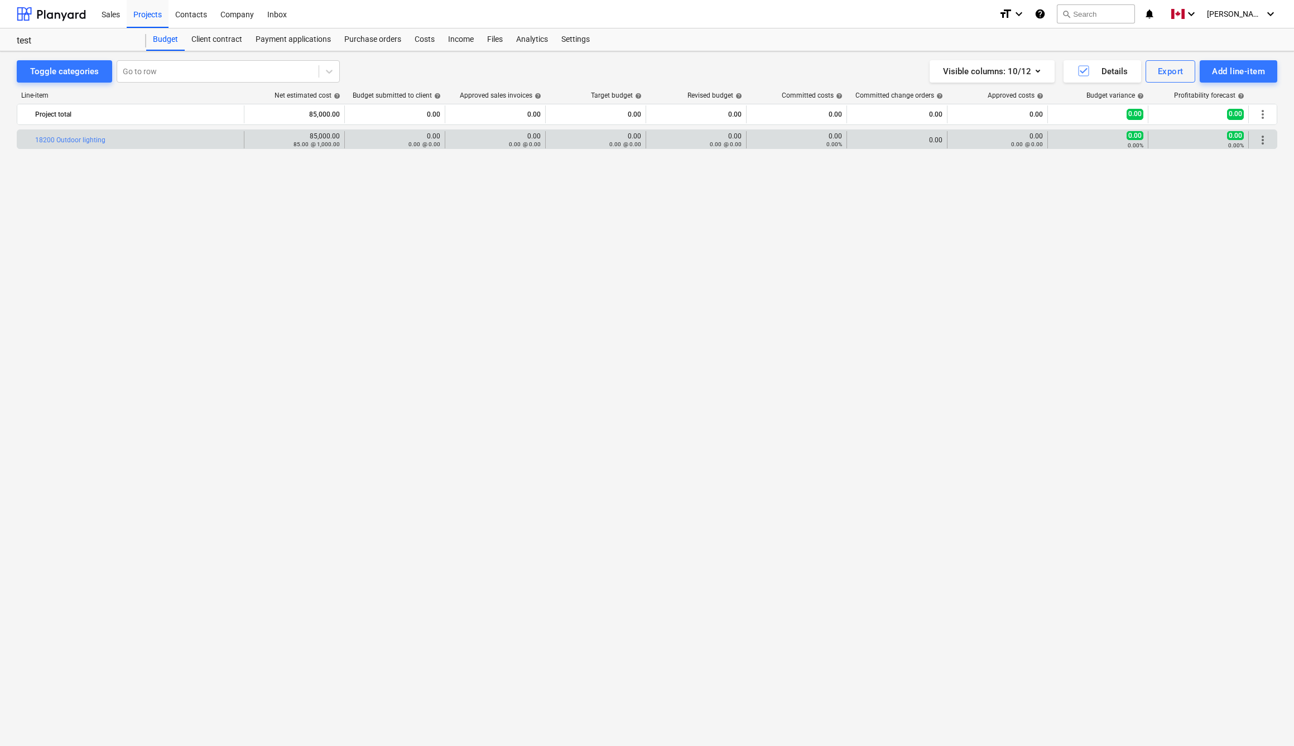
click at [1267, 140] on span "more_vert" at bounding box center [1262, 139] width 13 height 13
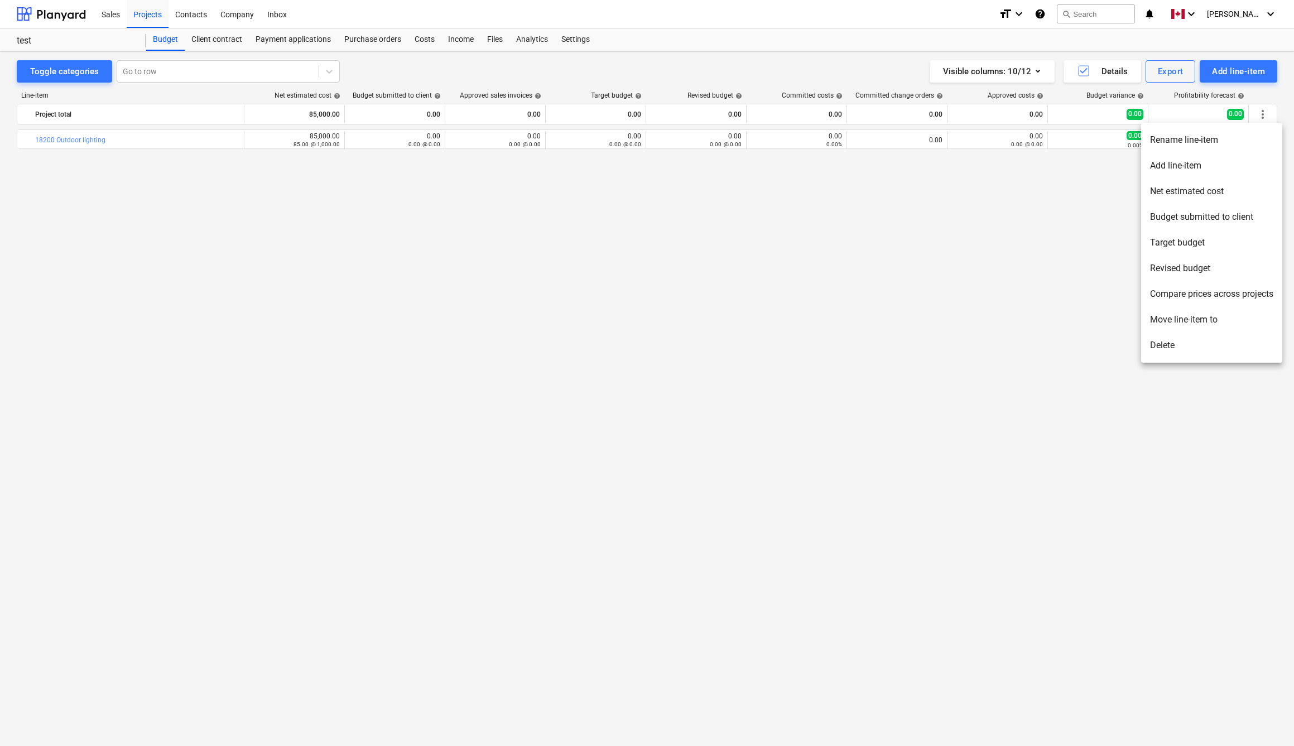
click at [1091, 160] on div at bounding box center [647, 373] width 1294 height 746
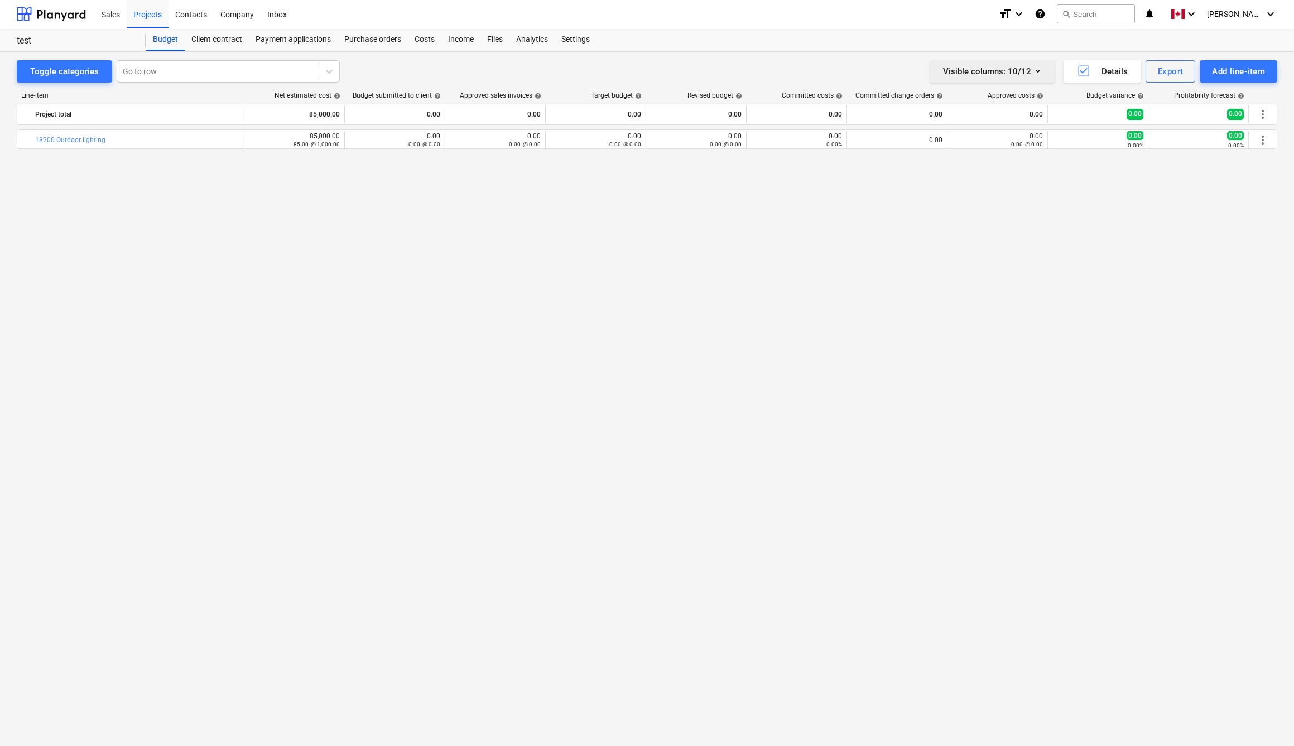
click at [1040, 70] on icon "button" at bounding box center [1037, 70] width 13 height 13
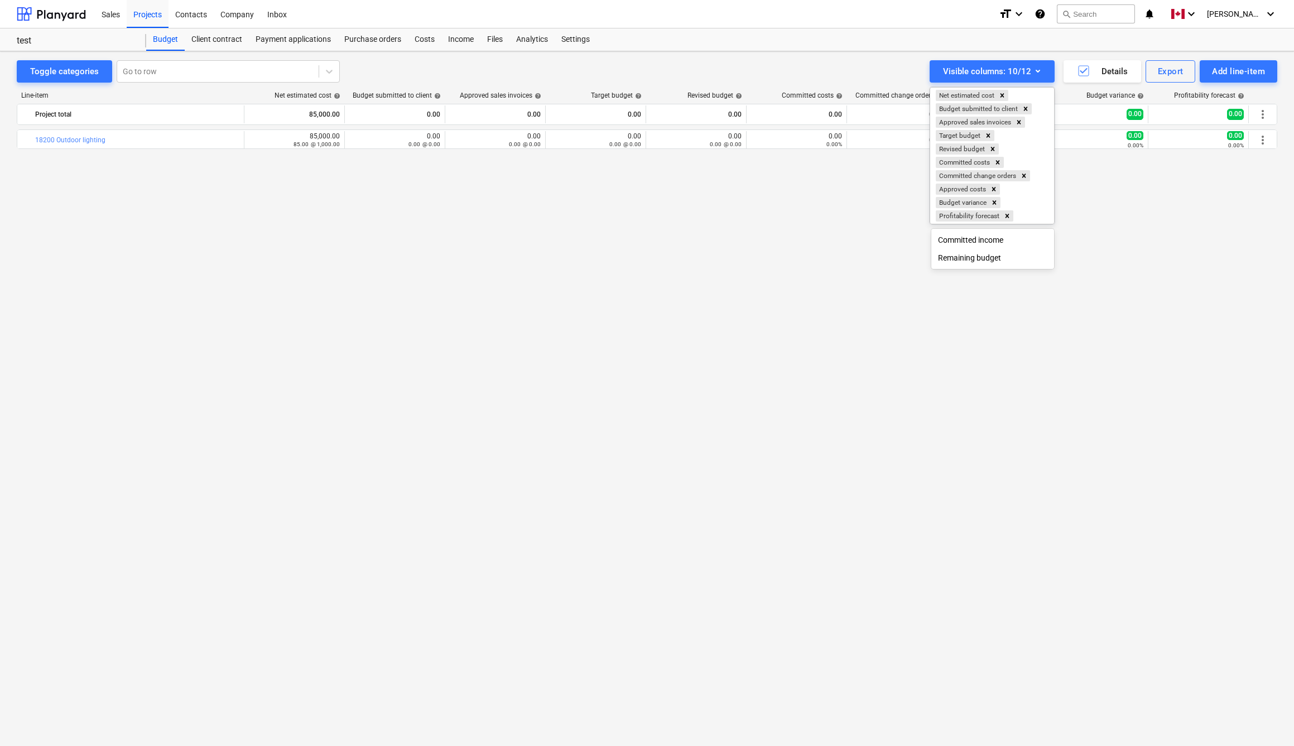
click at [1045, 55] on div at bounding box center [647, 373] width 1294 height 746
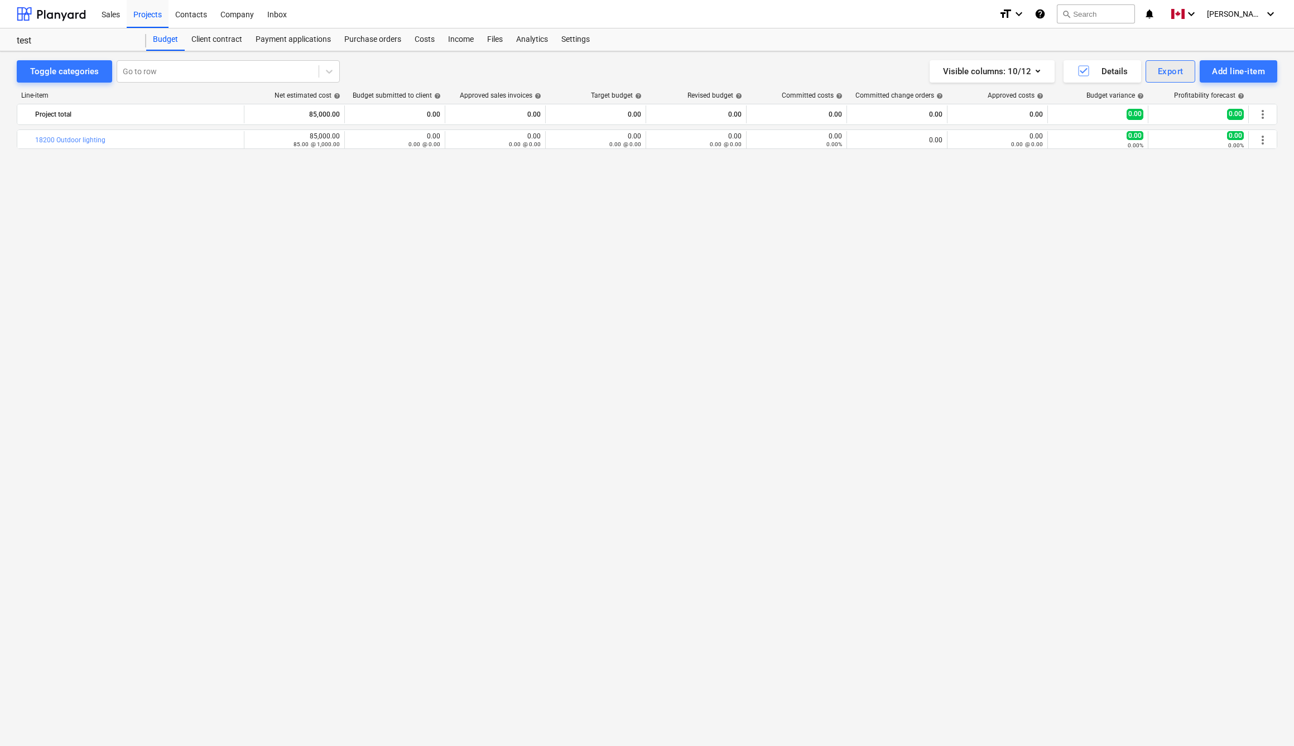
click at [1163, 71] on div "Export" at bounding box center [1171, 71] width 26 height 15
click at [1145, 244] on div at bounding box center [647, 373] width 1294 height 746
click at [374, 44] on div "Purchase orders" at bounding box center [373, 39] width 70 height 22
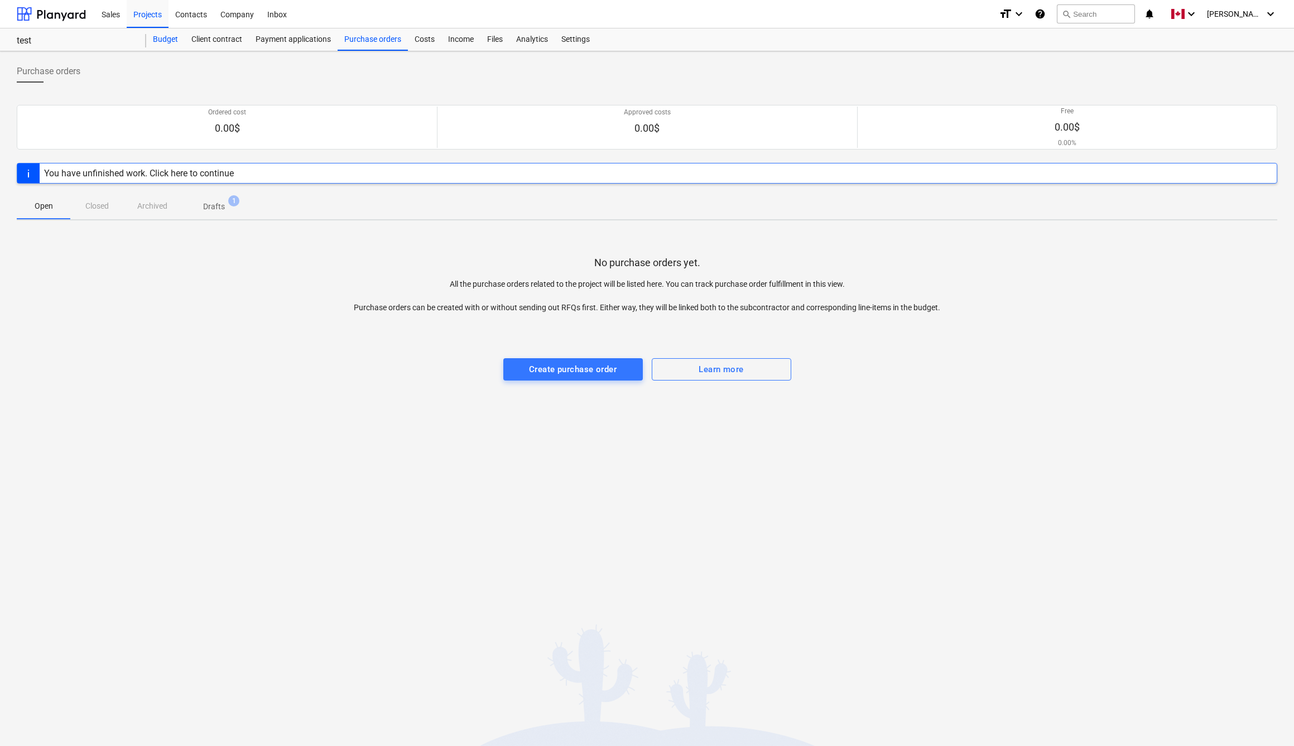
click at [153, 36] on div "Budget" at bounding box center [165, 39] width 39 height 22
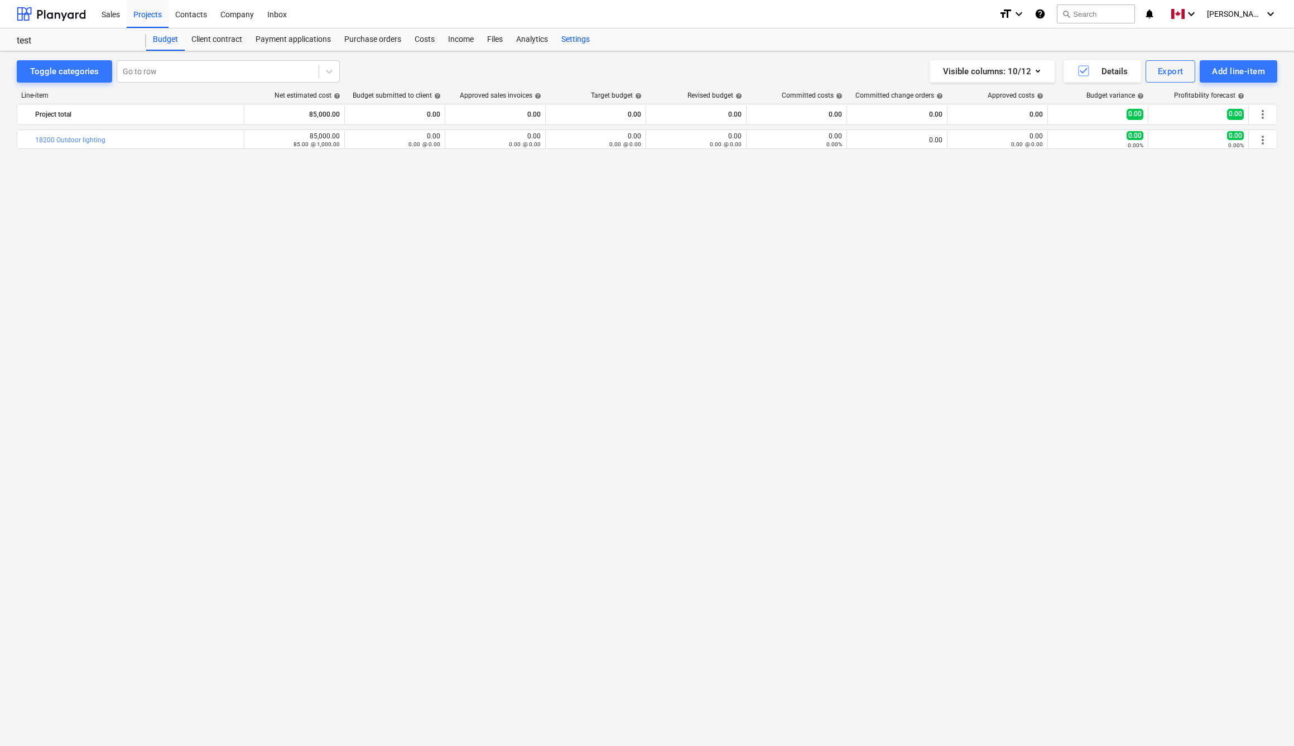
click at [585, 41] on div "Settings" at bounding box center [576, 39] width 42 height 22
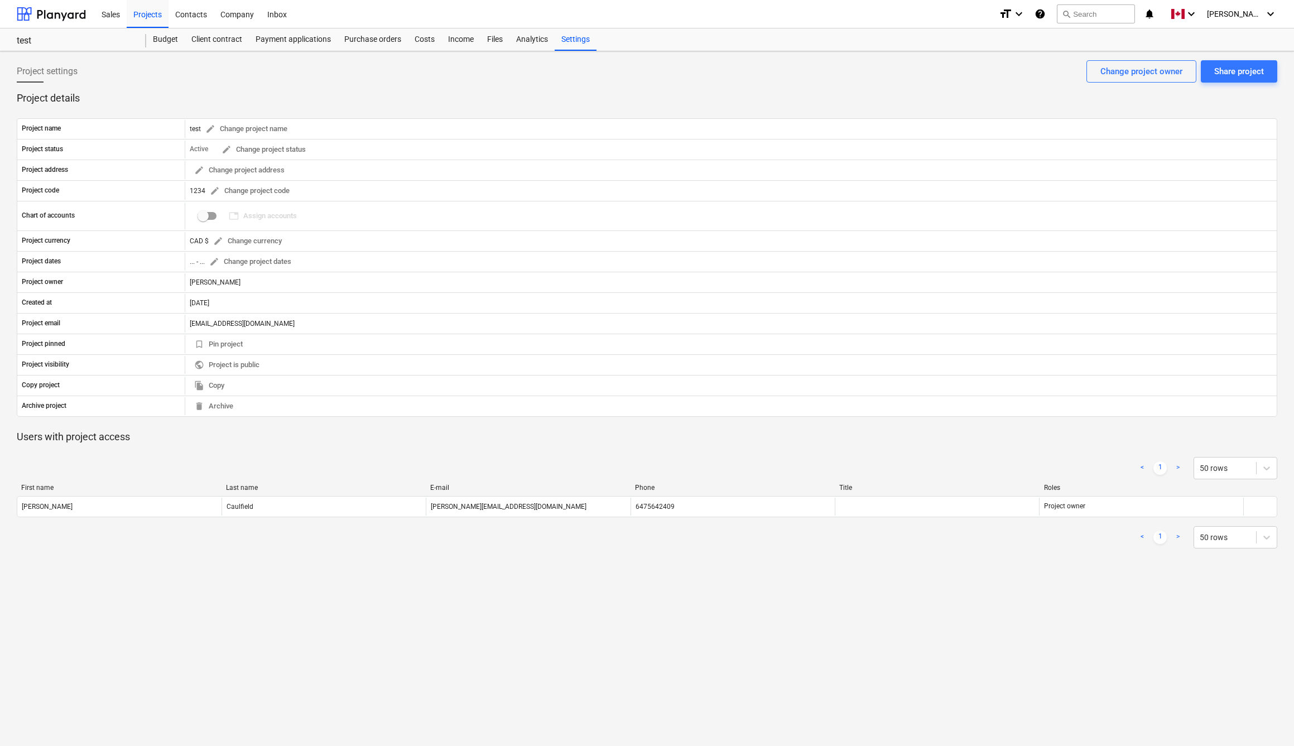
click at [350, 74] on div "Project settings Share project Change project owner" at bounding box center [647, 75] width 1261 height 31
click at [139, 18] on div "Projects" at bounding box center [148, 13] width 42 height 28
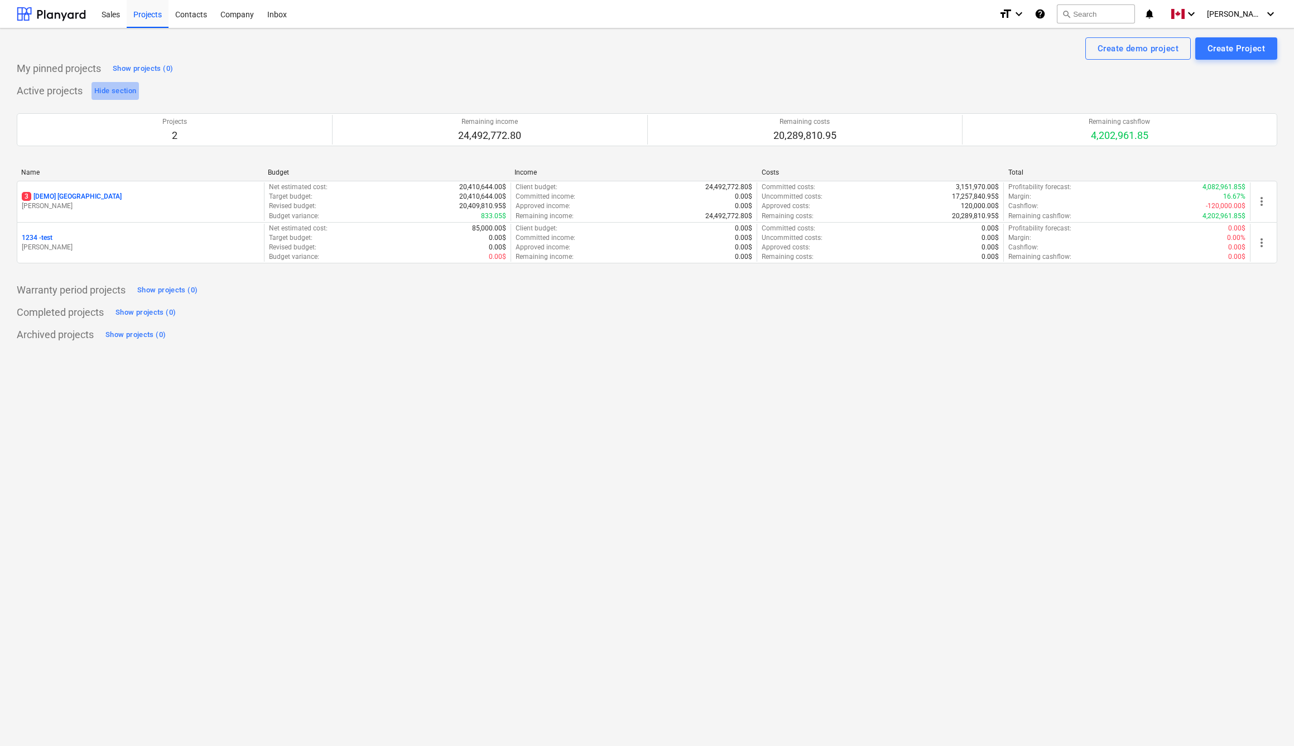
click at [126, 87] on div "Hide section" at bounding box center [115, 91] width 42 height 13
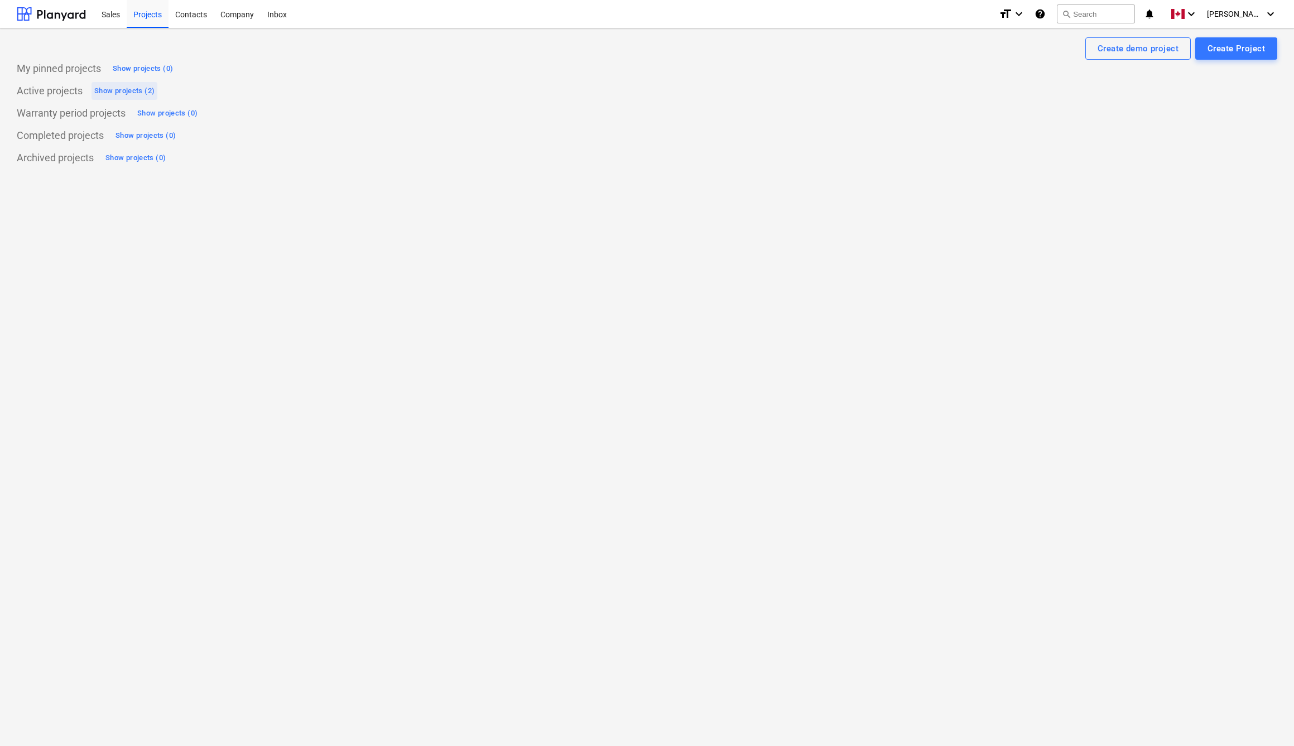
click at [126, 87] on div "Show projects (2)" at bounding box center [124, 91] width 60 height 13
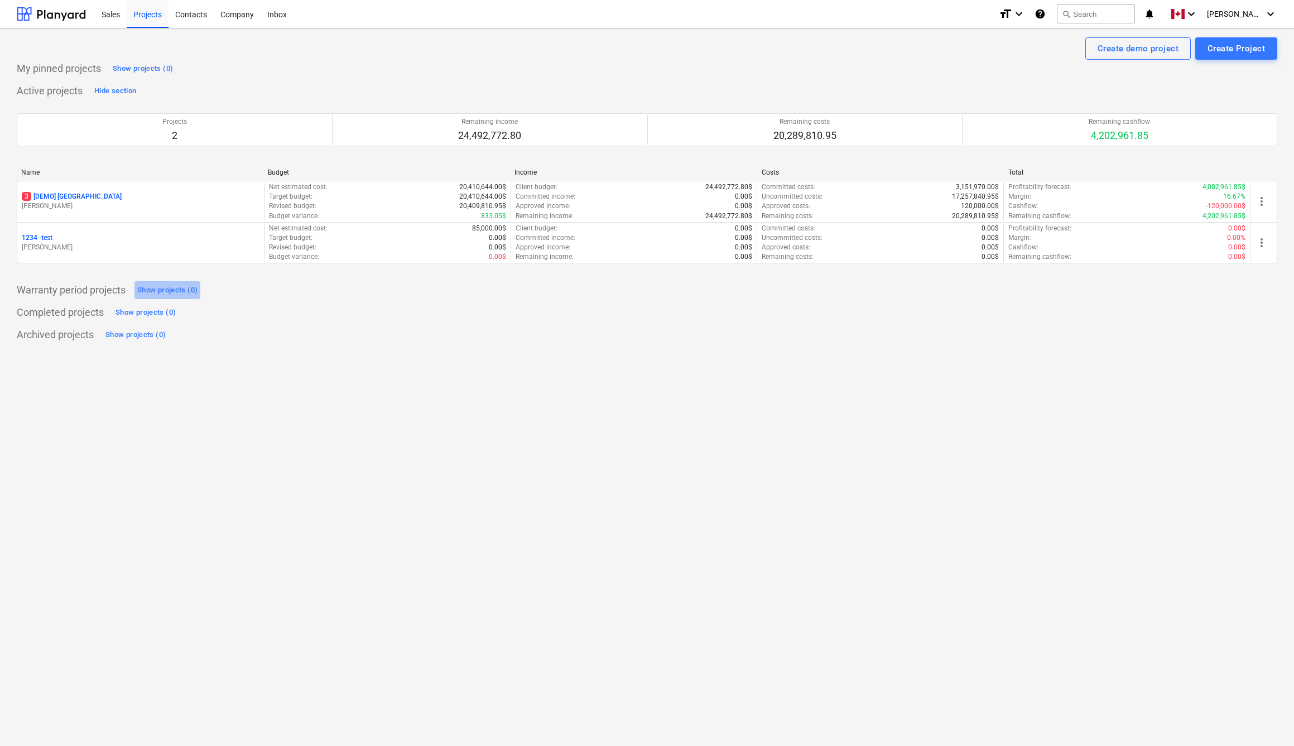
click at [162, 291] on div "Show projects (0)" at bounding box center [167, 290] width 60 height 13
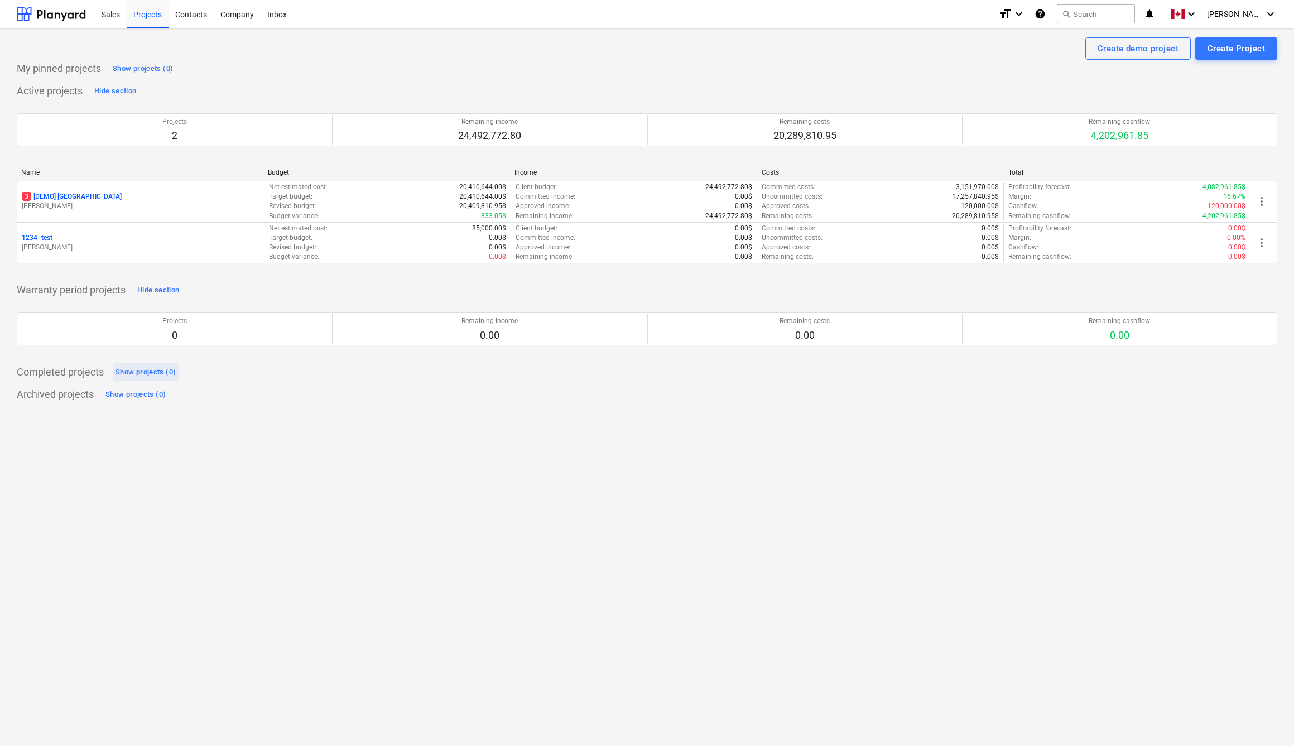
click at [147, 314] on div "Projects 0" at bounding box center [175, 329] width 306 height 30
click at [141, 13] on div "Projects" at bounding box center [148, 13] width 42 height 28
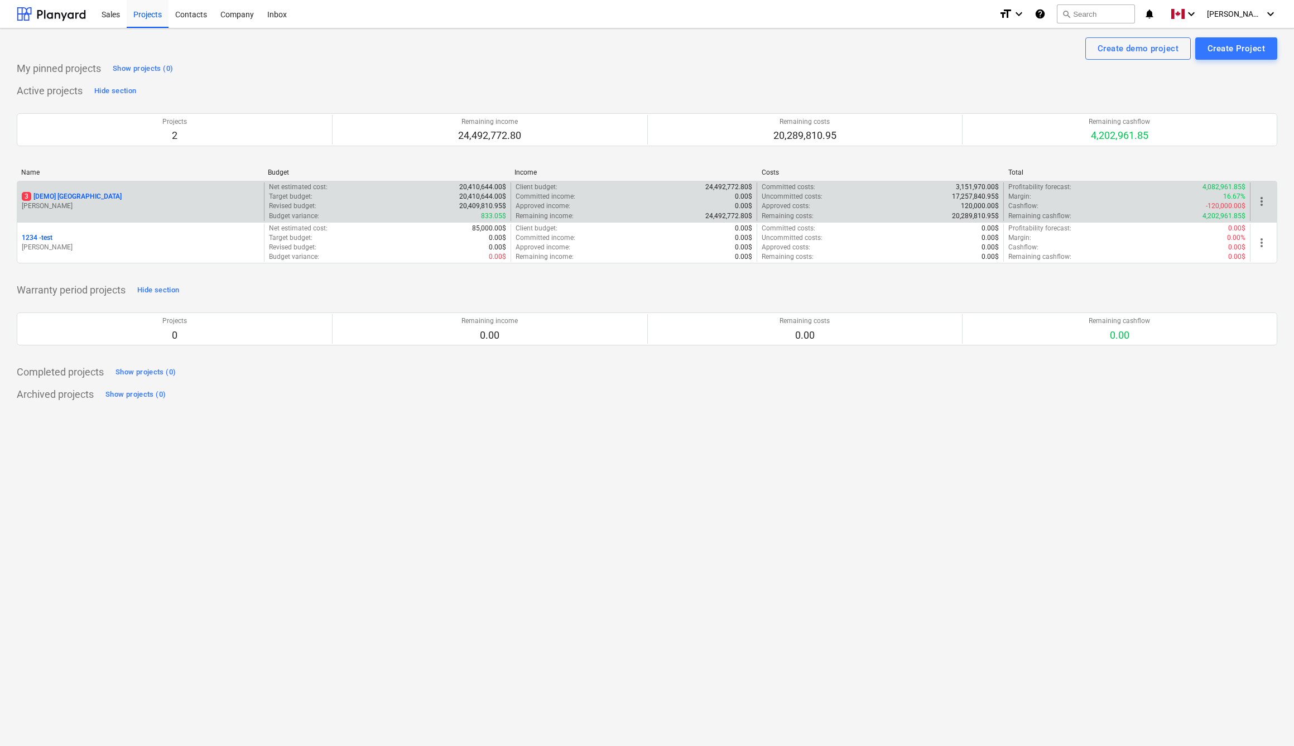
click at [82, 190] on div "3 [DEMO] [GEOGRAPHIC_DATA] [PERSON_NAME]" at bounding box center [140, 202] width 247 height 39
click at [80, 194] on p "3 [DEMO] [GEOGRAPHIC_DATA]" at bounding box center [72, 196] width 100 height 9
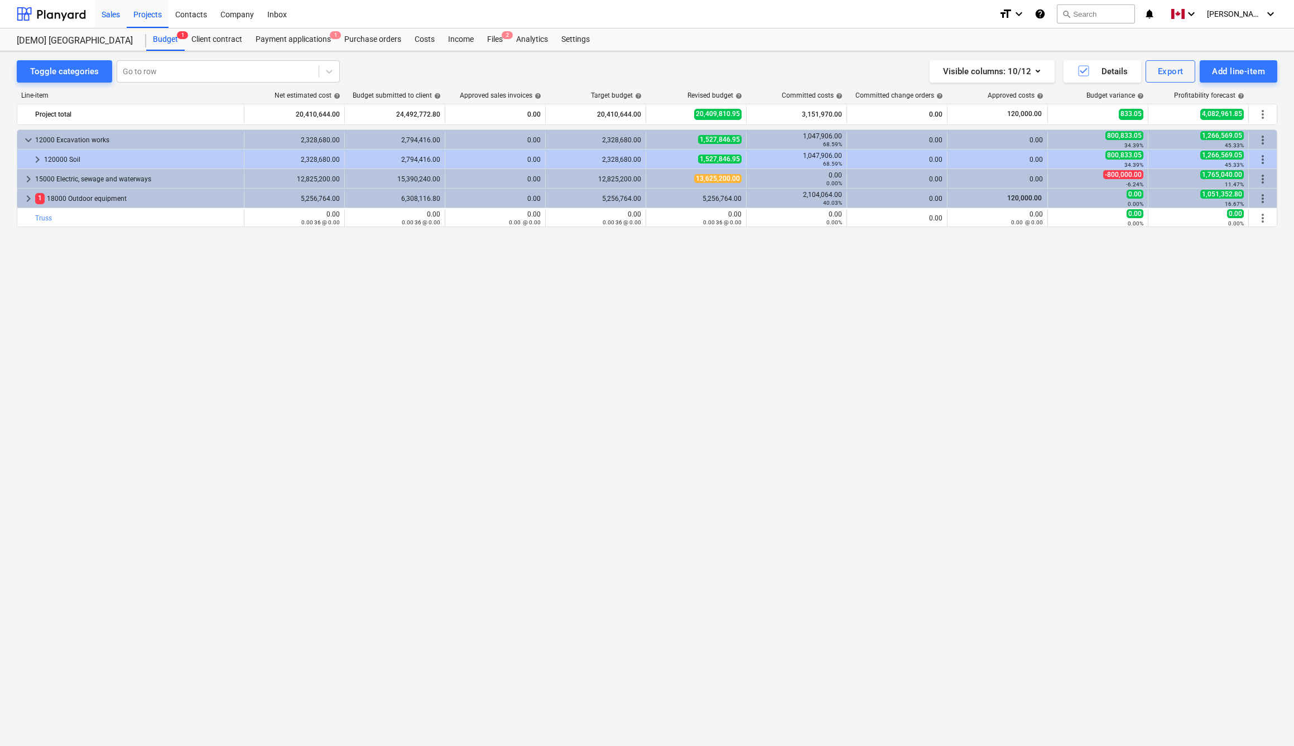
click at [122, 13] on div "Sales" at bounding box center [111, 13] width 32 height 28
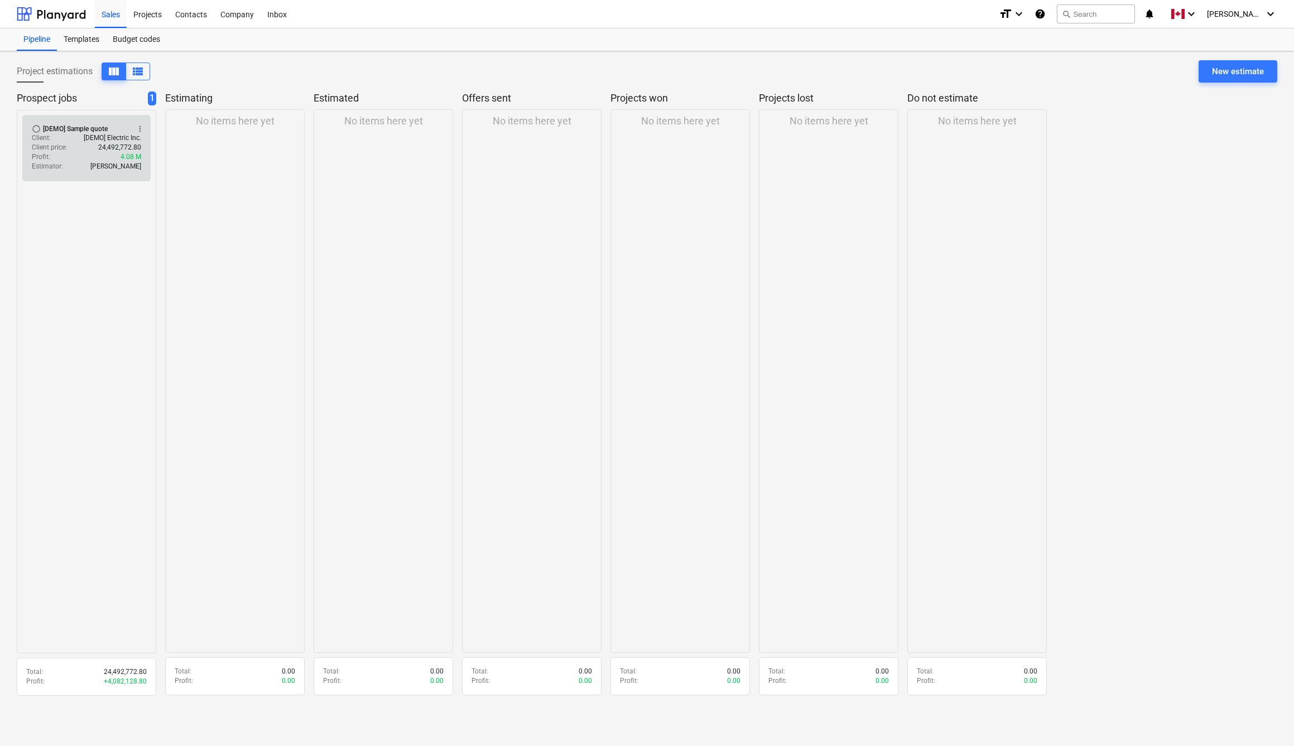
click at [105, 122] on div "radio_button_unchecked [DEMO] Sample quote more_vert Client : [DEMO] Electric I…" at bounding box center [86, 148] width 128 height 66
click at [113, 141] on p "[DEMO] Electric Inc." at bounding box center [112, 137] width 57 height 9
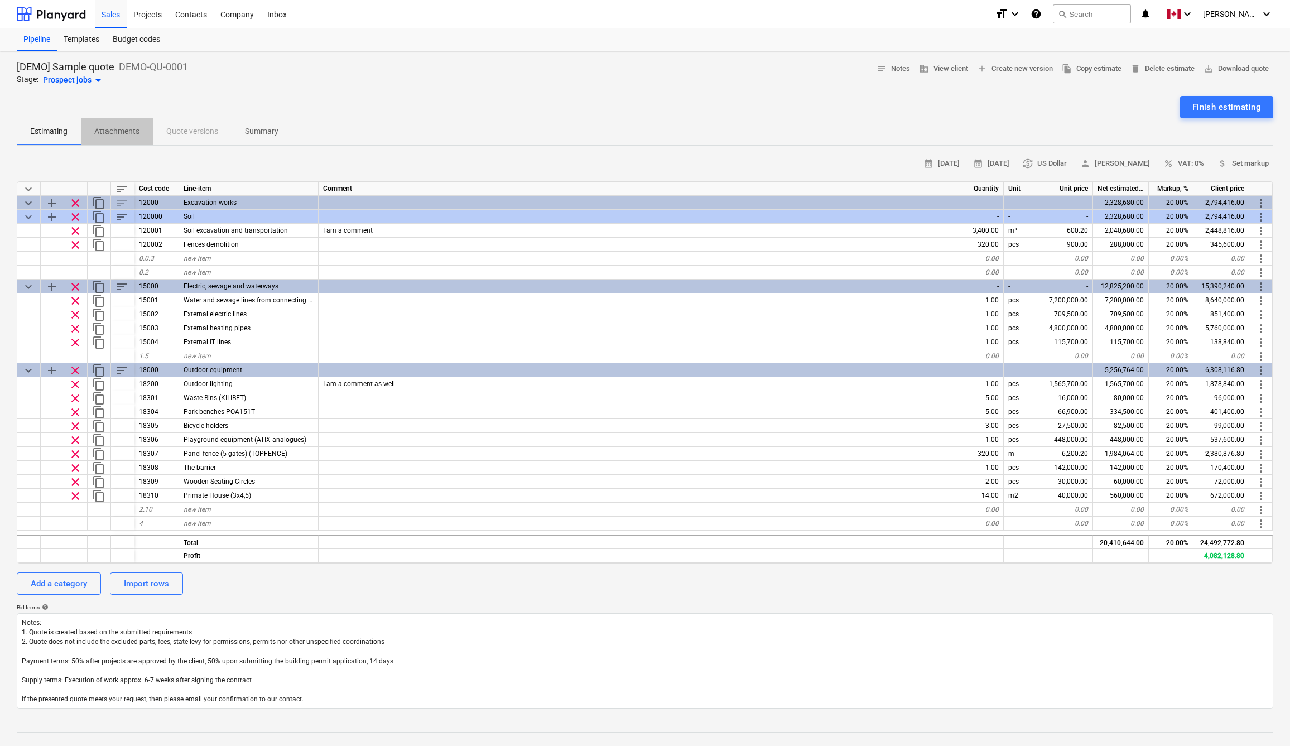
click at [124, 131] on p "Attachments" at bounding box center [116, 132] width 45 height 12
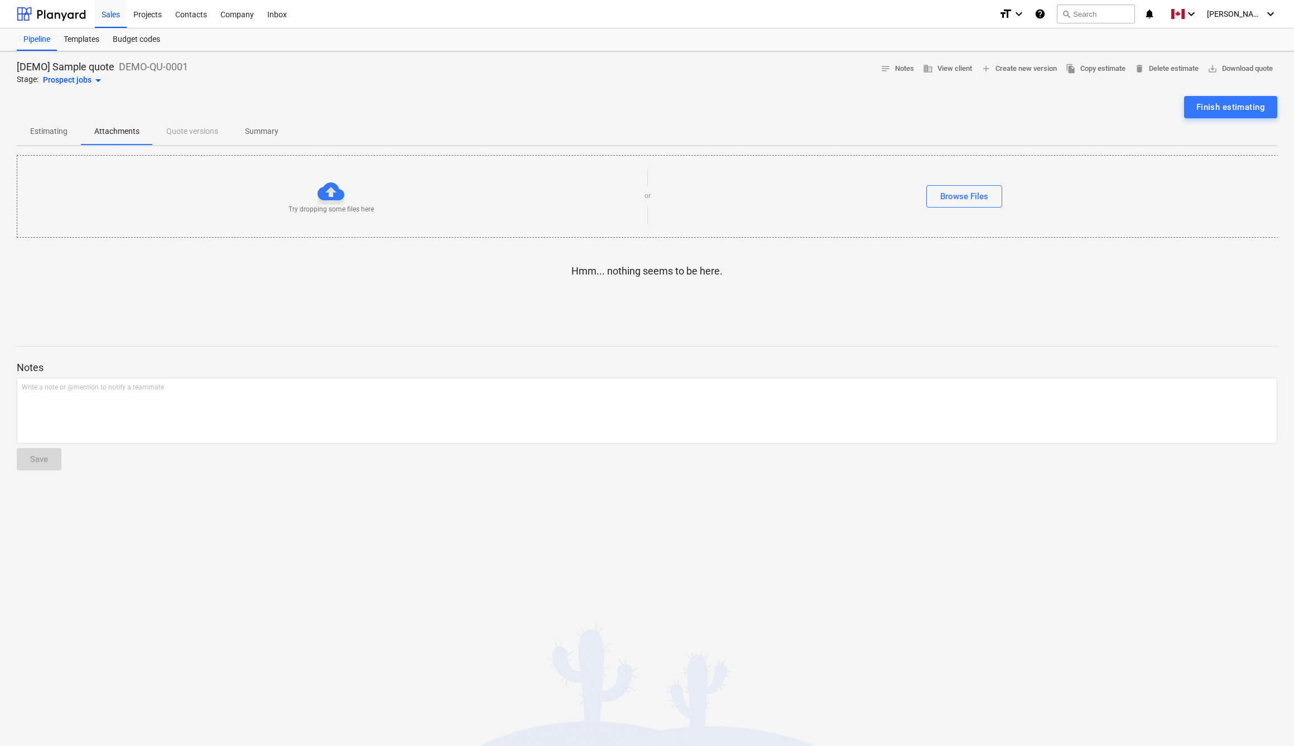
click at [66, 132] on p "Estimating" at bounding box center [48, 132] width 37 height 12
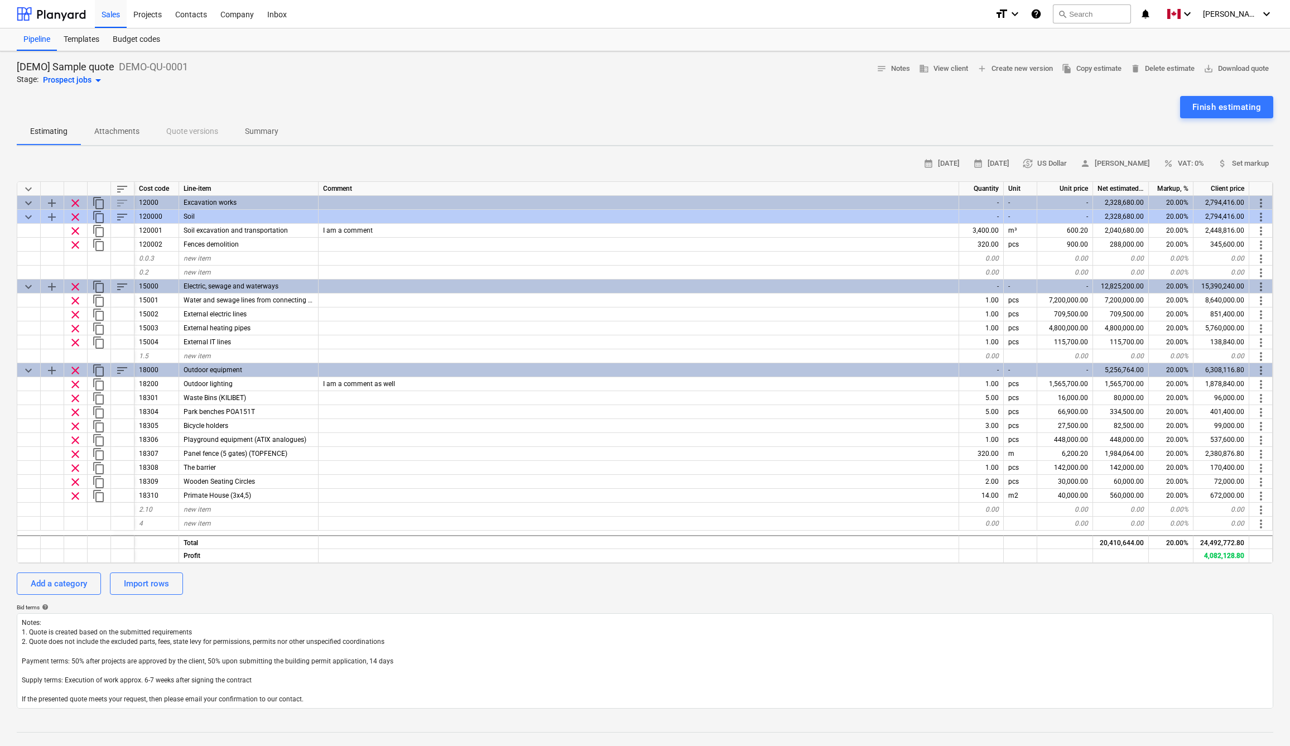
click at [74, 80] on div "Prospect jobs arrow_drop_down" at bounding box center [74, 80] width 62 height 13
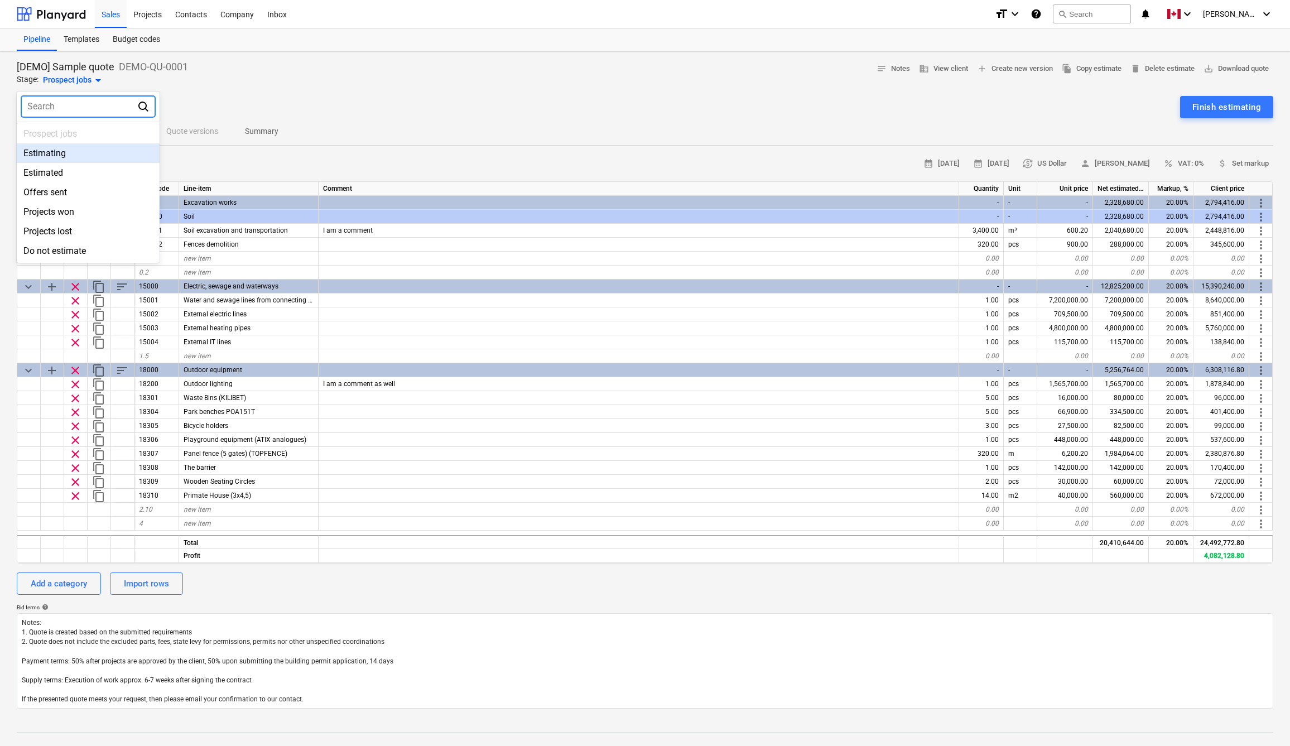
click at [289, 89] on div at bounding box center [645, 373] width 1290 height 746
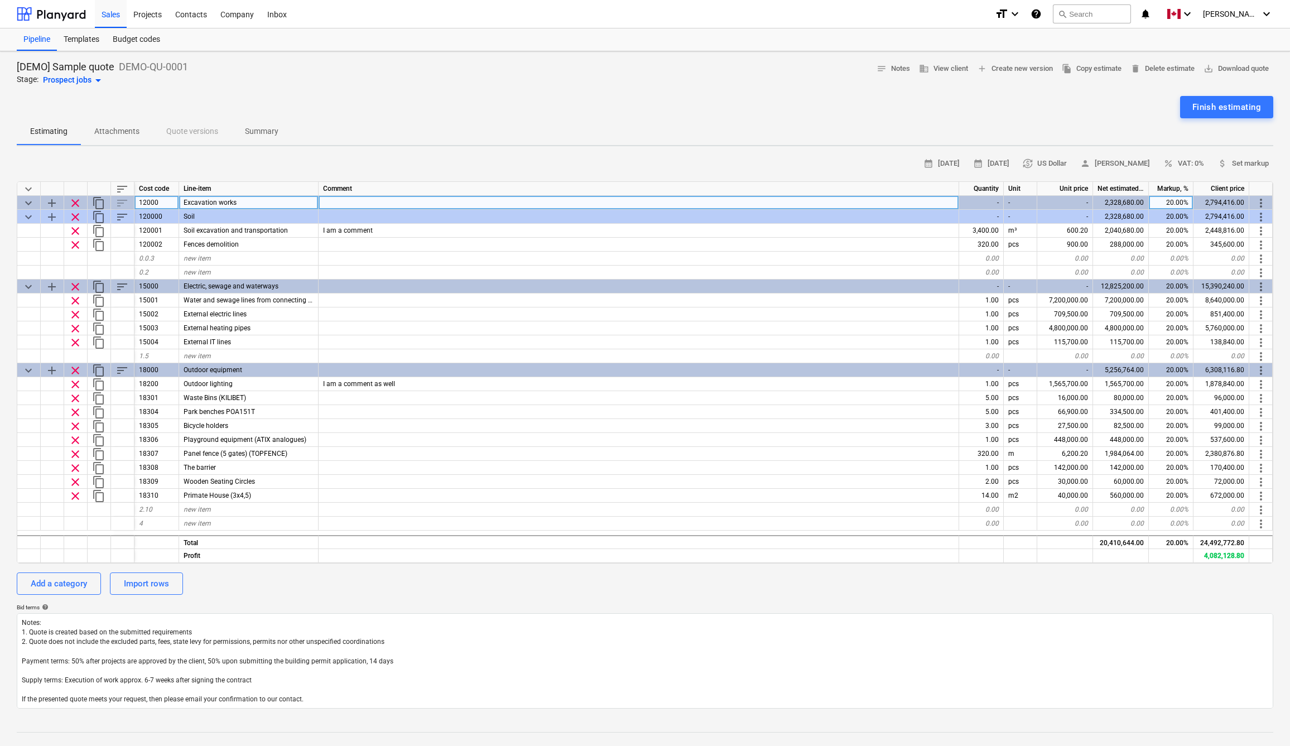
click at [1263, 201] on span "more_vert" at bounding box center [1261, 202] width 13 height 13
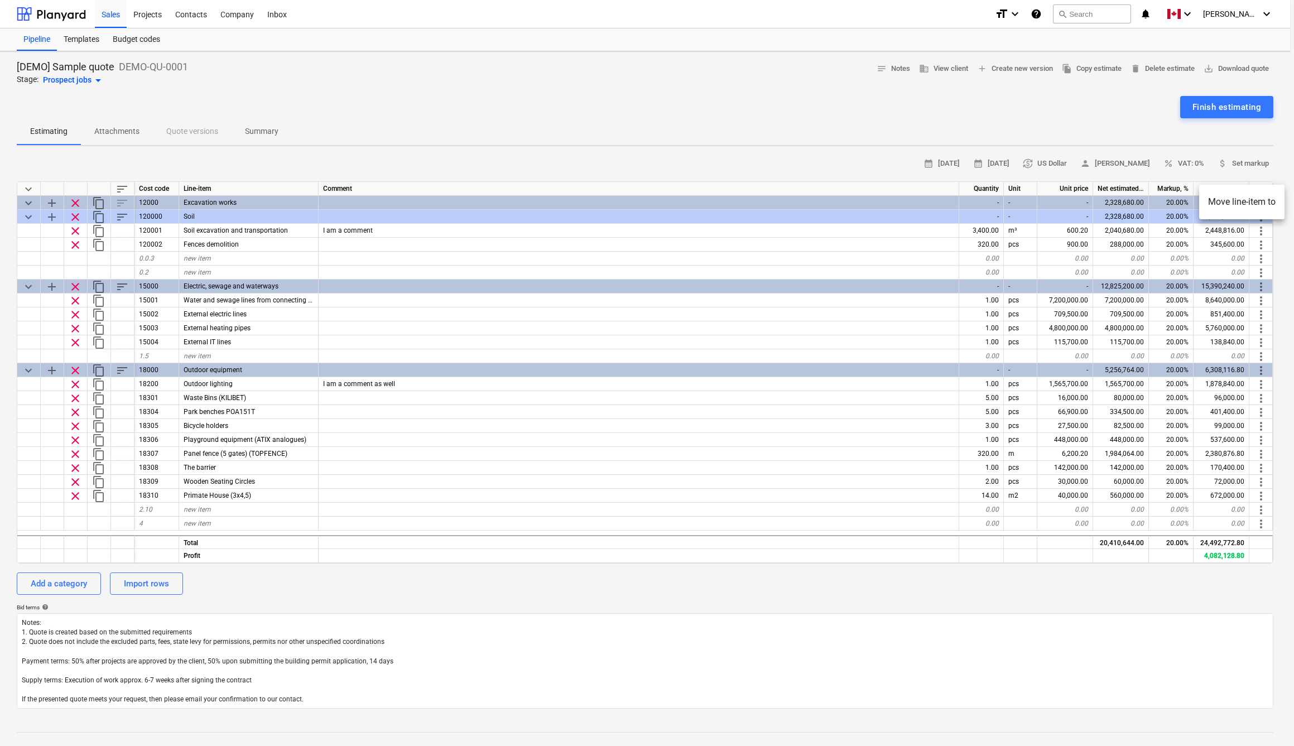
click at [27, 201] on div at bounding box center [647, 373] width 1294 height 746
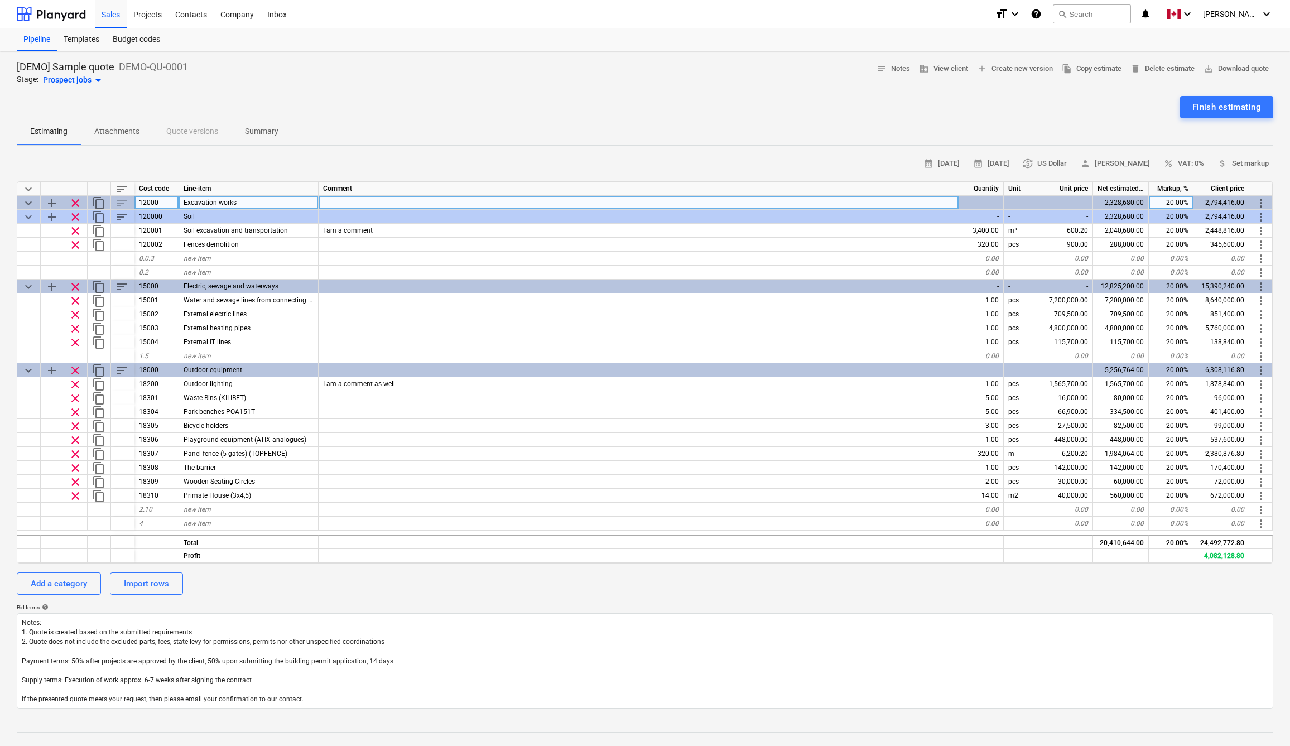
click at [27, 204] on span "keyboard_arrow_down" at bounding box center [28, 202] width 13 height 13
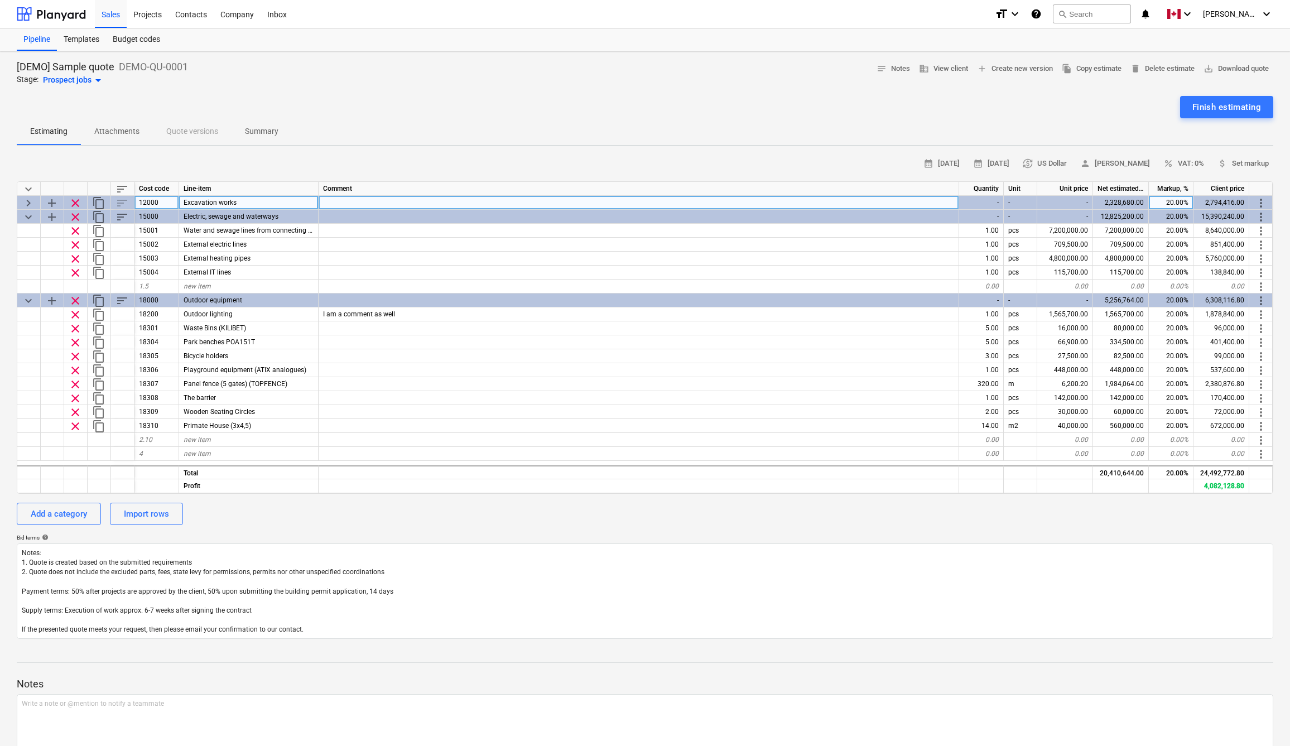
click at [27, 204] on span "keyboard_arrow_right" at bounding box center [28, 202] width 13 height 13
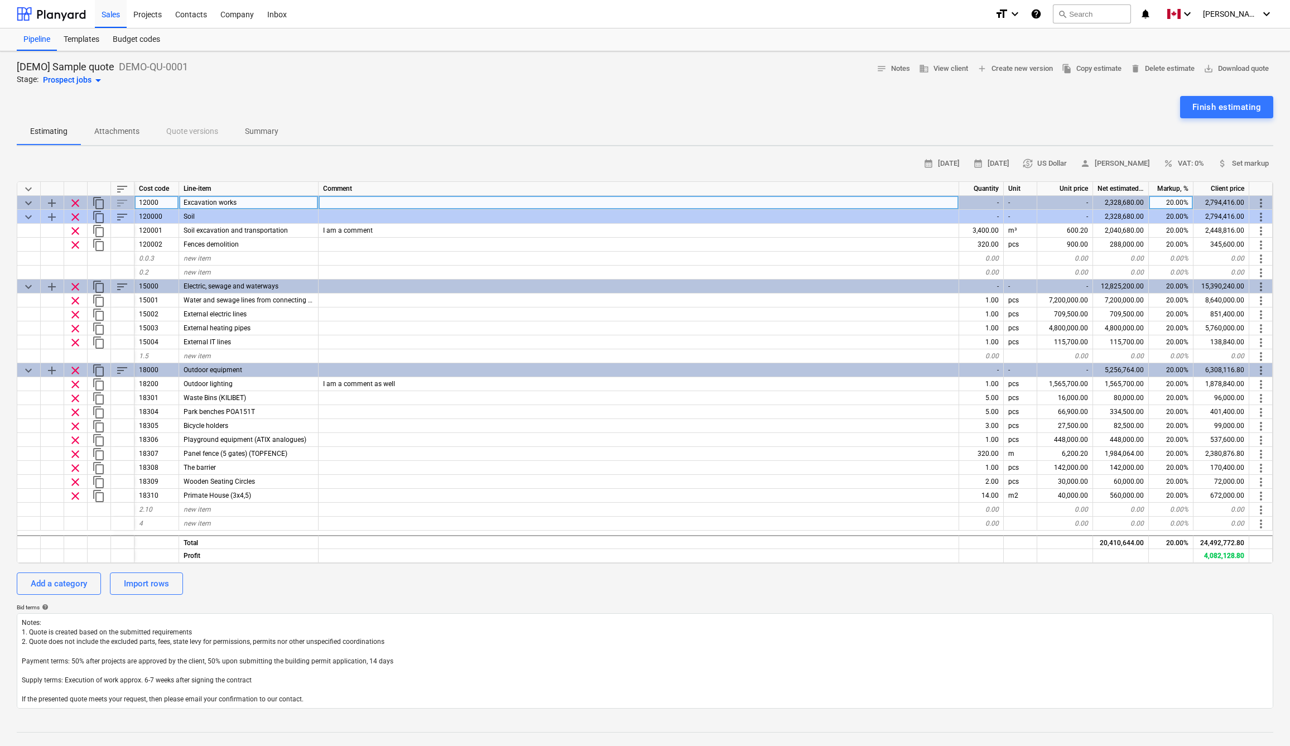
click at [124, 201] on div "sort" at bounding box center [122, 203] width 23 height 14
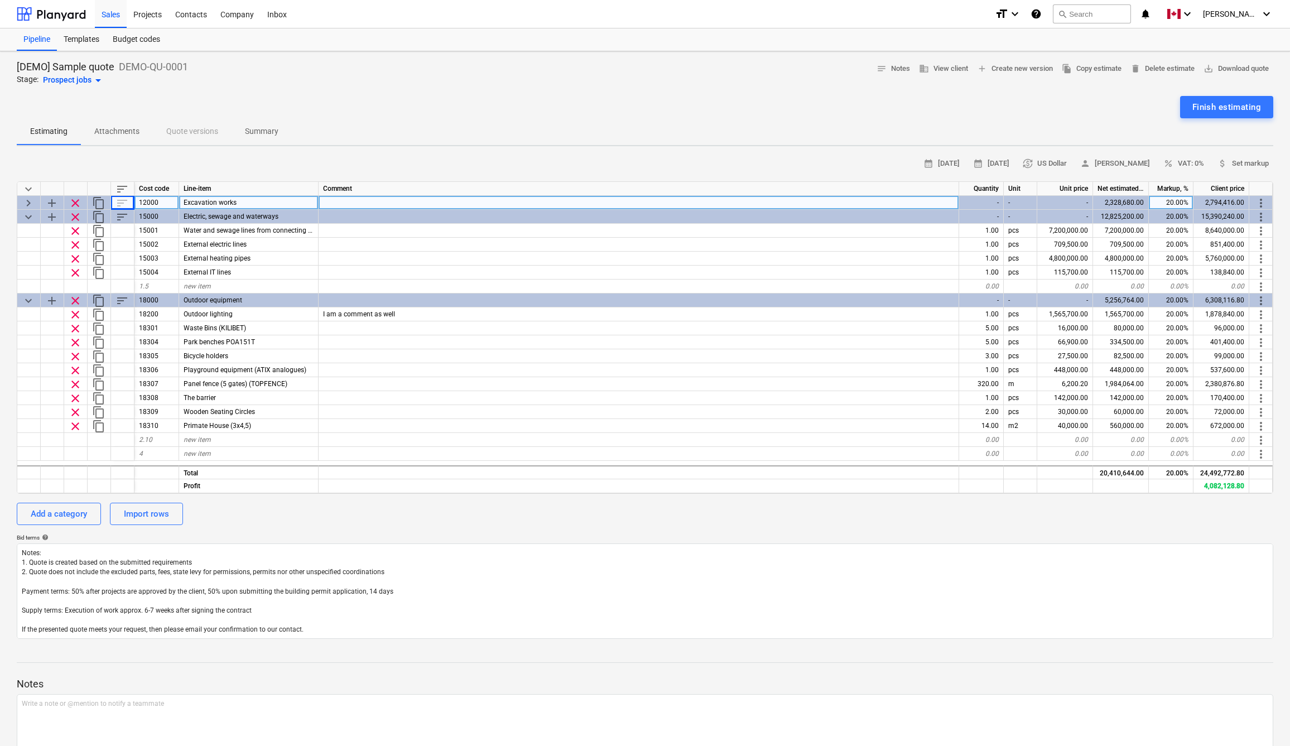
click at [124, 201] on div "sort" at bounding box center [122, 203] width 23 height 14
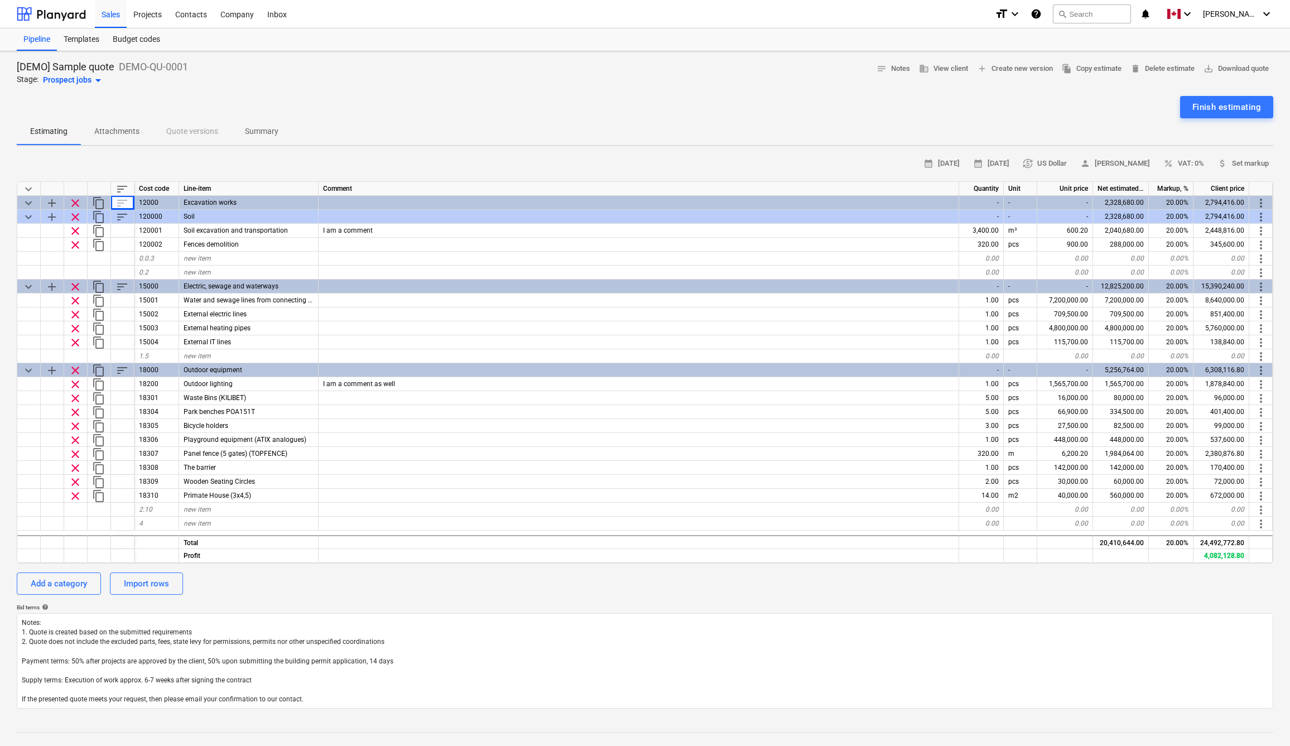
click at [136, 166] on div "calendar_month [DATE] calendar_month [DATE] currency_exchange US Dollar person …" at bounding box center [645, 163] width 1257 height 17
click at [110, 20] on div "Sales" at bounding box center [111, 13] width 32 height 28
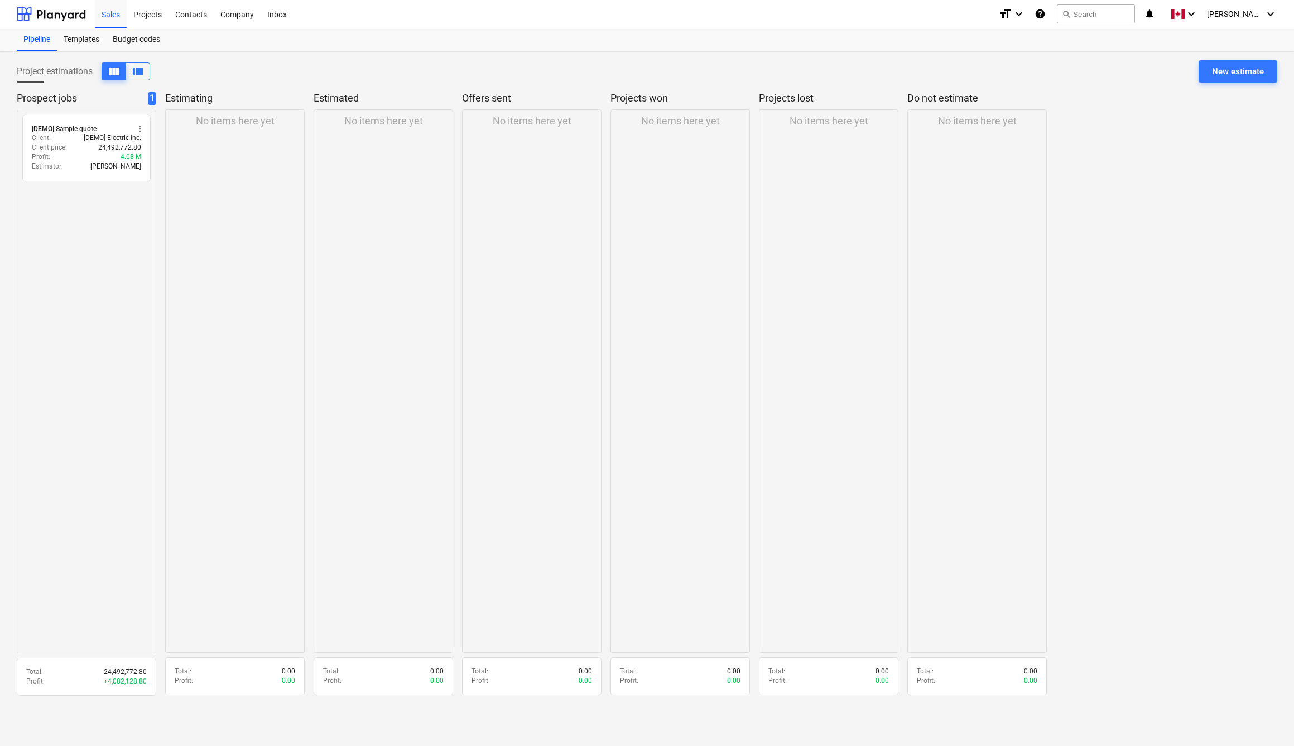
click at [98, 202] on div "radio_button_unchecked [DEMO] Sample quote more_vert Client : [DEMO] Electric I…" at bounding box center [87, 382] width 140 height 544
click at [150, 11] on div "Projects" at bounding box center [148, 13] width 42 height 28
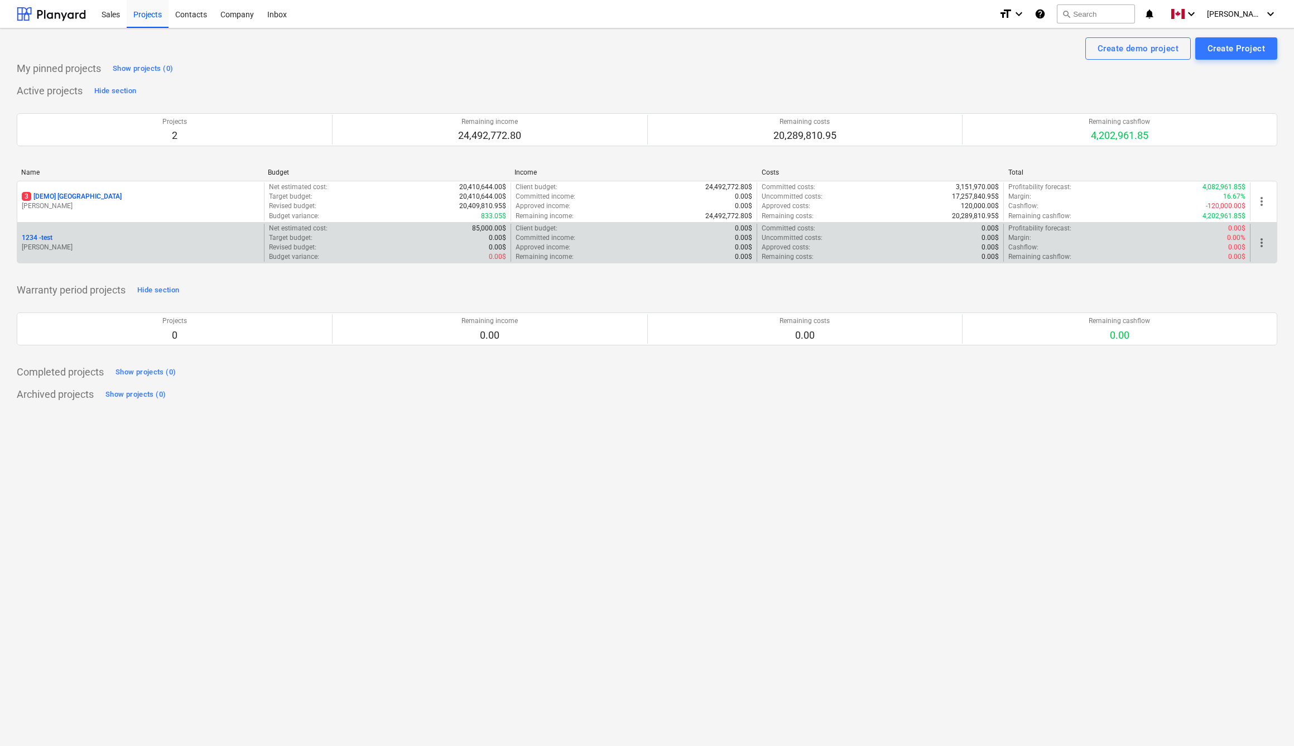
click at [50, 236] on p "1234 - test" at bounding box center [37, 237] width 31 height 9
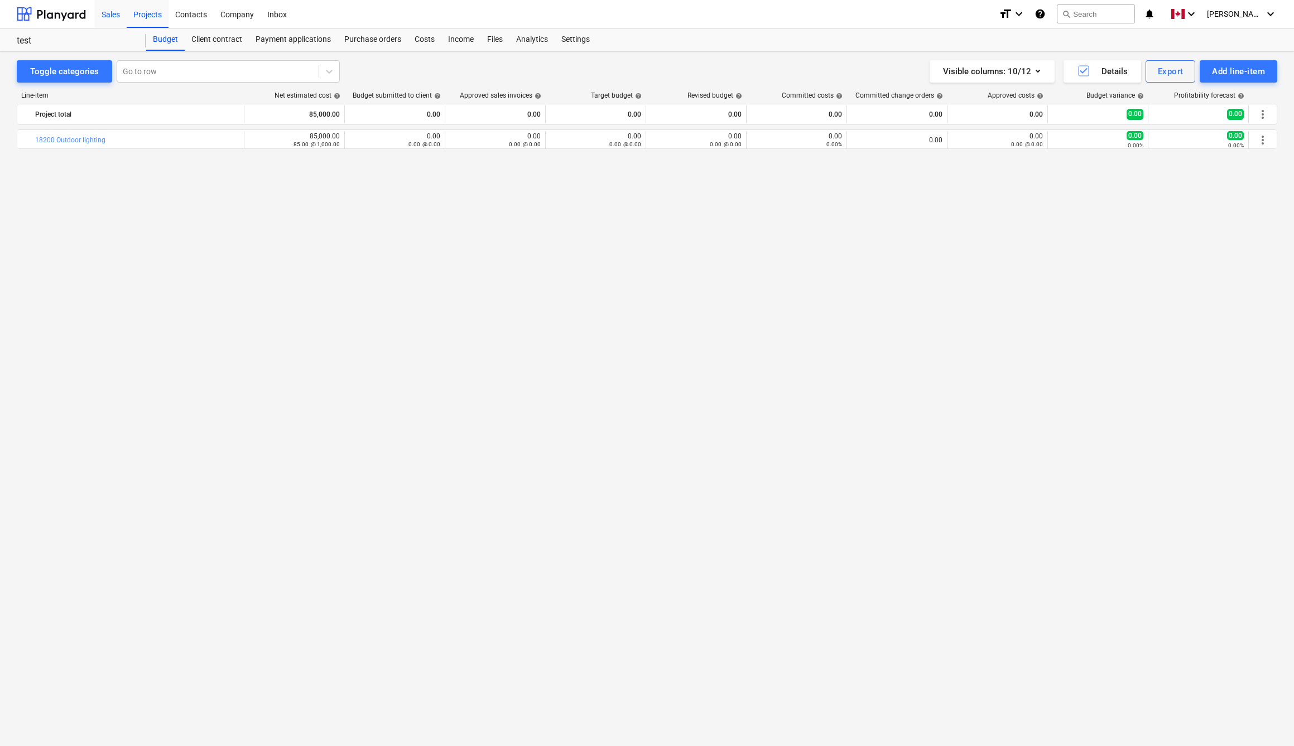
click at [112, 14] on div "Sales" at bounding box center [111, 13] width 32 height 28
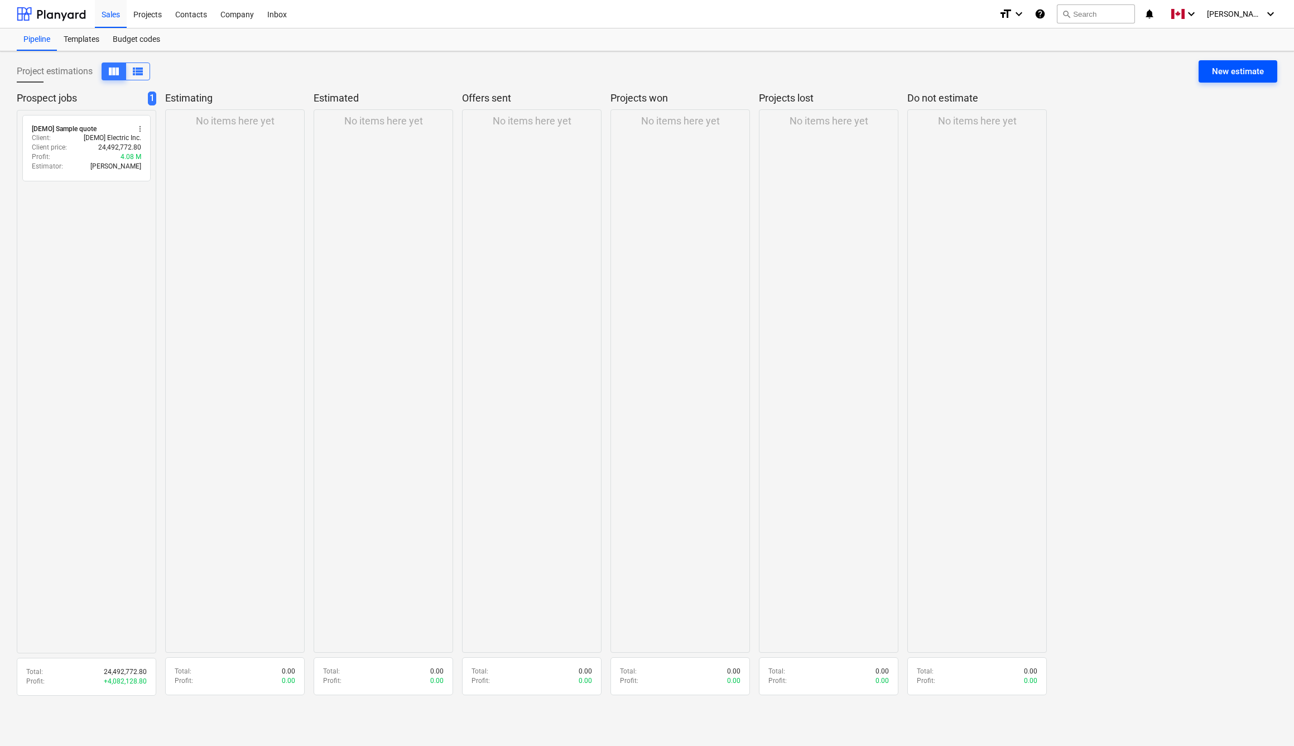
click at [1235, 69] on div "New estimate" at bounding box center [1238, 71] width 52 height 15
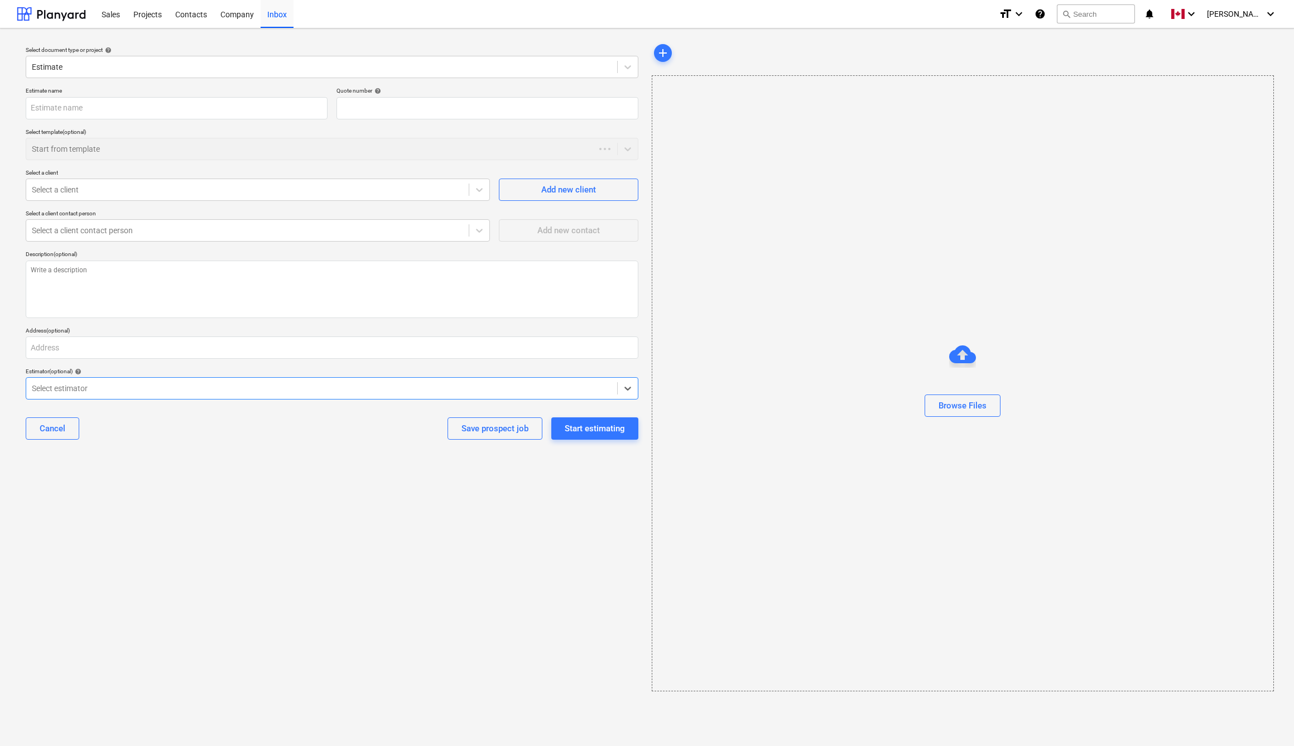
type textarea "x"
type input "QU-0001"
type textarea "x"
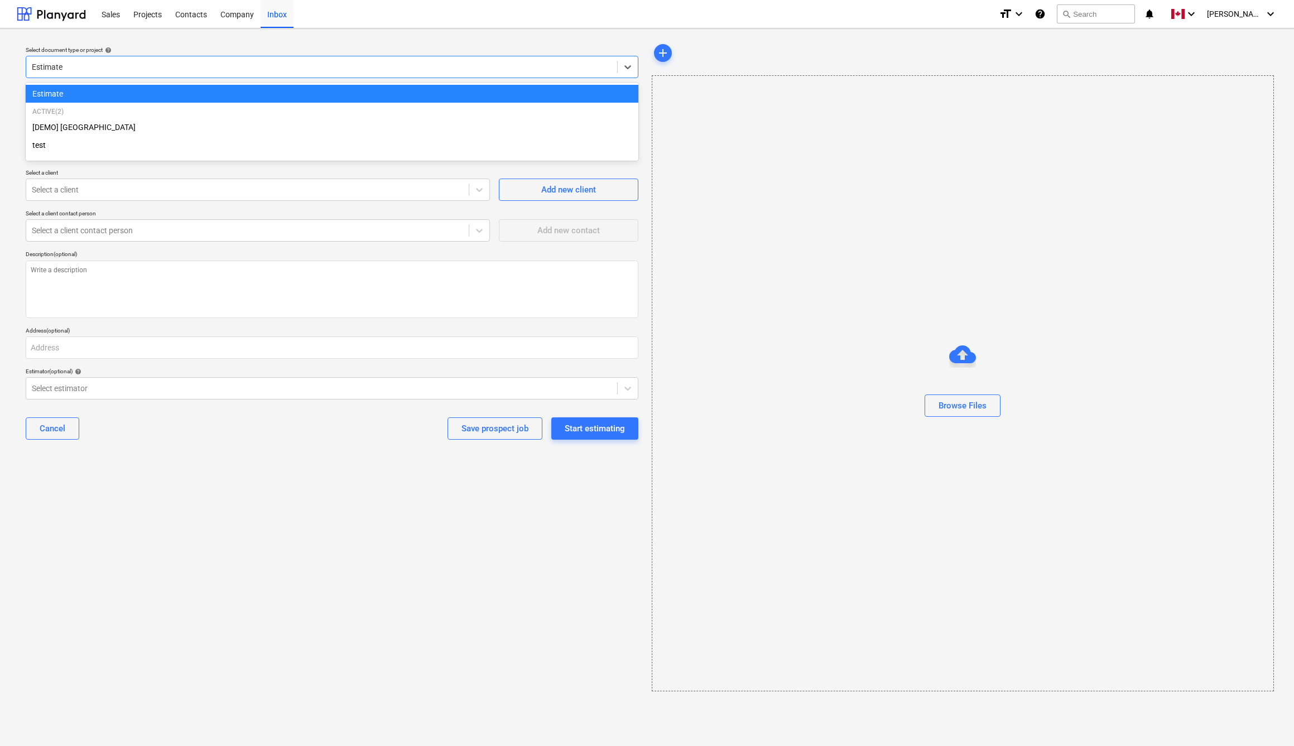
click at [200, 67] on div at bounding box center [322, 66] width 580 height 11
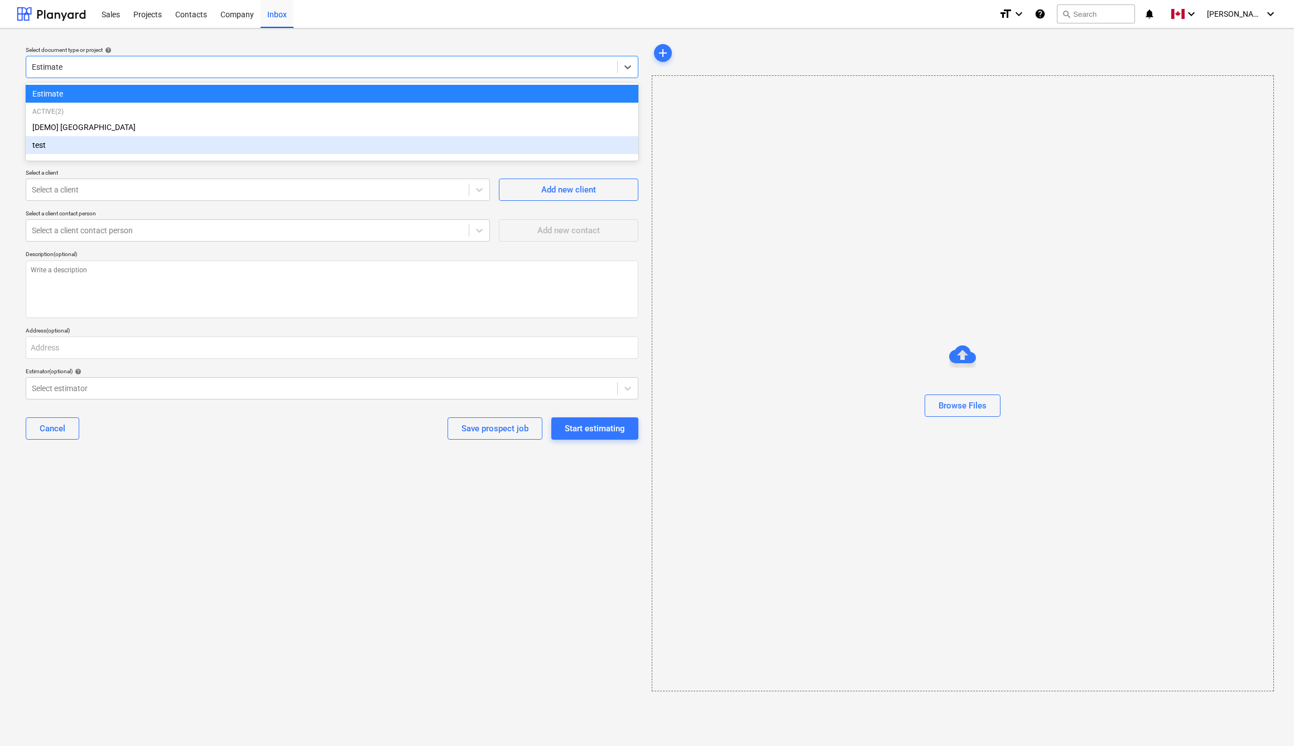
click at [74, 148] on div "test" at bounding box center [332, 145] width 613 height 18
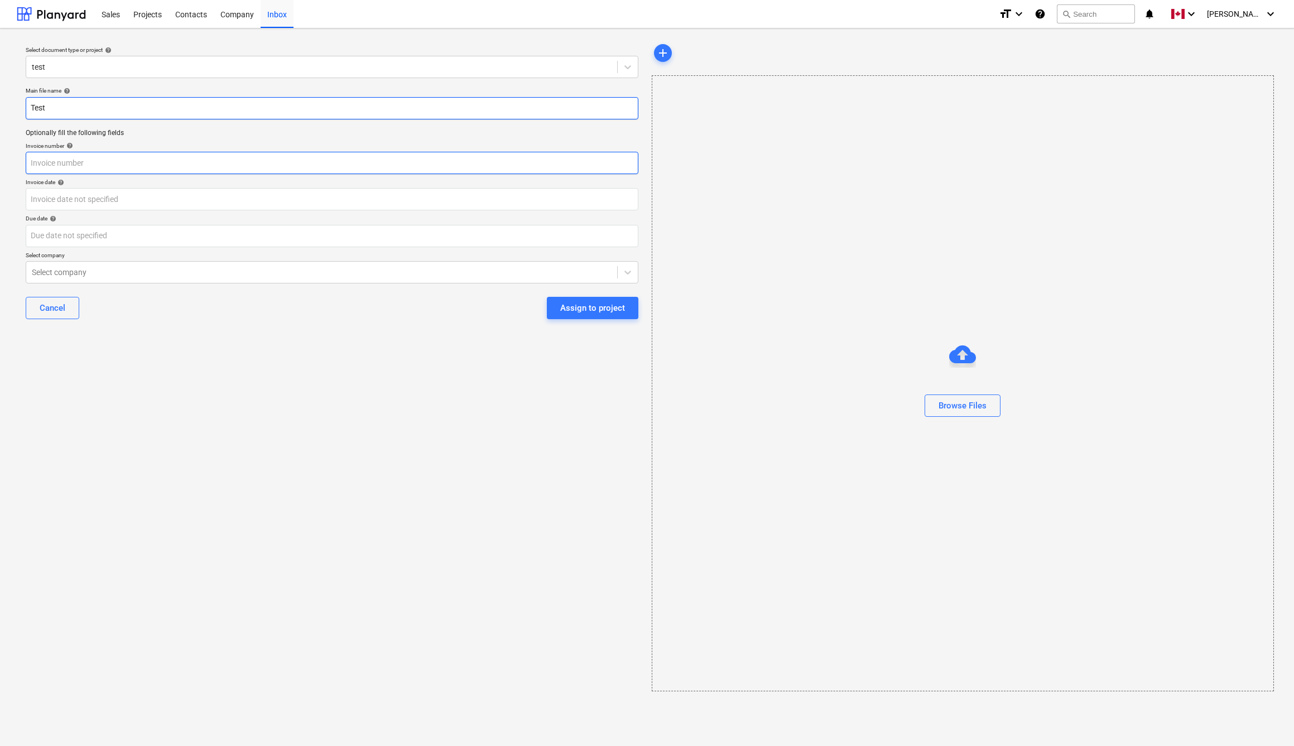
type input "Test"
click at [103, 164] on input "text" at bounding box center [332, 163] width 613 height 22
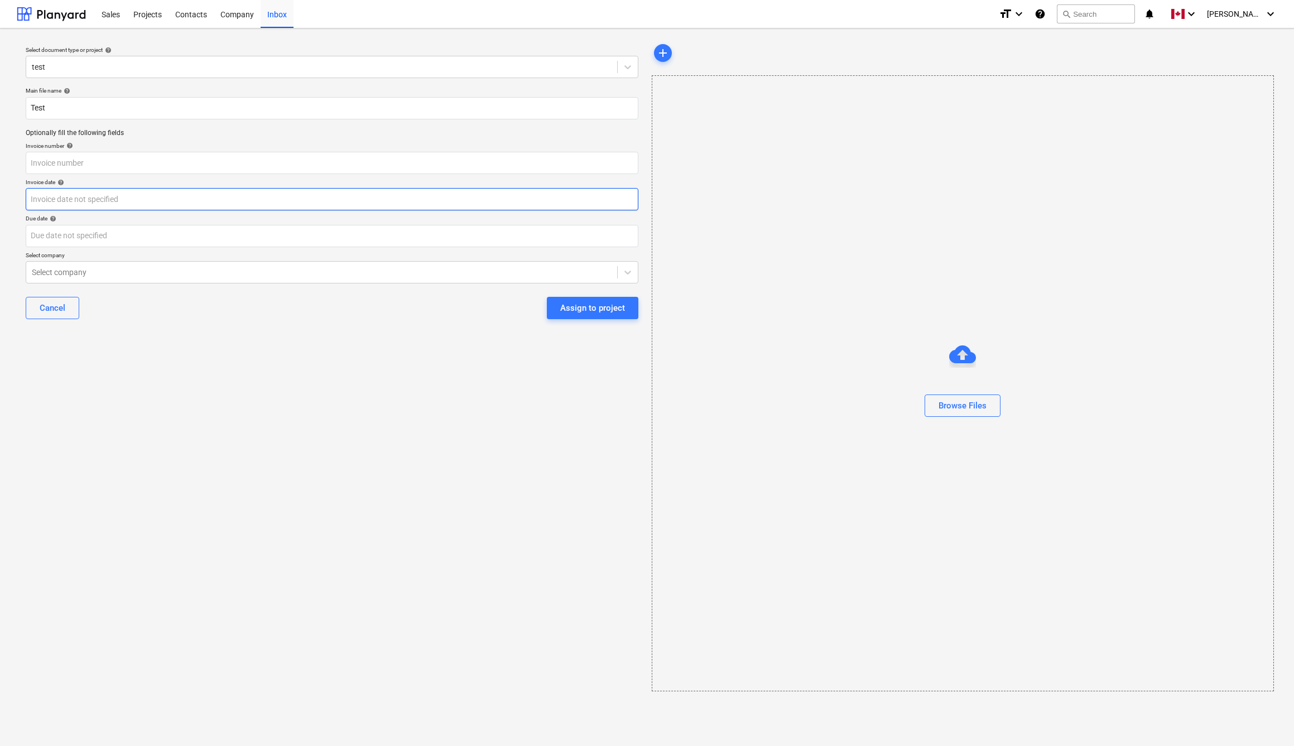
click at [109, 189] on body "Sales Projects Contacts Company Inbox format_size keyboard_arrow_down help sear…" at bounding box center [647, 373] width 1294 height 746
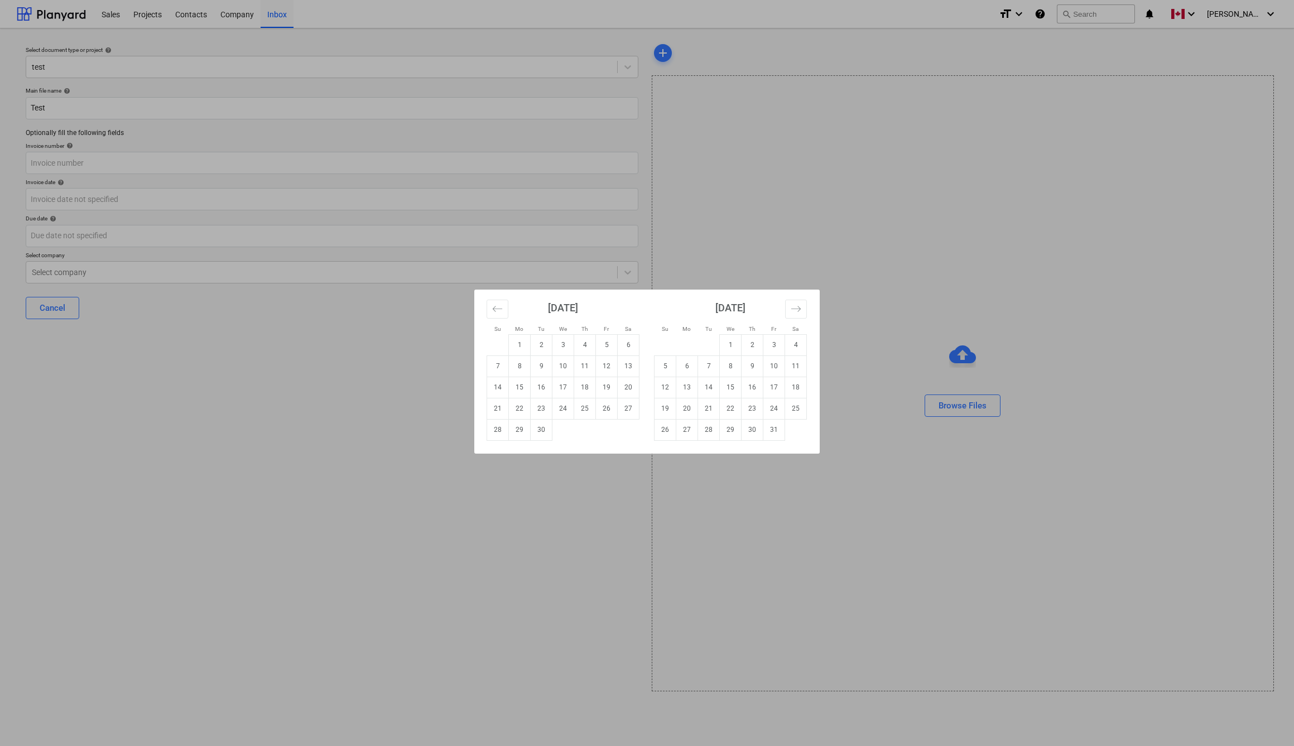
click at [746, 272] on div "Su Mo Tu We Th Fr Sa Su Mo Tu We Th Fr Sa [DATE] 1 2 3 4 5 6 7 8 9 10 11 12 13 …" at bounding box center [647, 373] width 1294 height 746
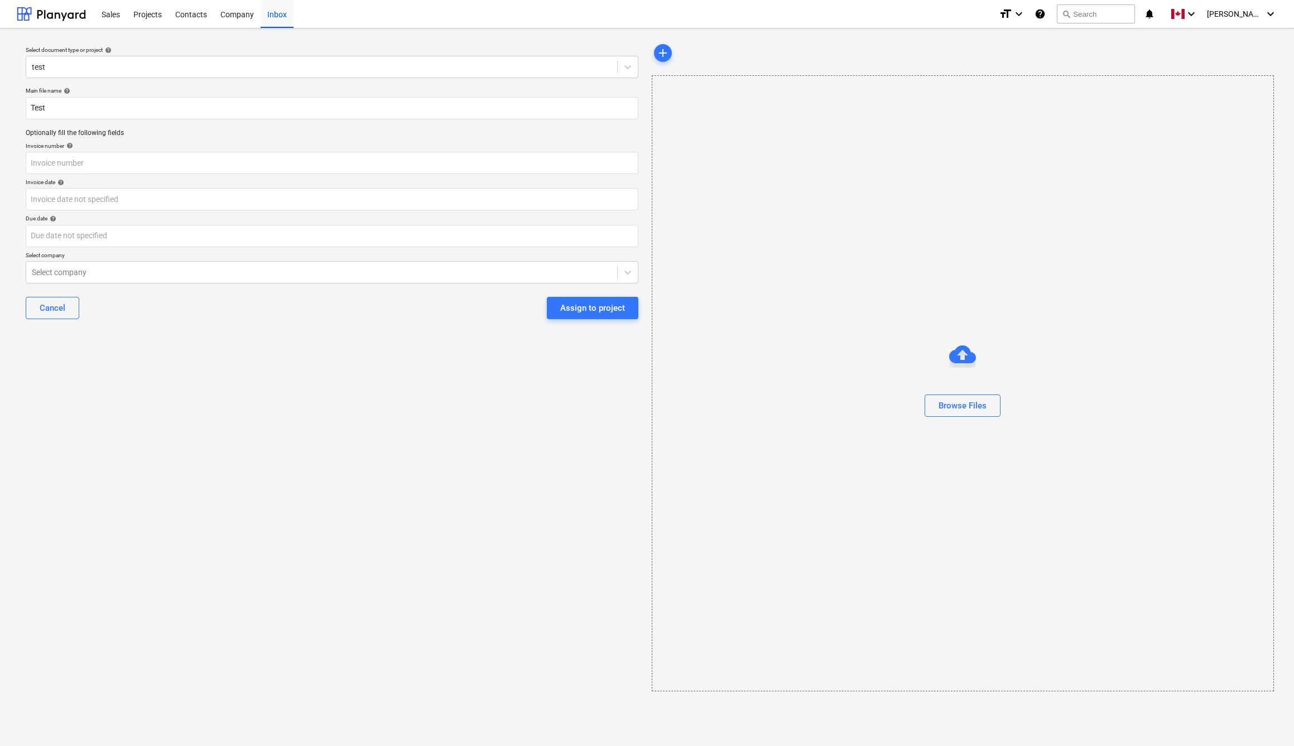
click at [294, 25] on div "Sales Projects Contacts Company Inbox" at bounding box center [542, 14] width 895 height 28
click at [272, 6] on div "Inbox" at bounding box center [277, 13] width 33 height 28
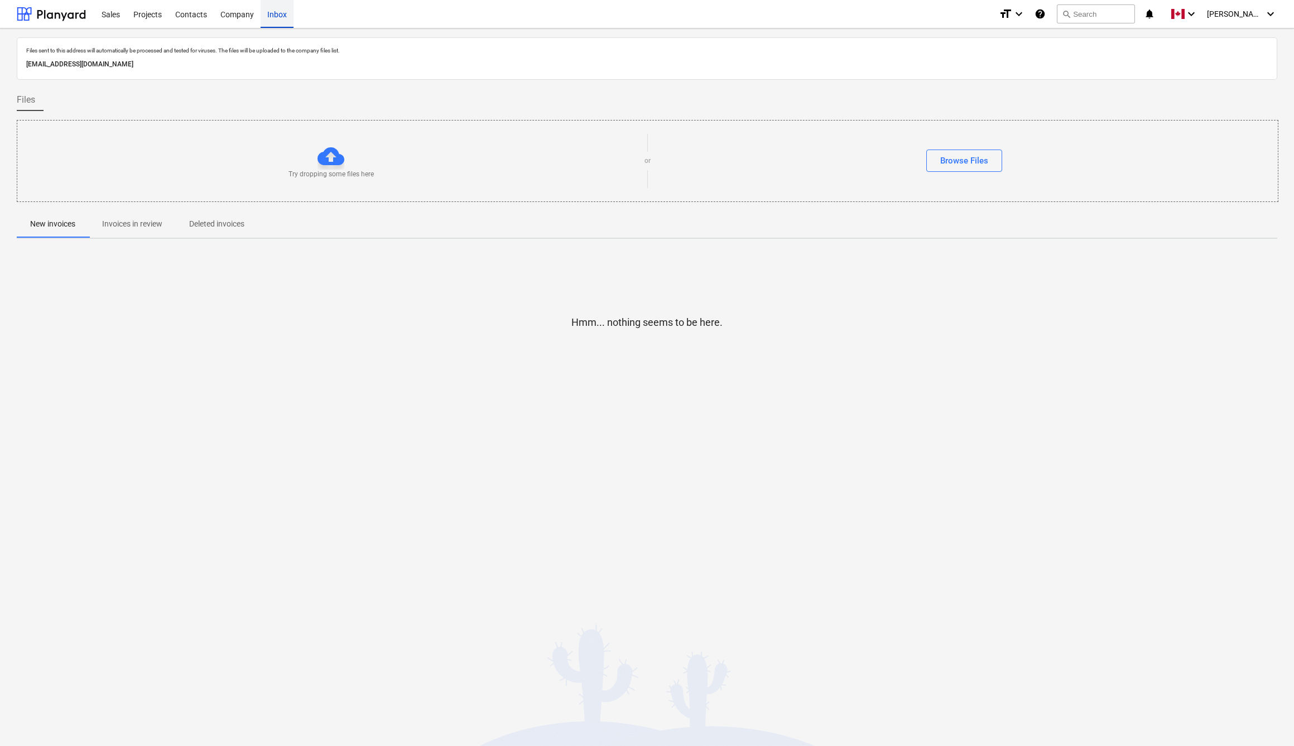
click at [271, 15] on div "Inbox" at bounding box center [277, 13] width 33 height 28
click at [233, 19] on div "Company" at bounding box center [237, 13] width 47 height 28
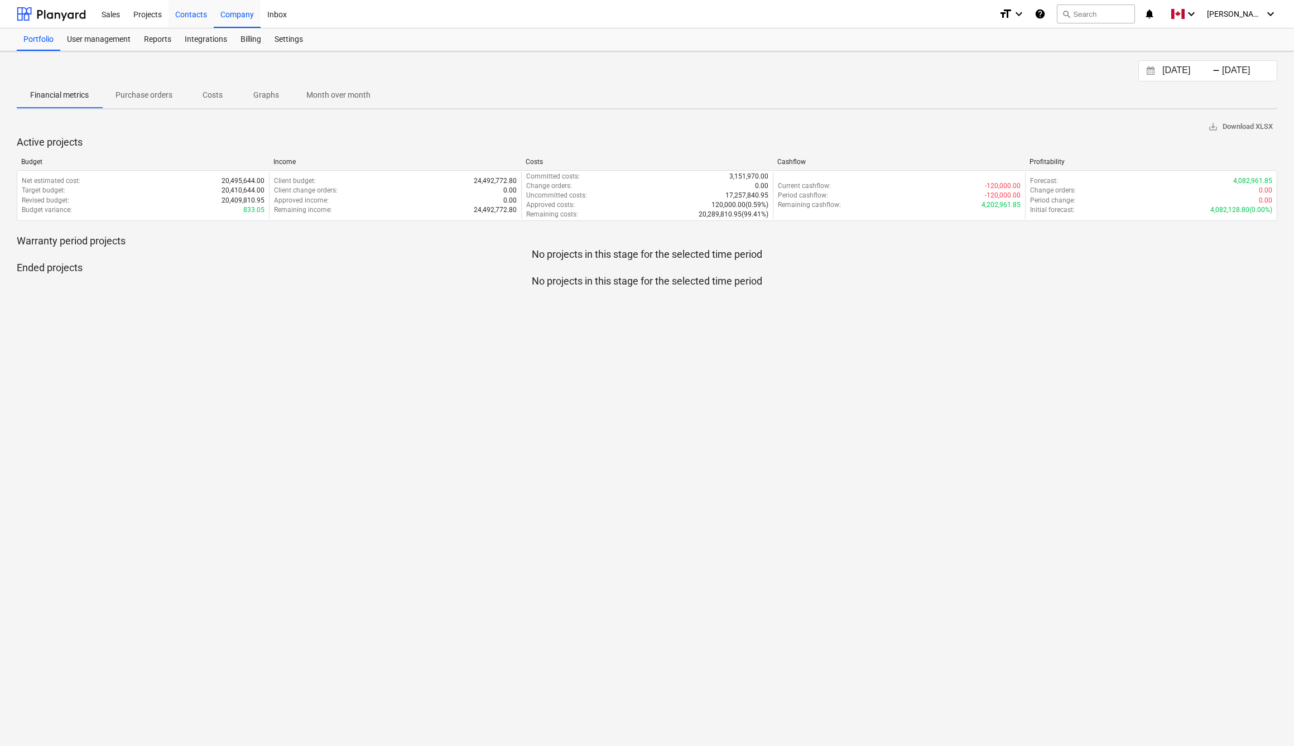
click at [200, 14] on div "Contacts" at bounding box center [191, 13] width 45 height 28
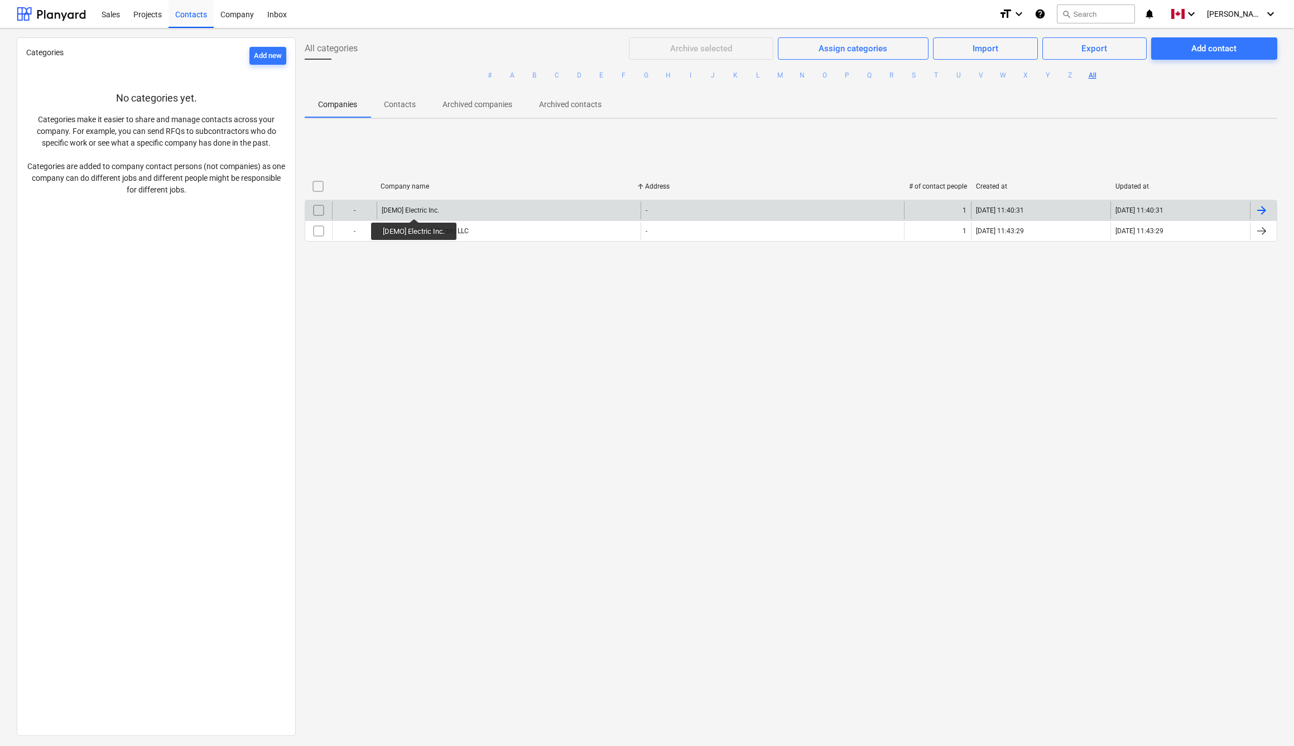
click at [415, 209] on div "[DEMO] Electric Inc." at bounding box center [410, 211] width 57 height 8
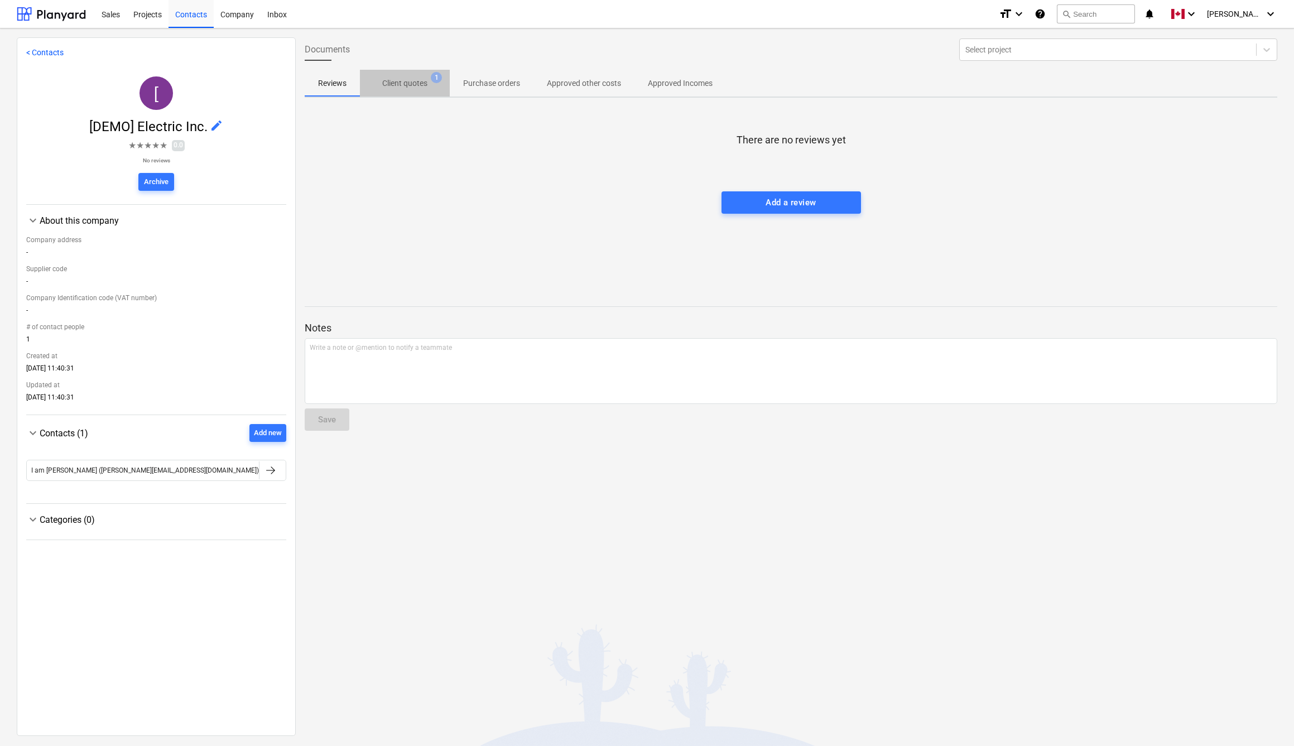
click at [419, 86] on p "Client quotes" at bounding box center [404, 84] width 45 height 12
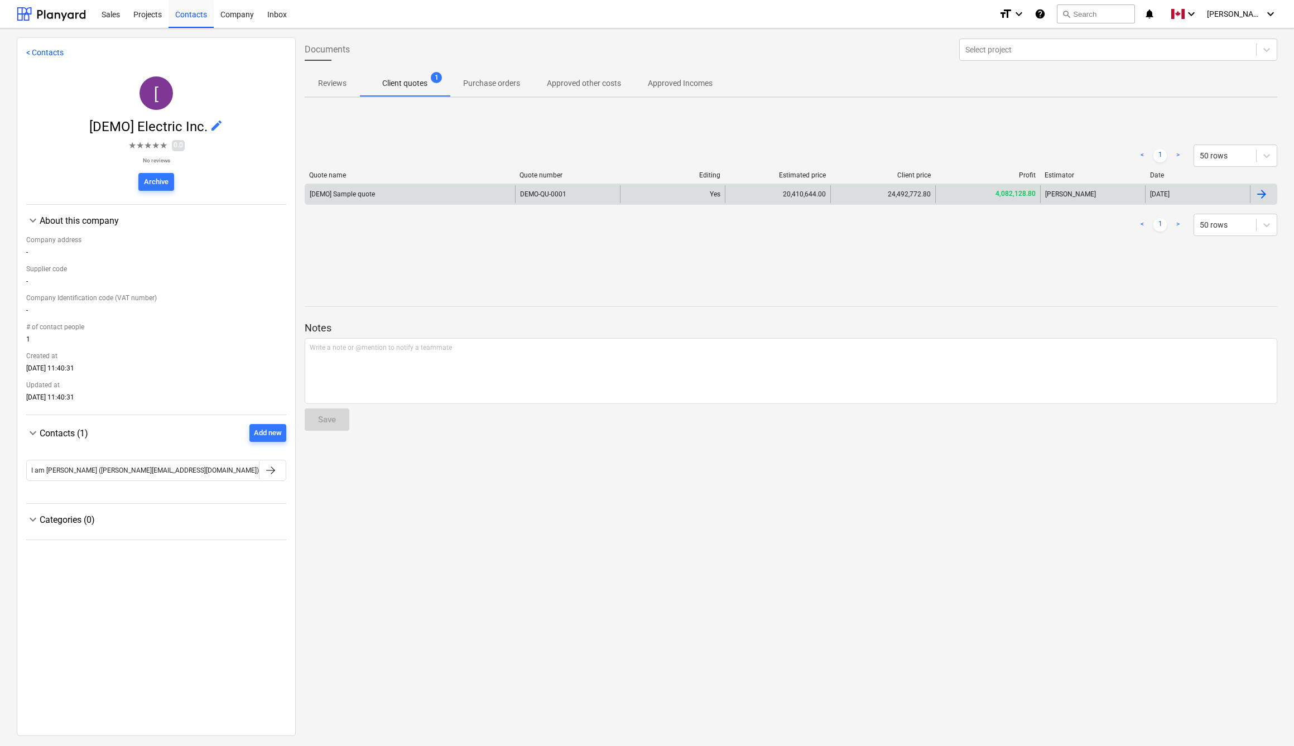
click at [376, 196] on div "[DEMO] Sample quote" at bounding box center [410, 194] width 210 height 18
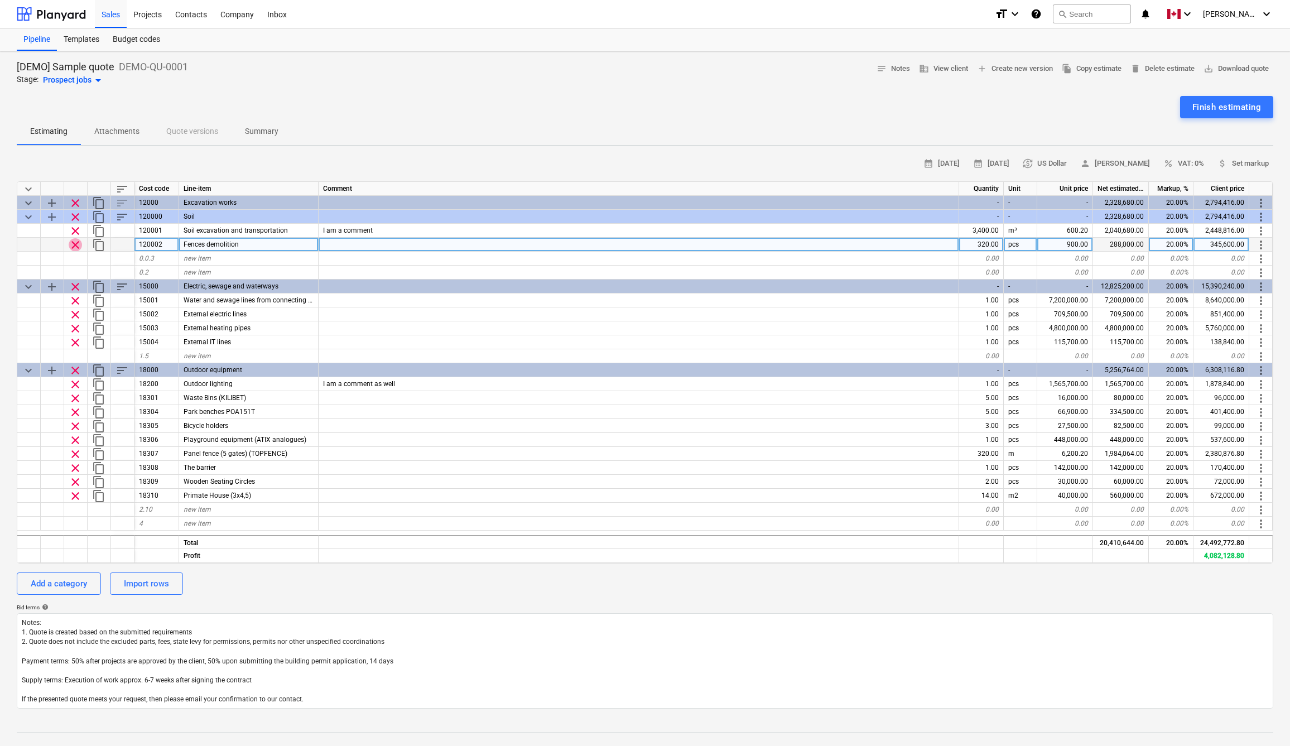
click at [77, 246] on span "clear" at bounding box center [75, 244] width 13 height 13
type textarea "x"
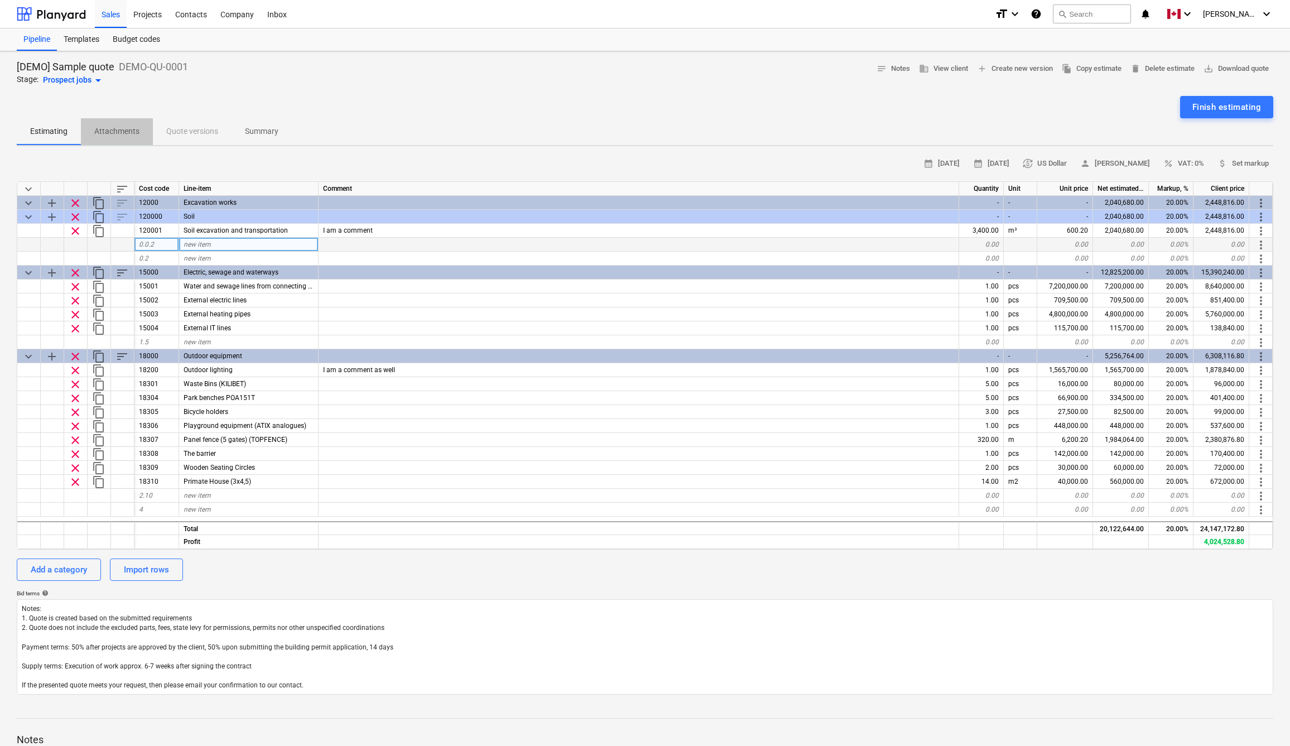
click at [121, 128] on p "Attachments" at bounding box center [116, 132] width 45 height 12
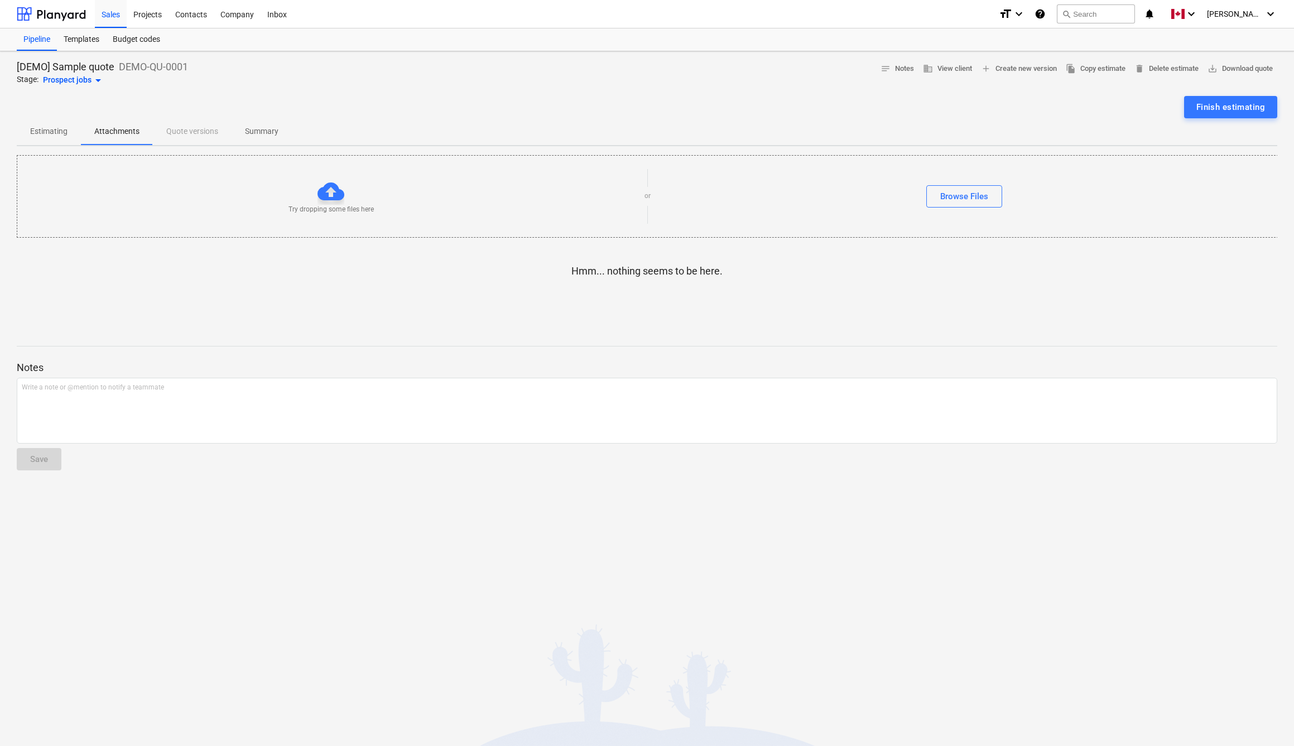
click at [192, 134] on div "Estimating Attachments Quote versions Summary" at bounding box center [647, 131] width 1261 height 27
click at [196, 132] on div "Estimating Attachments Quote versions Summary" at bounding box center [647, 131] width 1261 height 27
click at [235, 126] on span "Summary" at bounding box center [262, 131] width 60 height 18
